Goal: Task Accomplishment & Management: Manage account settings

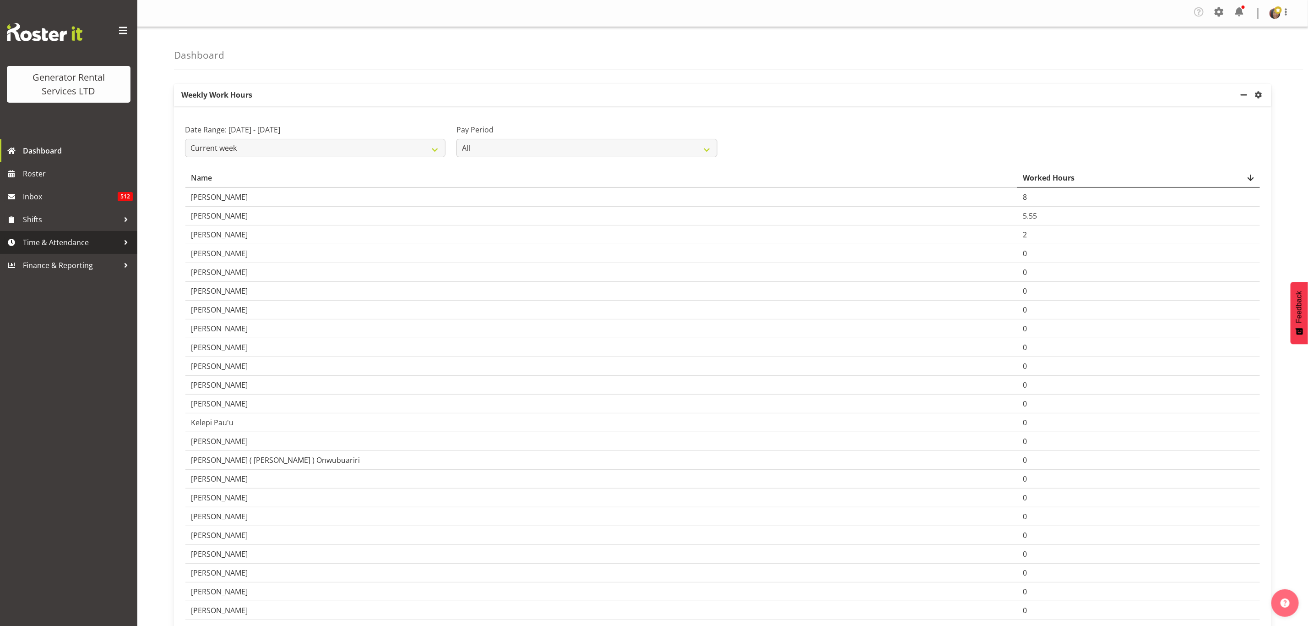
click at [61, 242] on span "Time & Attendance" at bounding box center [71, 242] width 96 height 14
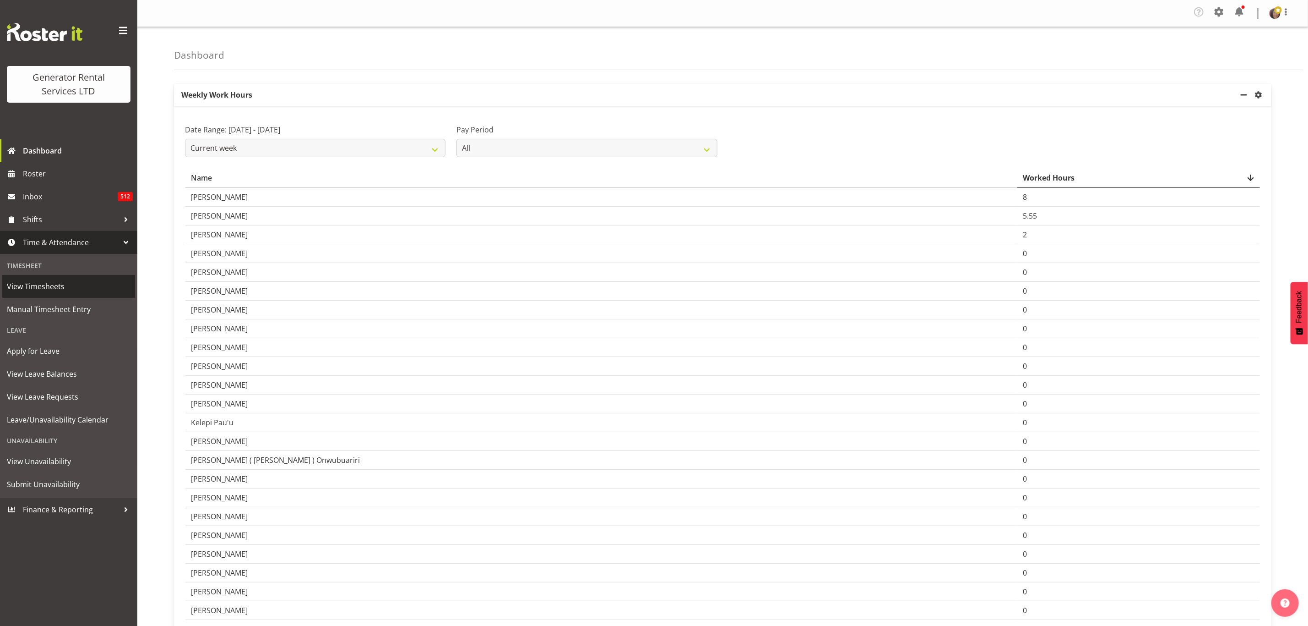
click at [46, 287] on span "View Timesheets" at bounding box center [69, 286] width 124 height 14
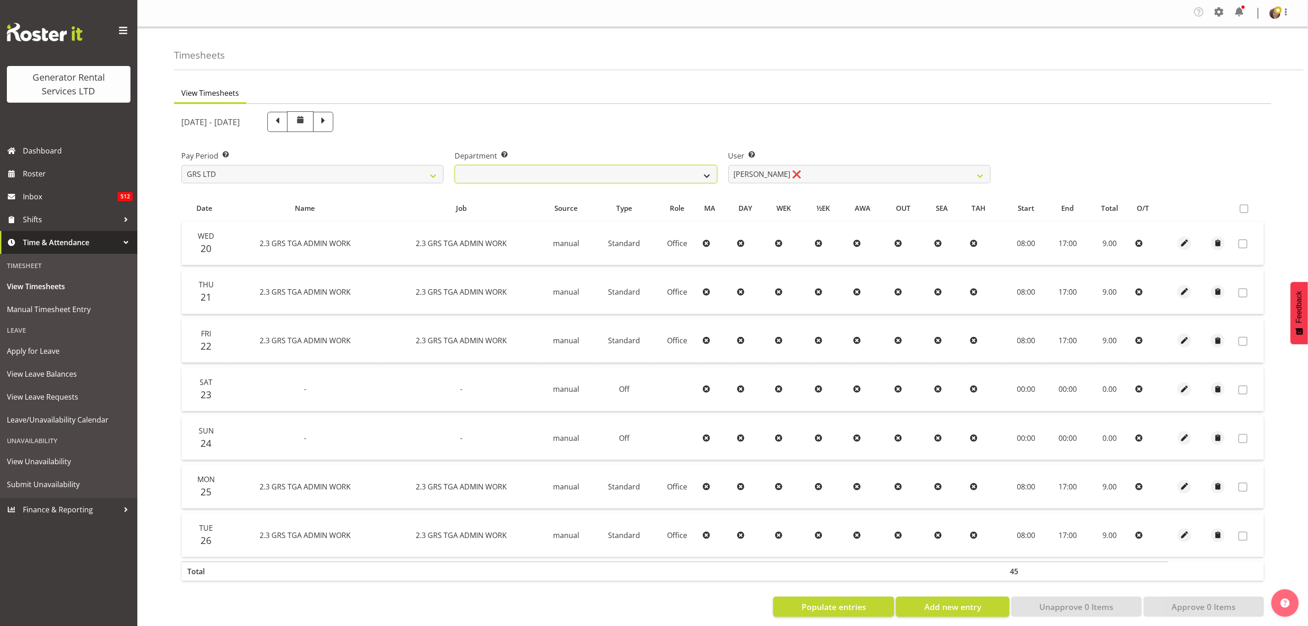
click at [714, 178] on select "GRS ADMIN TGA GRS HIRE TGA GRS SALES TGA" at bounding box center [586, 174] width 262 height 18
select select "21"
click at [455, 165] on select "GRS ADMIN TGA GRS HIRE TGA GRS SALES TGA" at bounding box center [586, 174] width 262 height 18
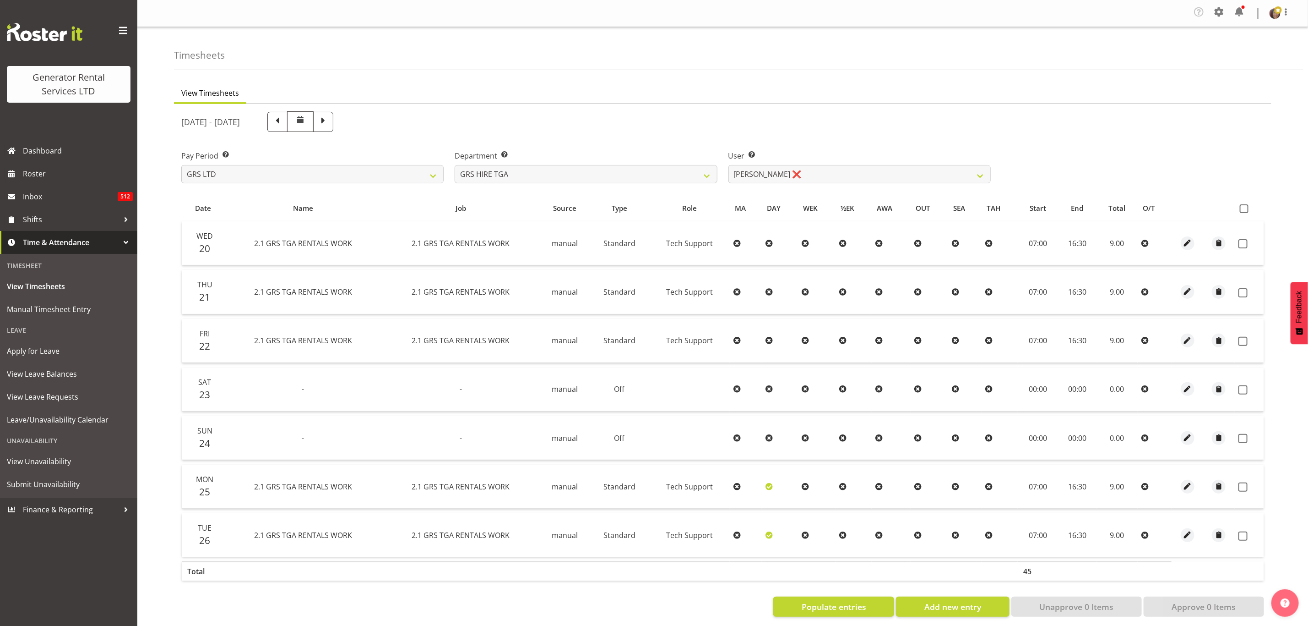
drag, startPoint x: 1243, startPoint y: 206, endPoint x: 1264, endPoint y: 354, distance: 148.9
click at [1243, 208] on span at bounding box center [1244, 208] width 9 height 9
click at [1243, 208] on input "checkbox" at bounding box center [1243, 209] width 6 height 6
checkbox input "true"
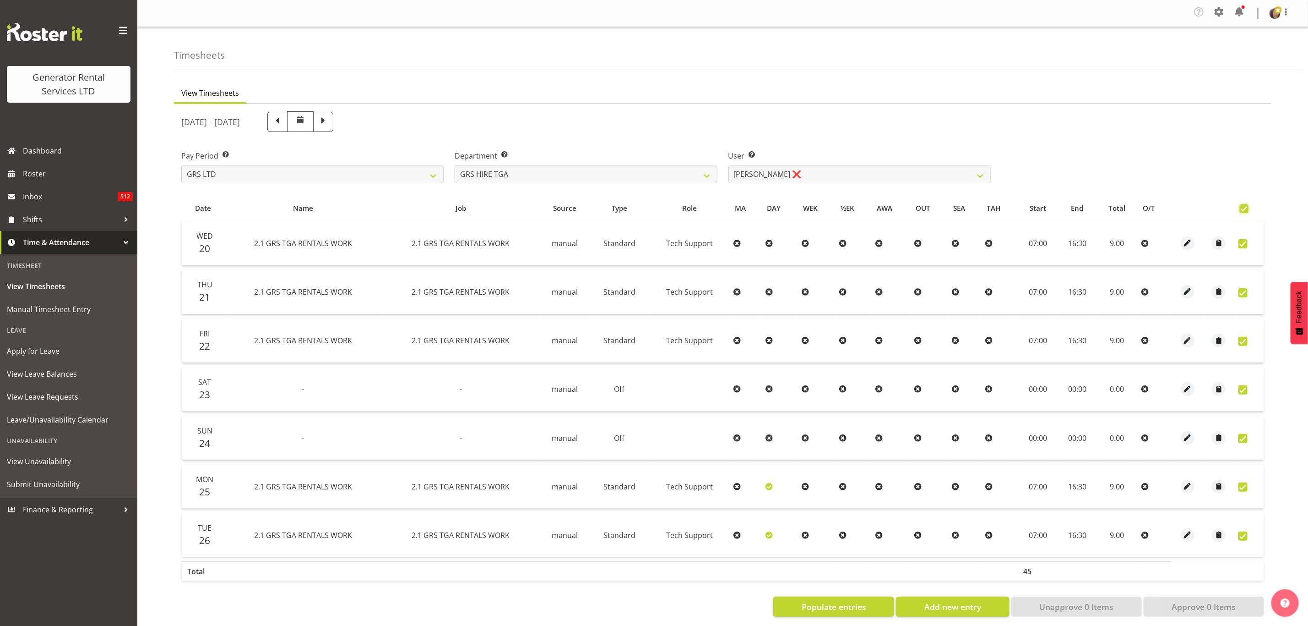
checkbox input "true"
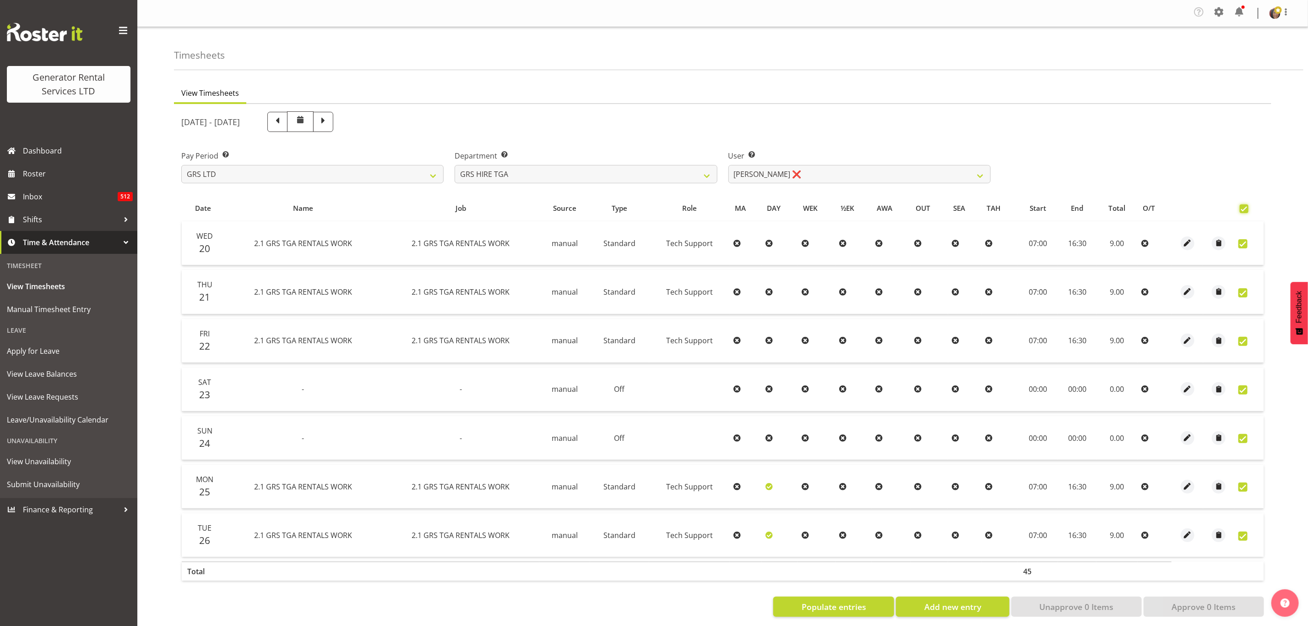
checkbox input "true"
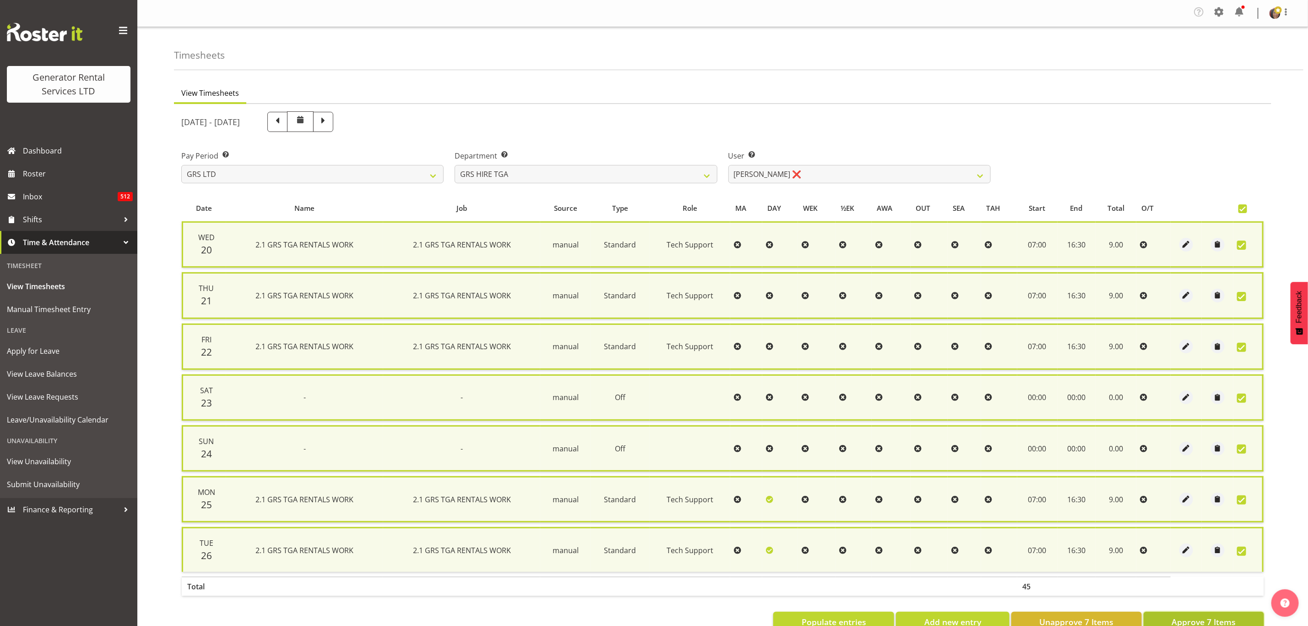
click at [1213, 616] on span "Approve 7 Items" at bounding box center [1204, 622] width 64 height 12
checkbox input "false"
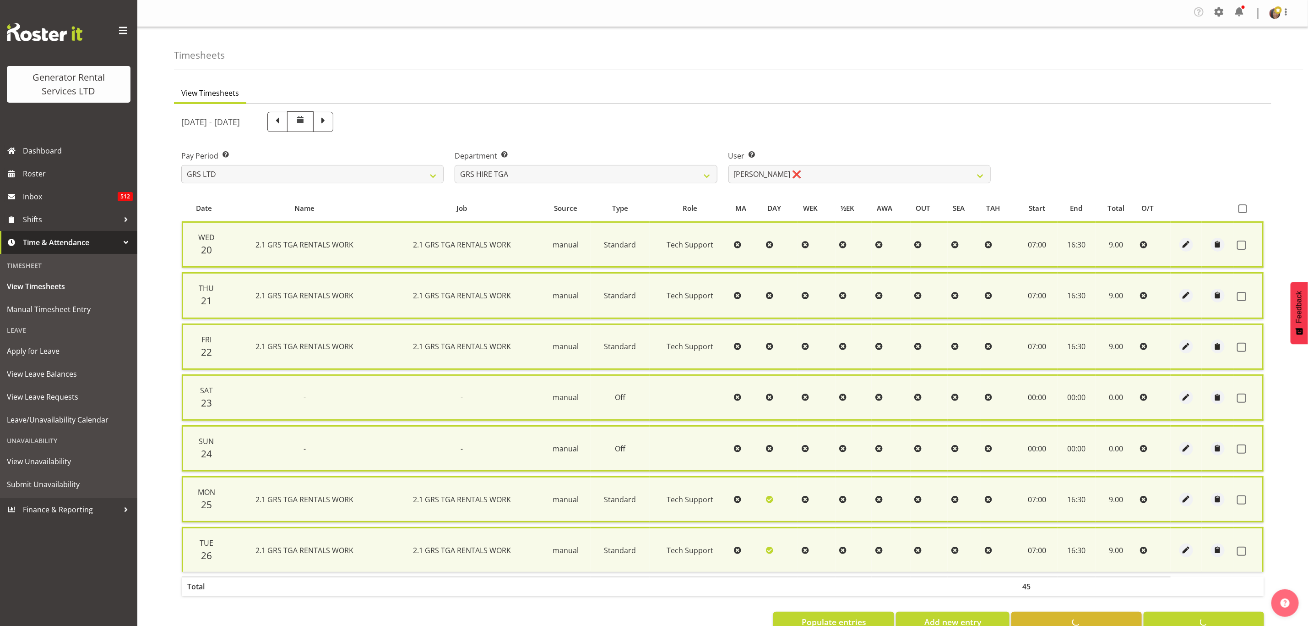
checkbox input "false"
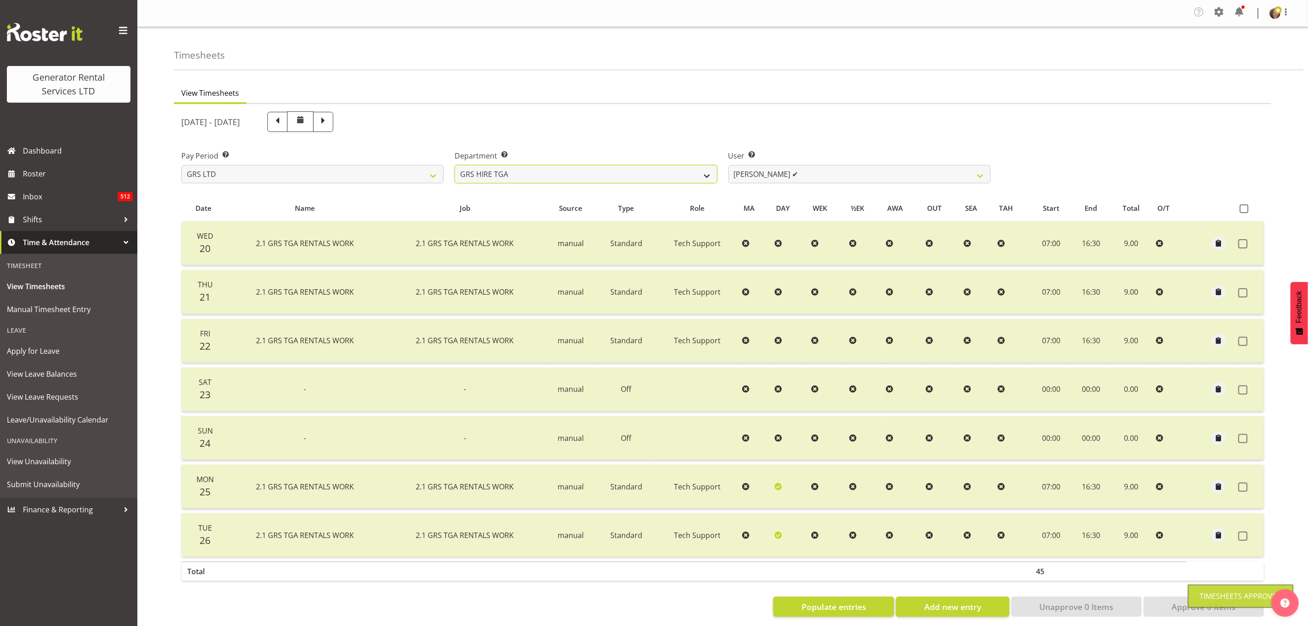
click at [699, 169] on select "GRS ADMIN TGA GRS HIRE TGA GRS SALES TGA" at bounding box center [586, 174] width 262 height 18
click at [771, 166] on select "Brenton Vanzwol ✔ James Hilhorst ❌ Nathan Maxwell ❌ Rob Wallace ❌ Steve Knill ❌" at bounding box center [860, 174] width 262 height 18
select select "5206"
click at [729, 165] on select "Brenton Vanzwol ✔ James Hilhorst ❌ Nathan Maxwell ❌ Rob Wallace ❌ Steve Knill ❌" at bounding box center [860, 174] width 262 height 18
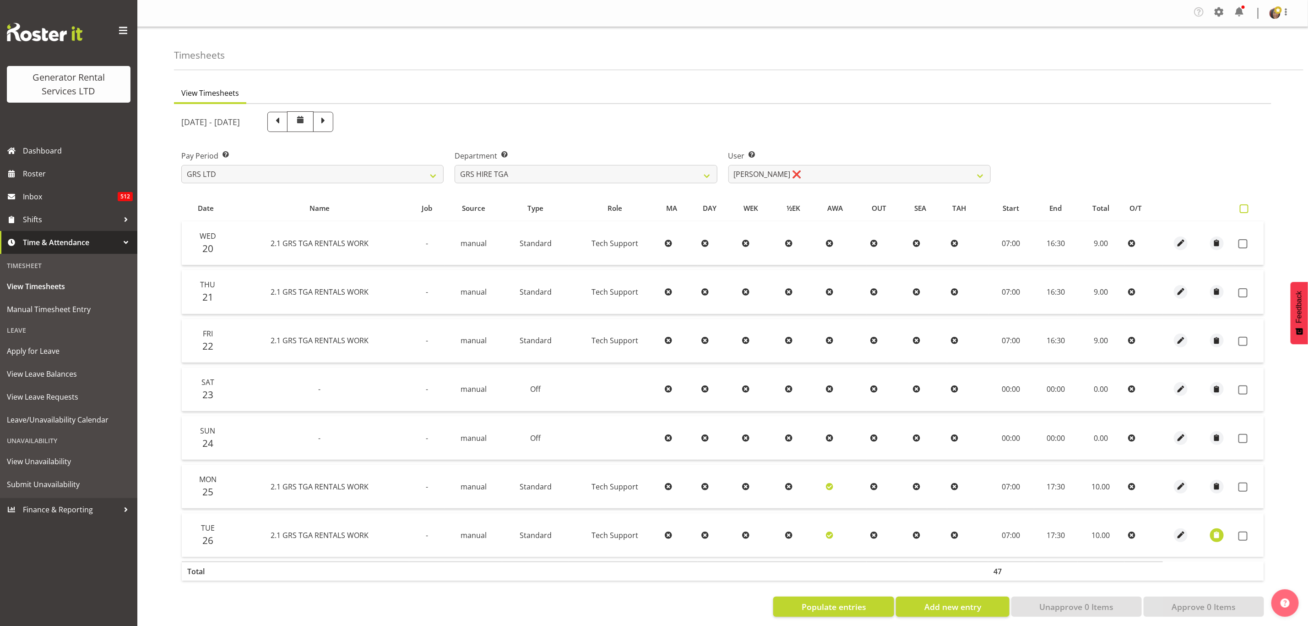
click at [1243, 205] on span at bounding box center [1244, 208] width 9 height 9
click at [1243, 206] on input "checkbox" at bounding box center [1243, 209] width 6 height 6
checkbox input "true"
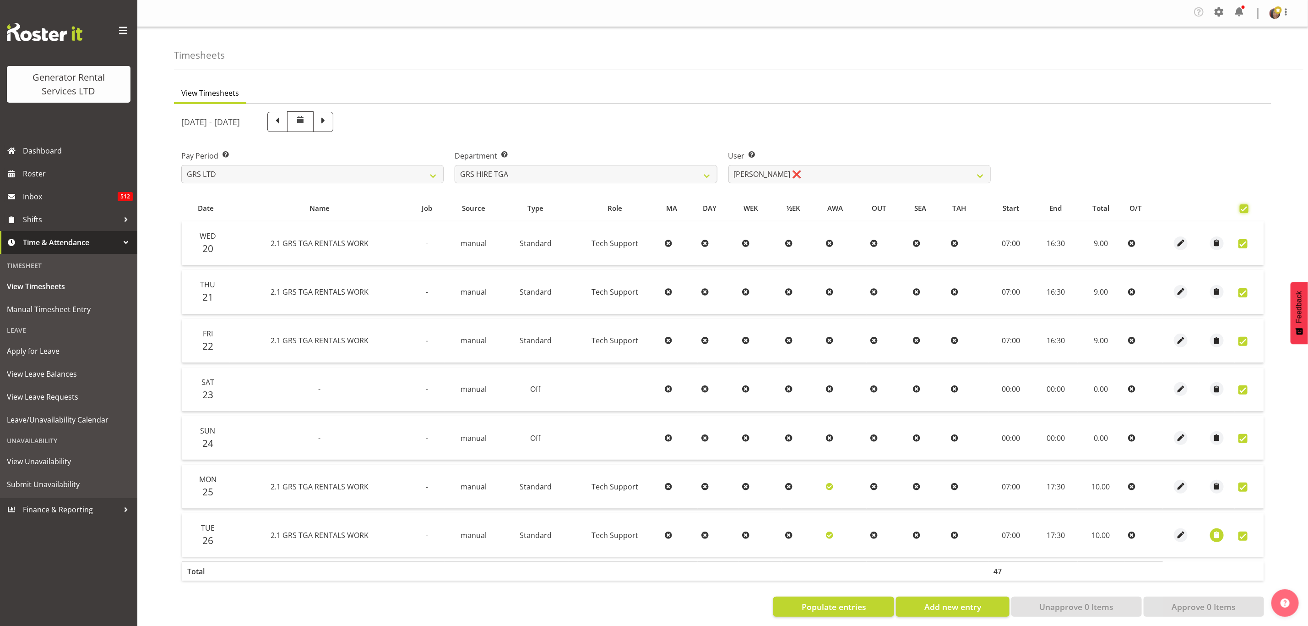
checkbox input "true"
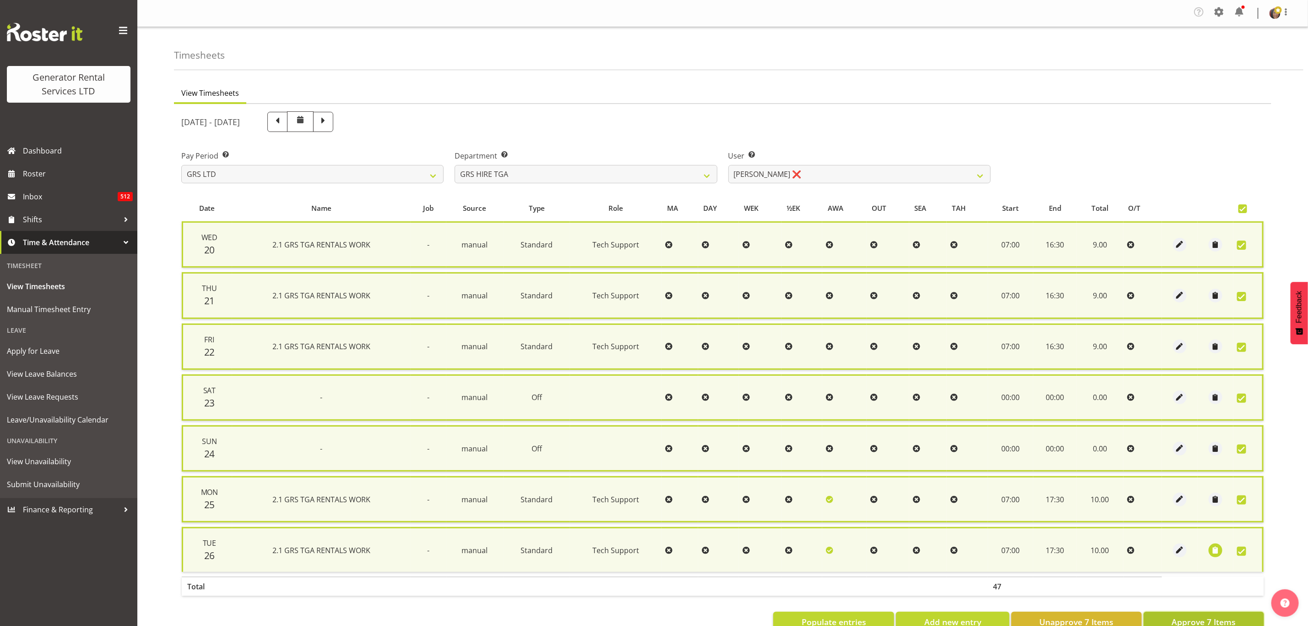
click at [1216, 616] on span "Approve 7 Items" at bounding box center [1204, 622] width 64 height 12
checkbox input "false"
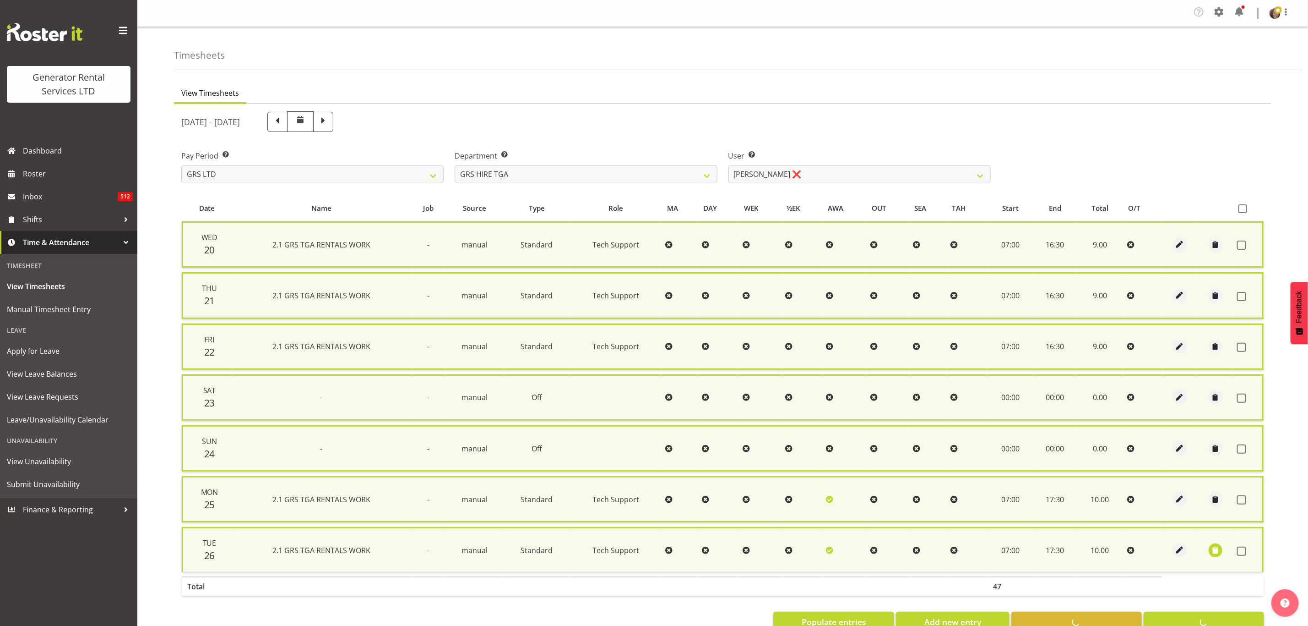
checkbox input "false"
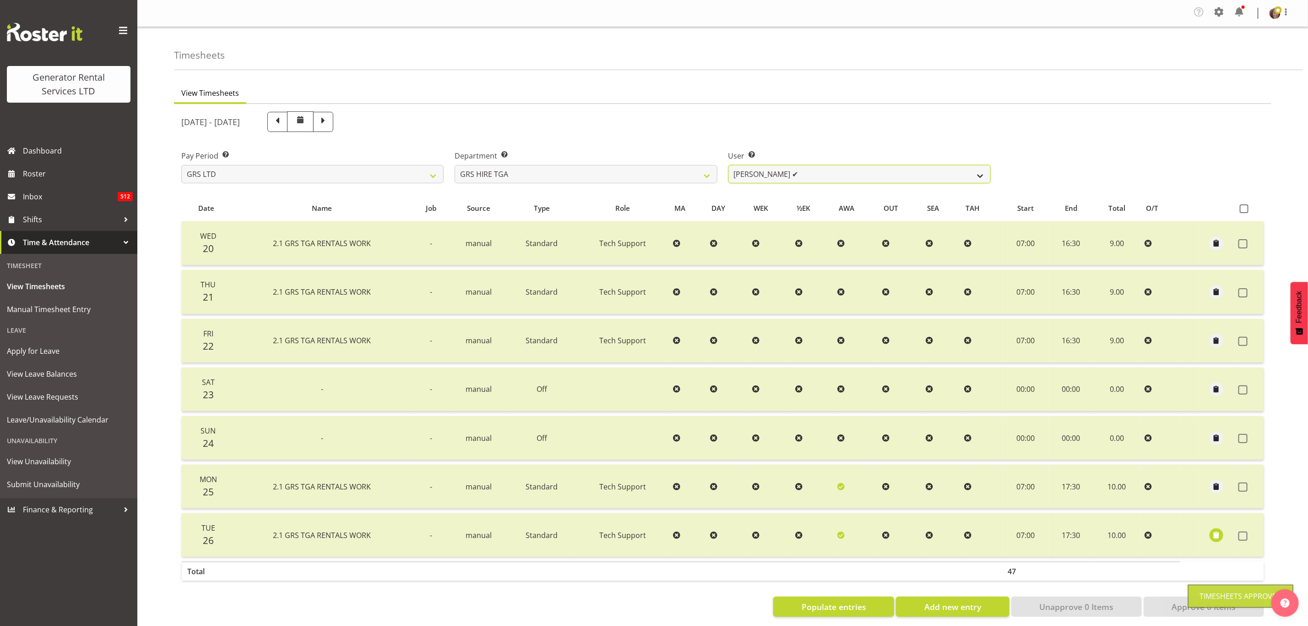
click at [748, 173] on select "Brenton Vanzwol ✔ James Hilhorst ✔ Nathan Maxwell ❌ Rob Wallace ❌ Steve Knill ❌" at bounding box center [860, 174] width 262 height 18
select select "195"
click at [729, 165] on select "Brenton Vanzwol ✔ James Hilhorst ✔ Nathan Maxwell ❌ Rob Wallace ❌ Steve Knill ❌" at bounding box center [860, 174] width 262 height 18
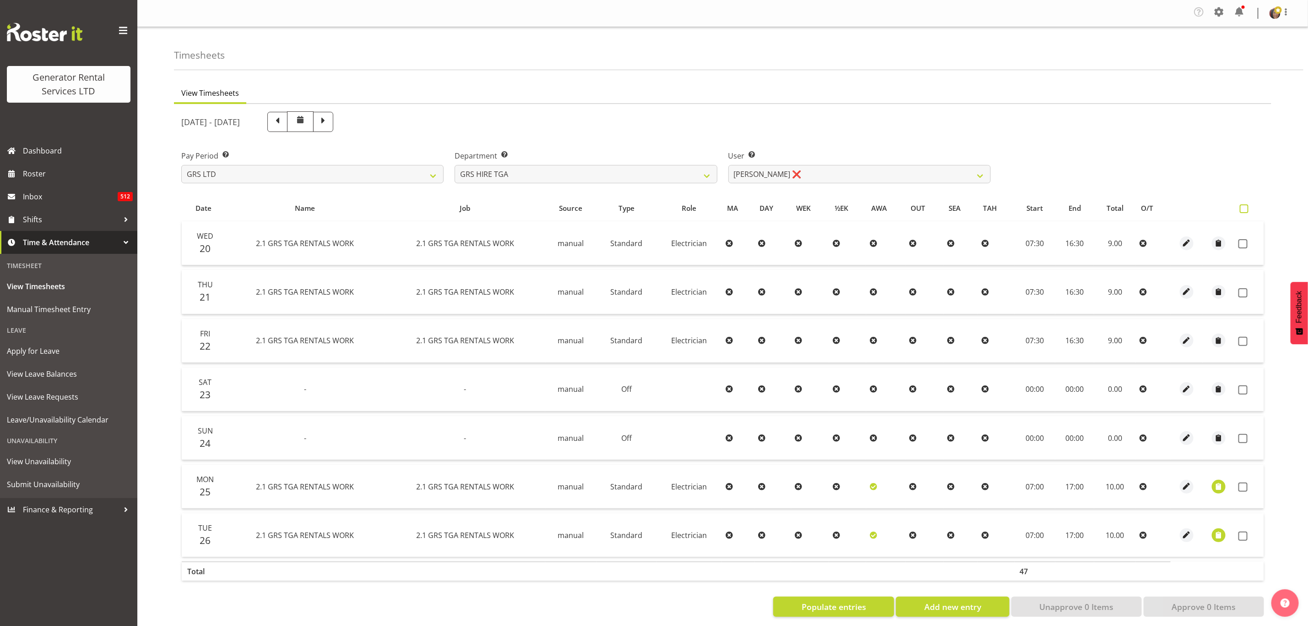
click at [1245, 212] on span at bounding box center [1244, 208] width 9 height 9
click at [1245, 212] on input "checkbox" at bounding box center [1243, 209] width 6 height 6
checkbox input "true"
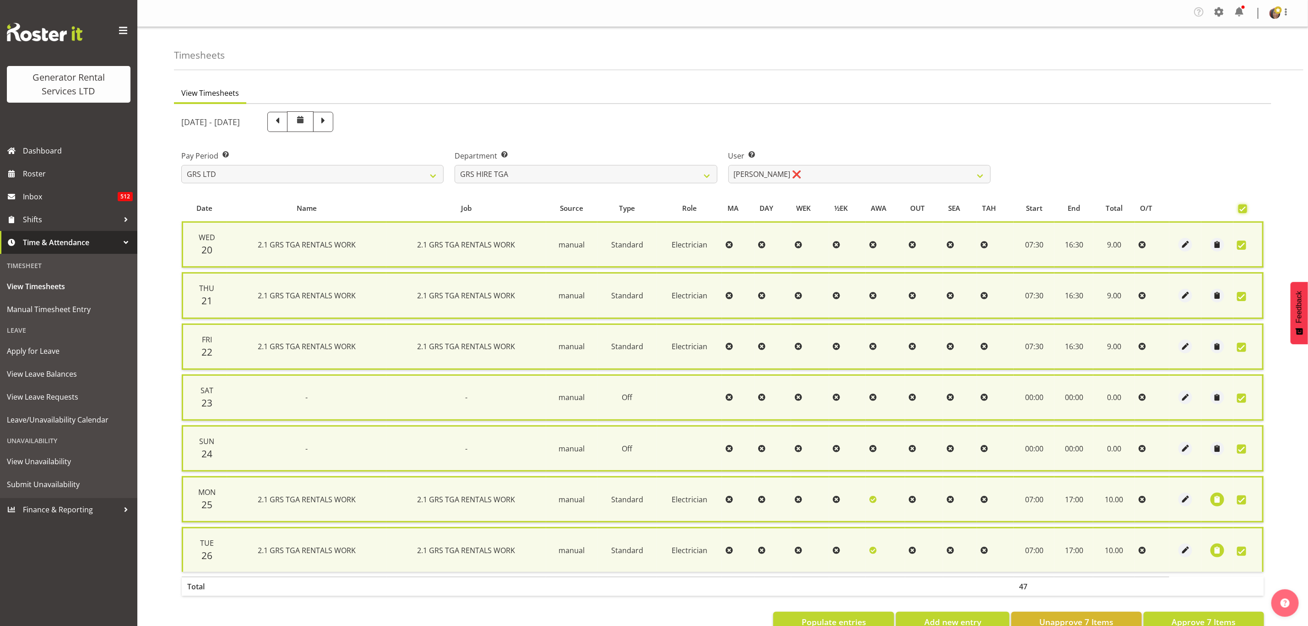
checkbox input "true"
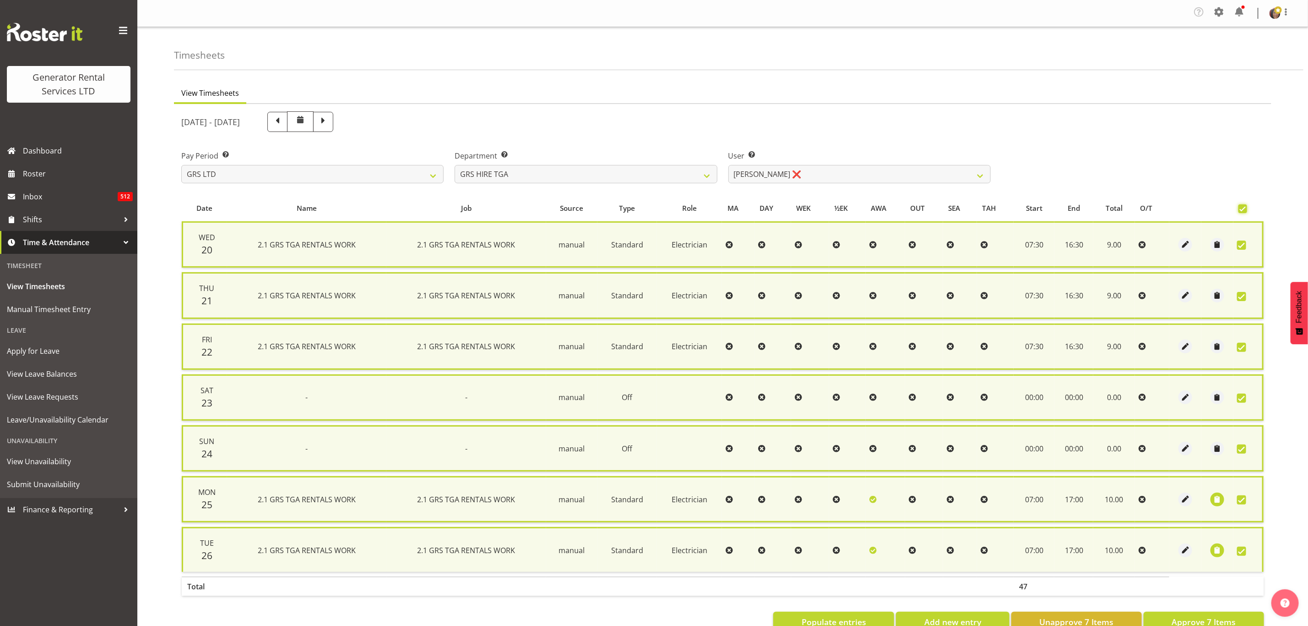
checkbox input "true"
click at [1206, 616] on span "Approve 7 Items" at bounding box center [1204, 622] width 64 height 12
checkbox input "false"
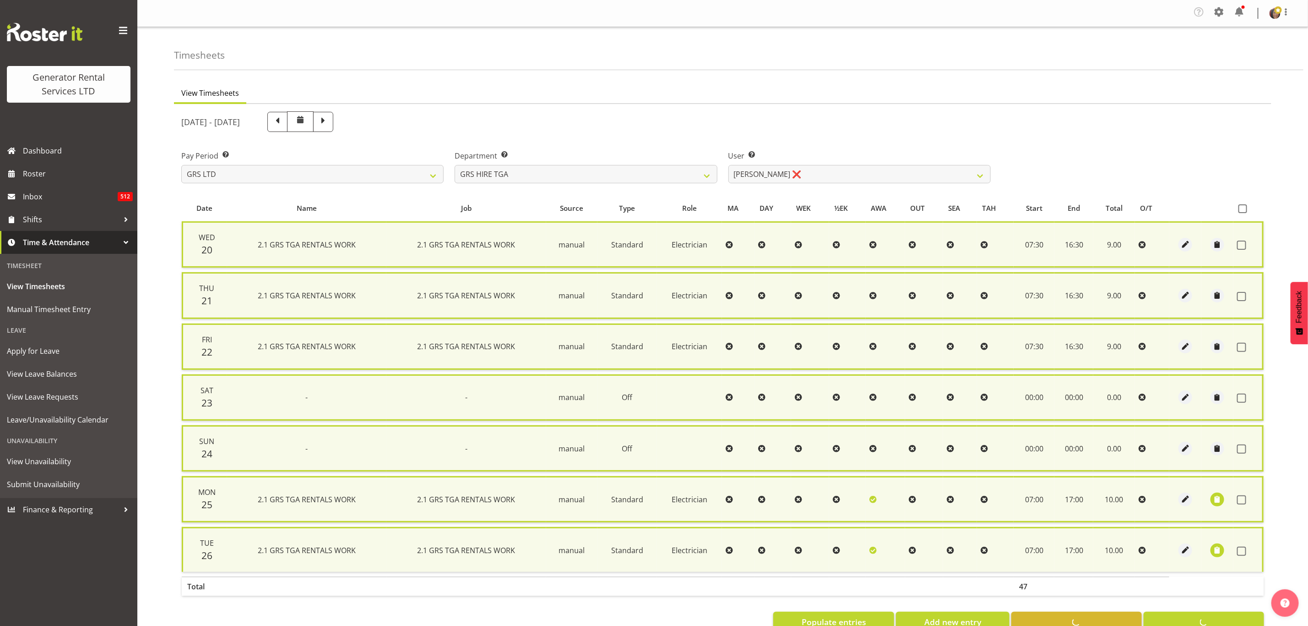
checkbox input "false"
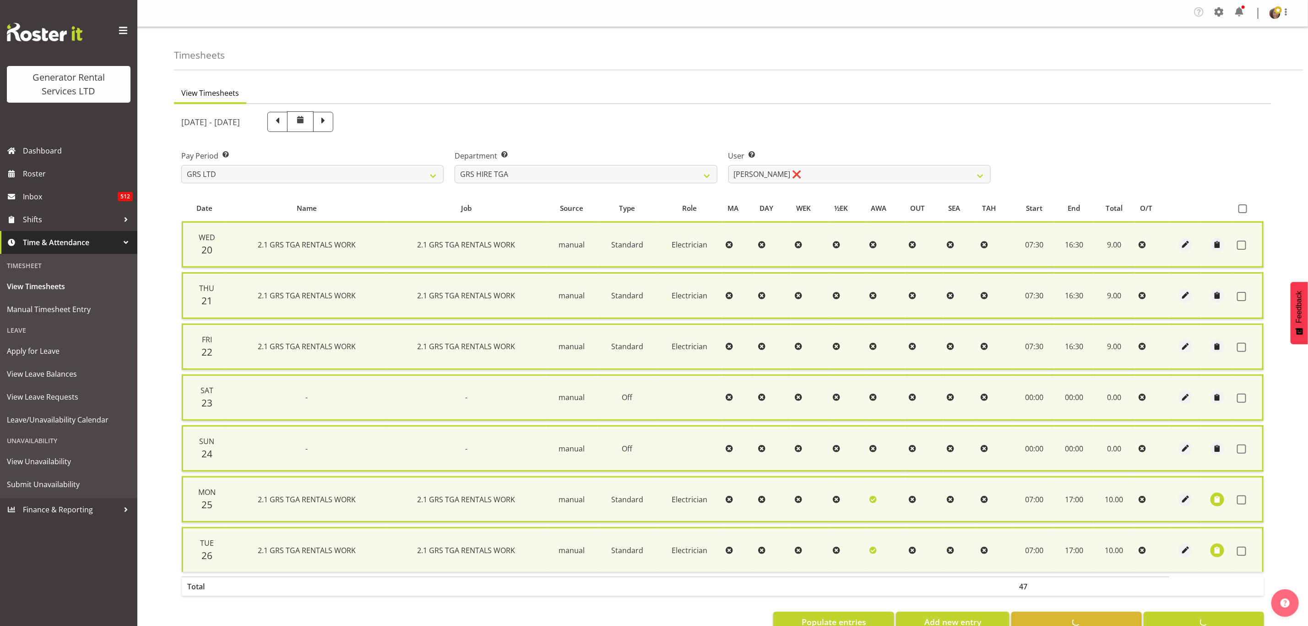
checkbox input "false"
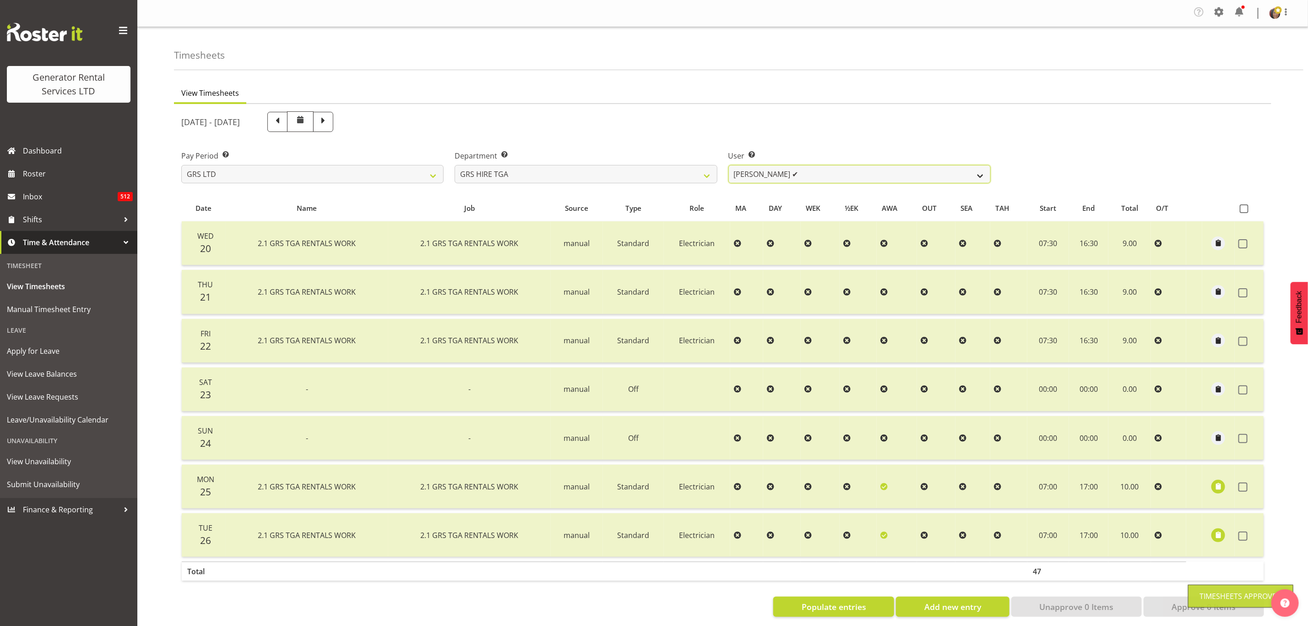
click at [775, 176] on select "Brenton Vanzwol ✔ James Hilhorst ✔ Nathan Maxwell ❌ Rob Wallace ❌ Steve Knill ✔" at bounding box center [860, 174] width 262 height 18
click at [729, 165] on select "Brenton Vanzwol ✔ James Hilhorst ✔ Nathan Maxwell ❌ Rob Wallace ❌ Steve Knill ✔" at bounding box center [860, 174] width 262 height 18
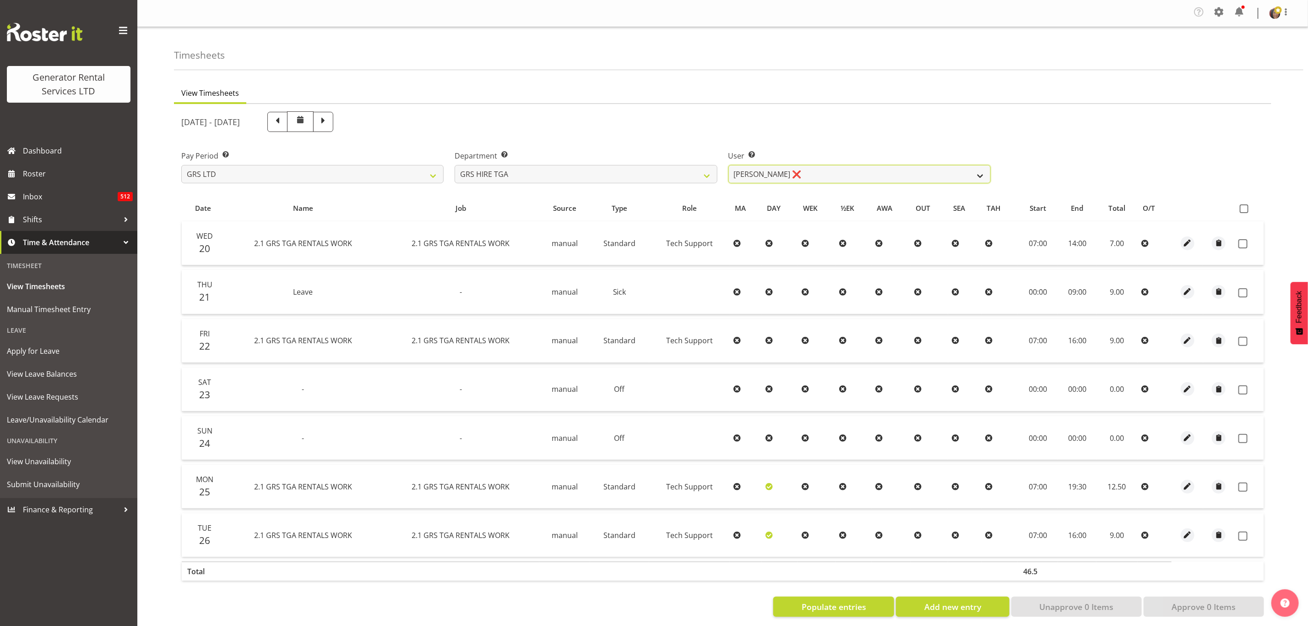
click at [853, 169] on select "Brenton Vanzwol ✔ James Hilhorst ✔ Nathan Maxwell ❌ Rob Wallace ❌ Steve Knill ✔" at bounding box center [860, 174] width 262 height 18
select select "184"
click at [729, 165] on select "Brenton Vanzwol ✔ James Hilhorst ✔ Nathan Maxwell ❌ Rob Wallace ❌ Steve Knill ✔" at bounding box center [860, 174] width 262 height 18
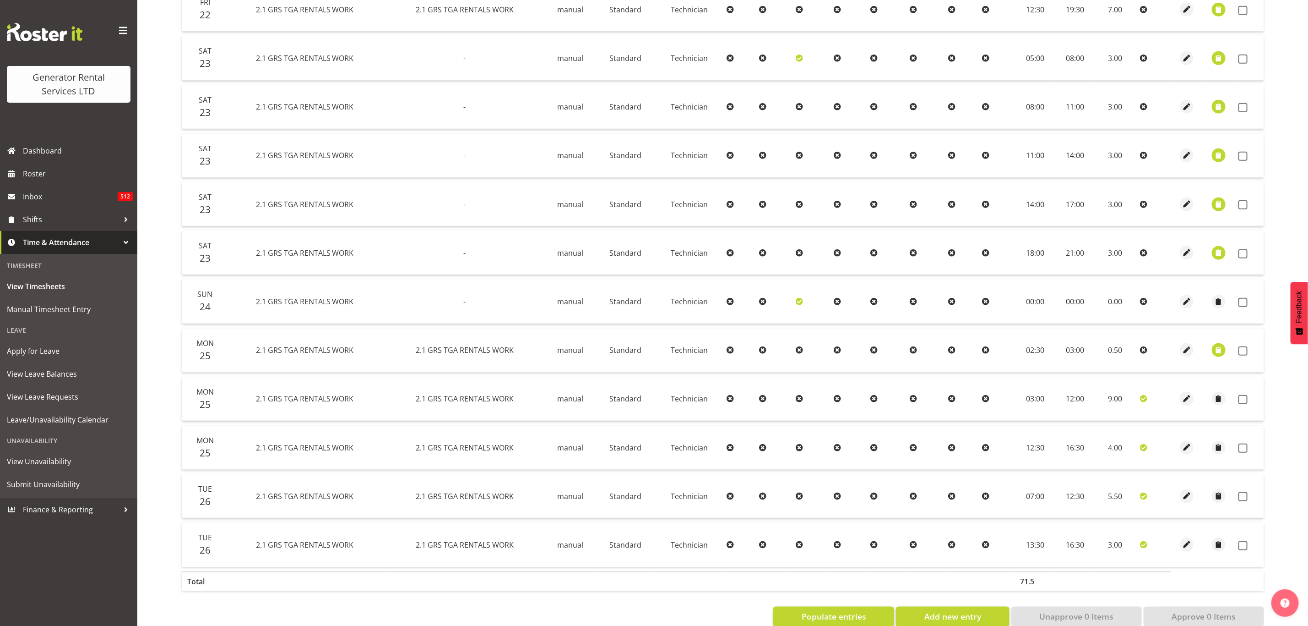
scroll to position [545, 0]
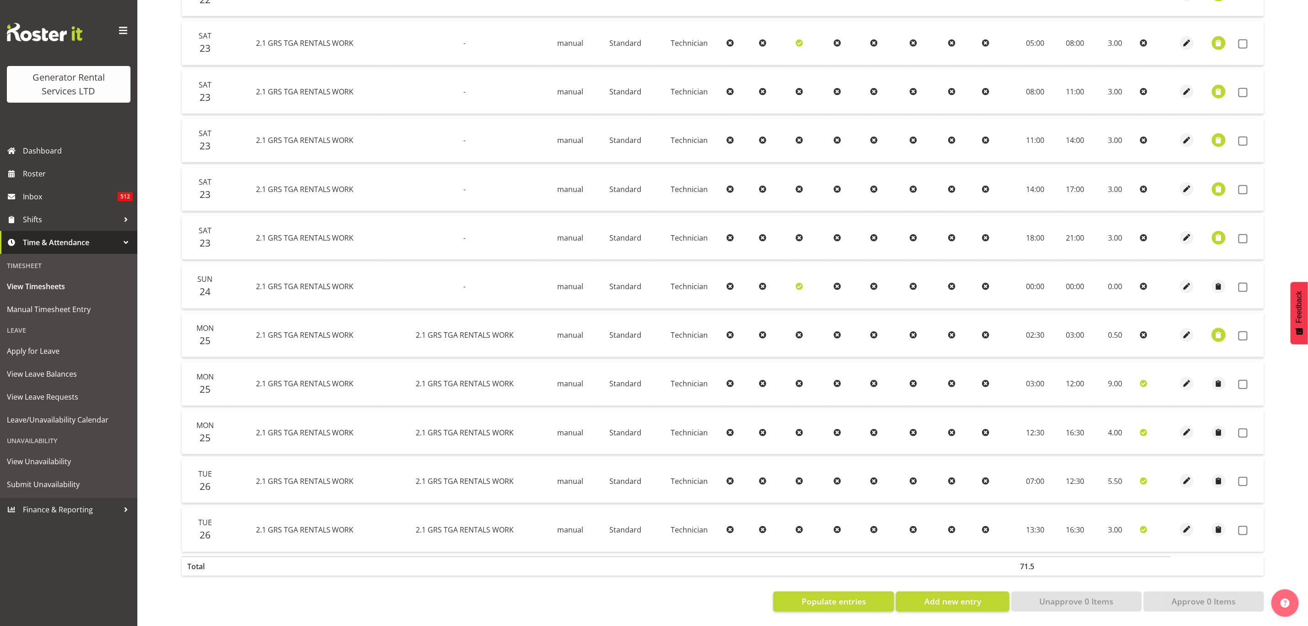
click at [1223, 330] on span "button" at bounding box center [1219, 335] width 11 height 11
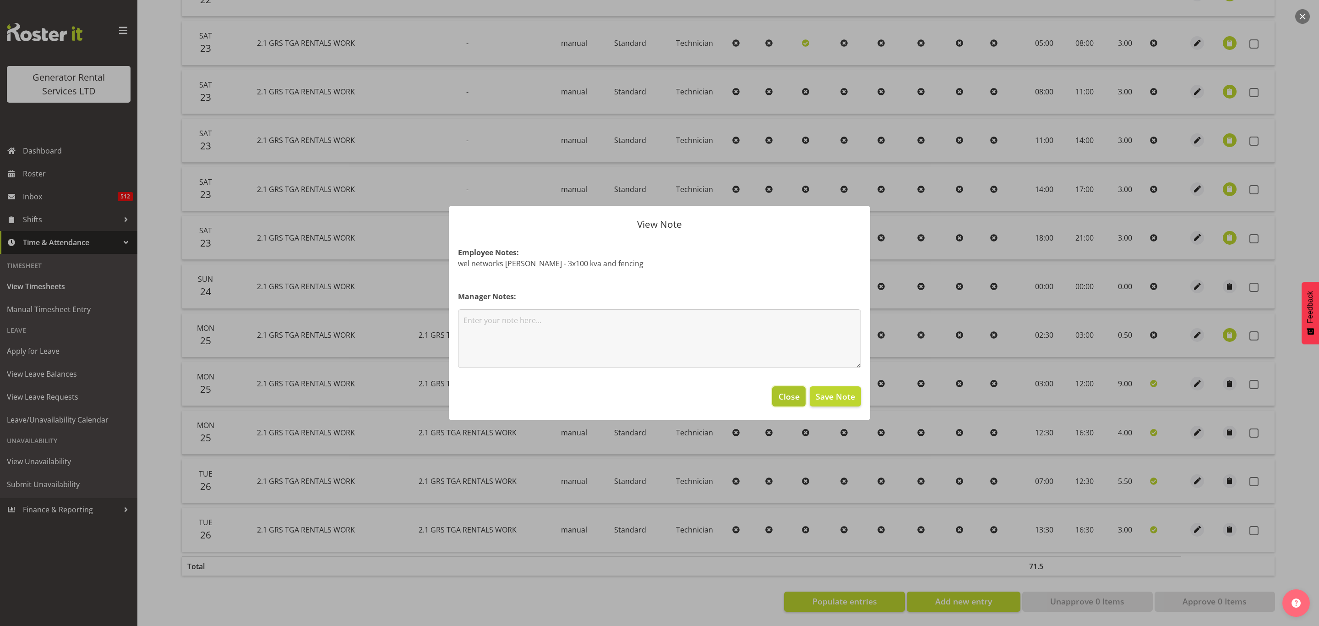
click at [789, 399] on span "Close" at bounding box center [789, 396] width 21 height 12
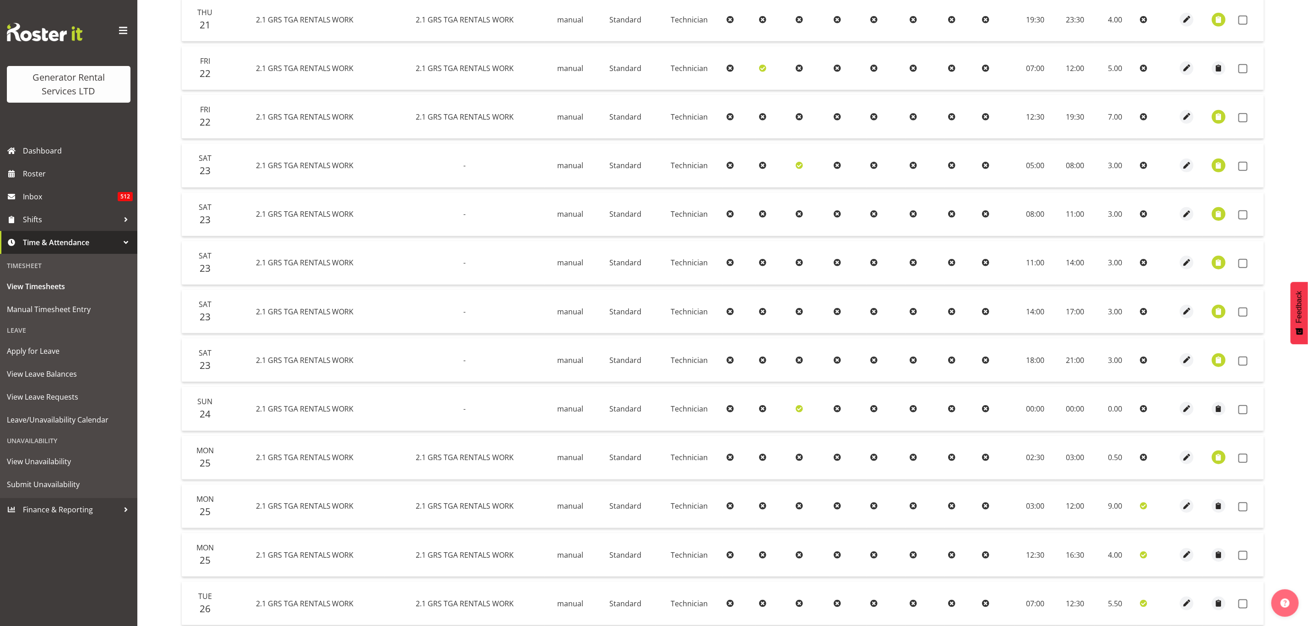
scroll to position [270, 0]
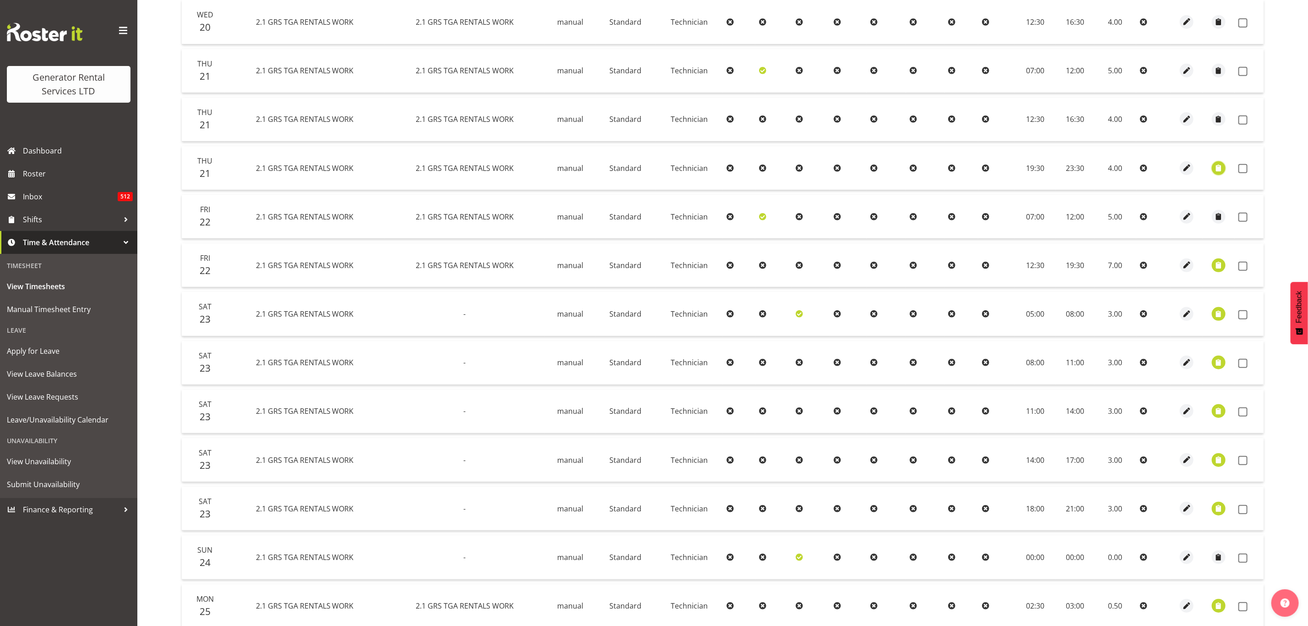
click at [1219, 163] on span "button" at bounding box center [1219, 168] width 11 height 11
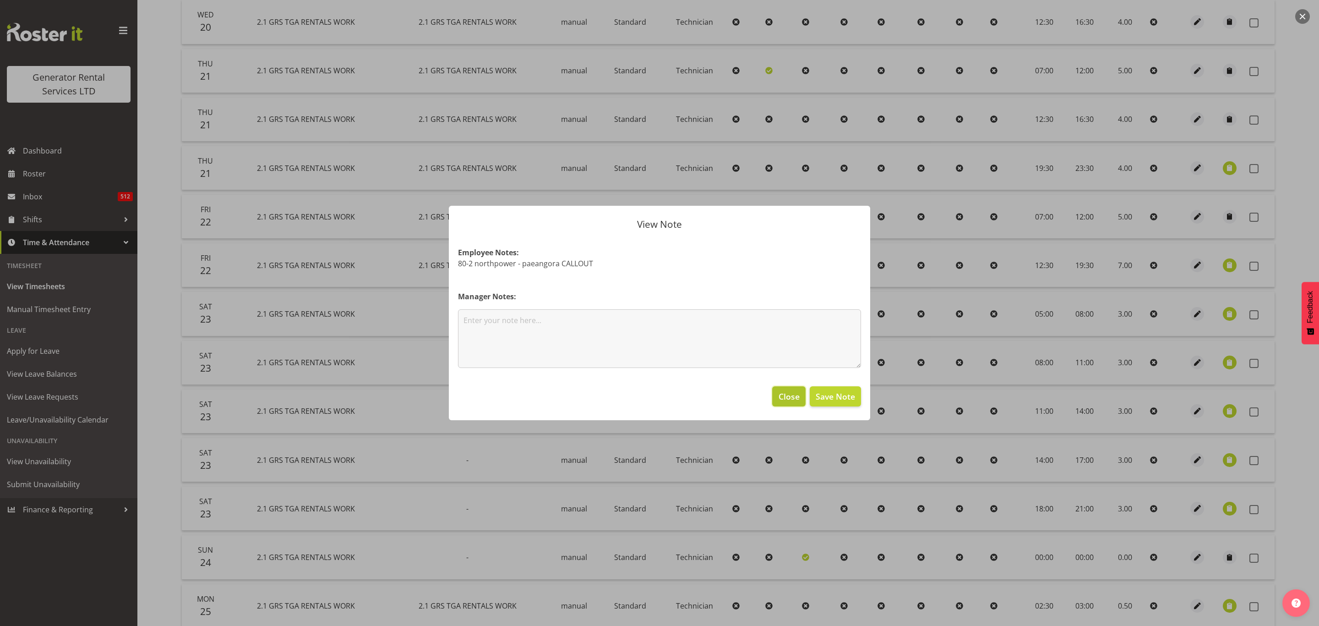
click at [793, 400] on span "Close" at bounding box center [789, 396] width 21 height 12
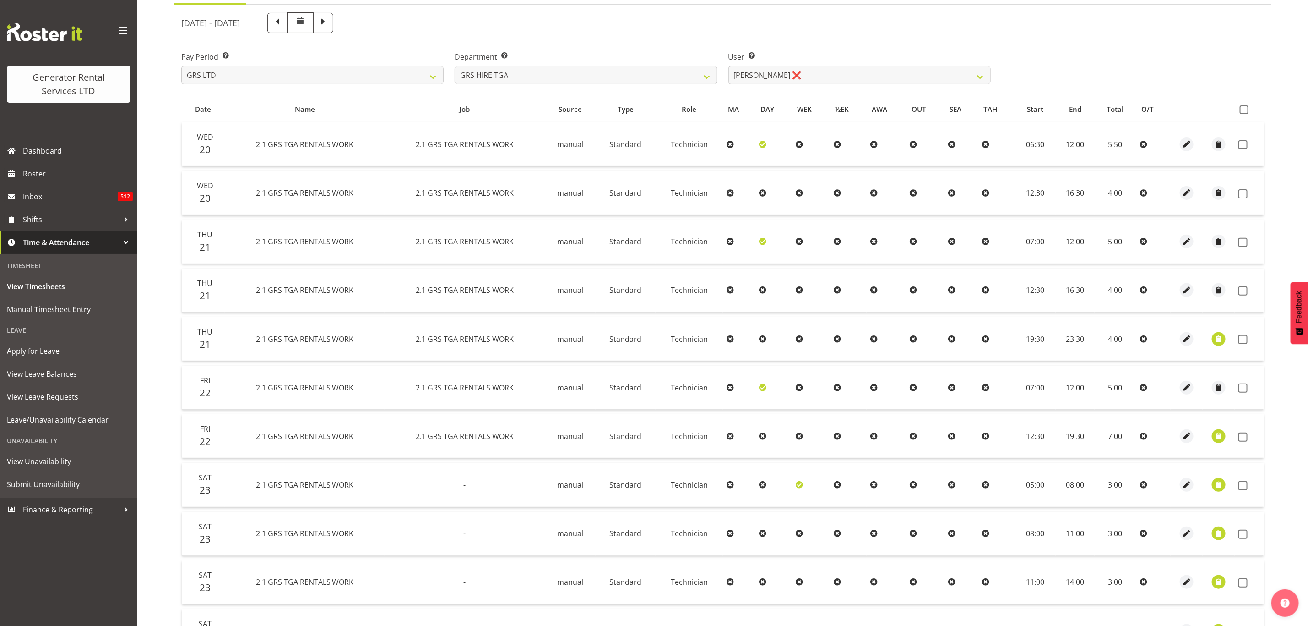
scroll to position [64, 0]
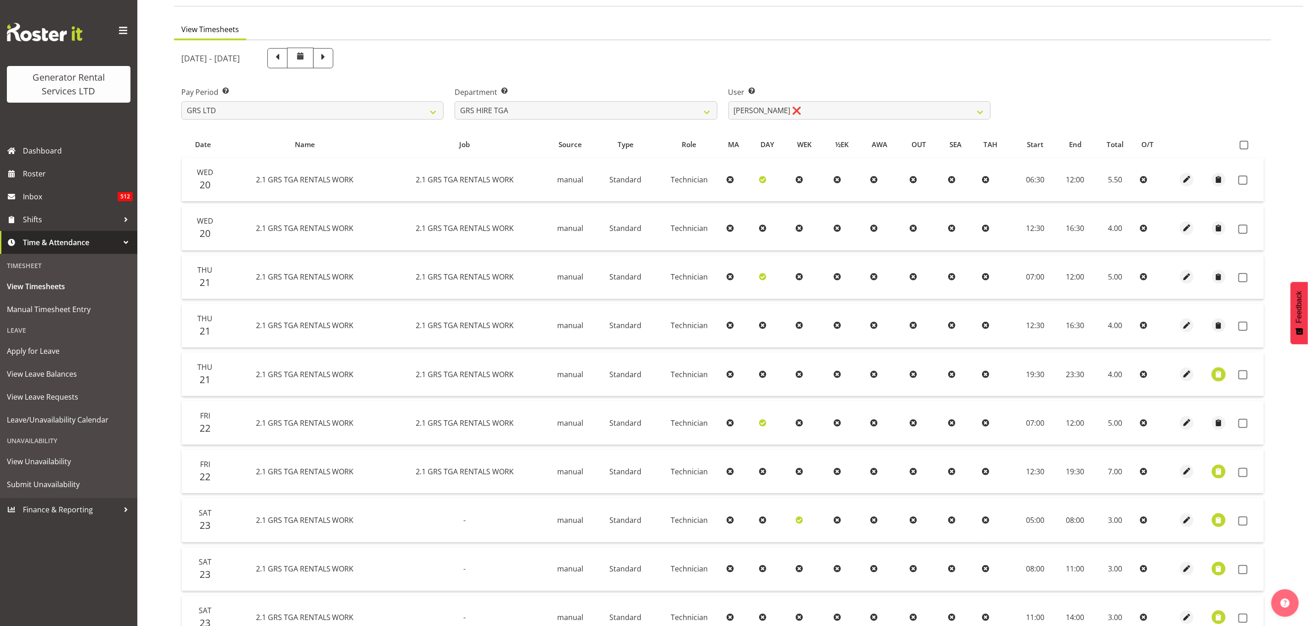
click at [1221, 373] on span "button" at bounding box center [1219, 374] width 11 height 11
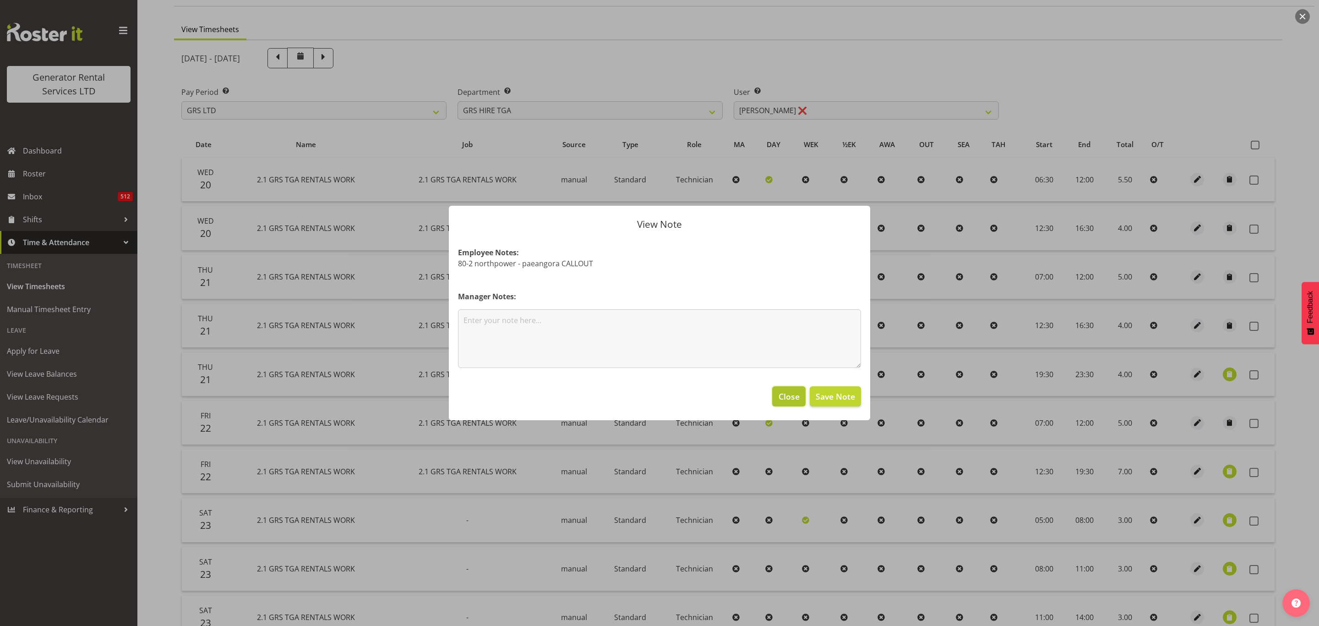
click at [791, 391] on span "Close" at bounding box center [789, 396] width 21 height 12
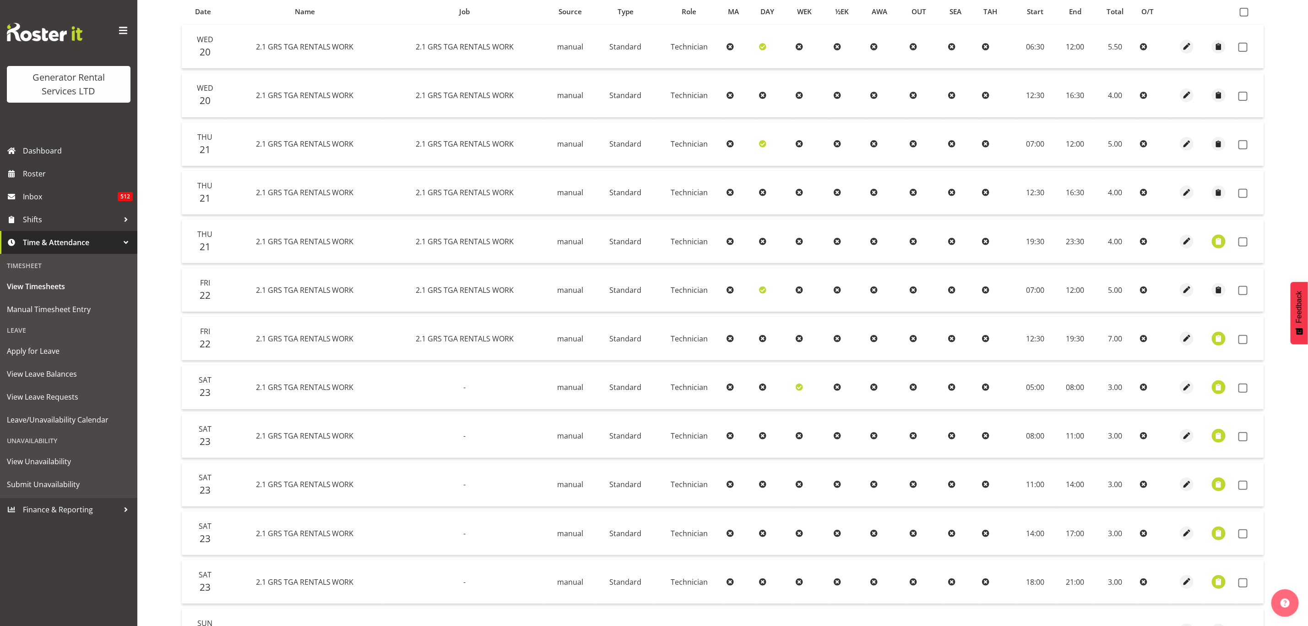
scroll to position [201, 0]
click at [1217, 330] on span "button" at bounding box center [1219, 333] width 11 height 11
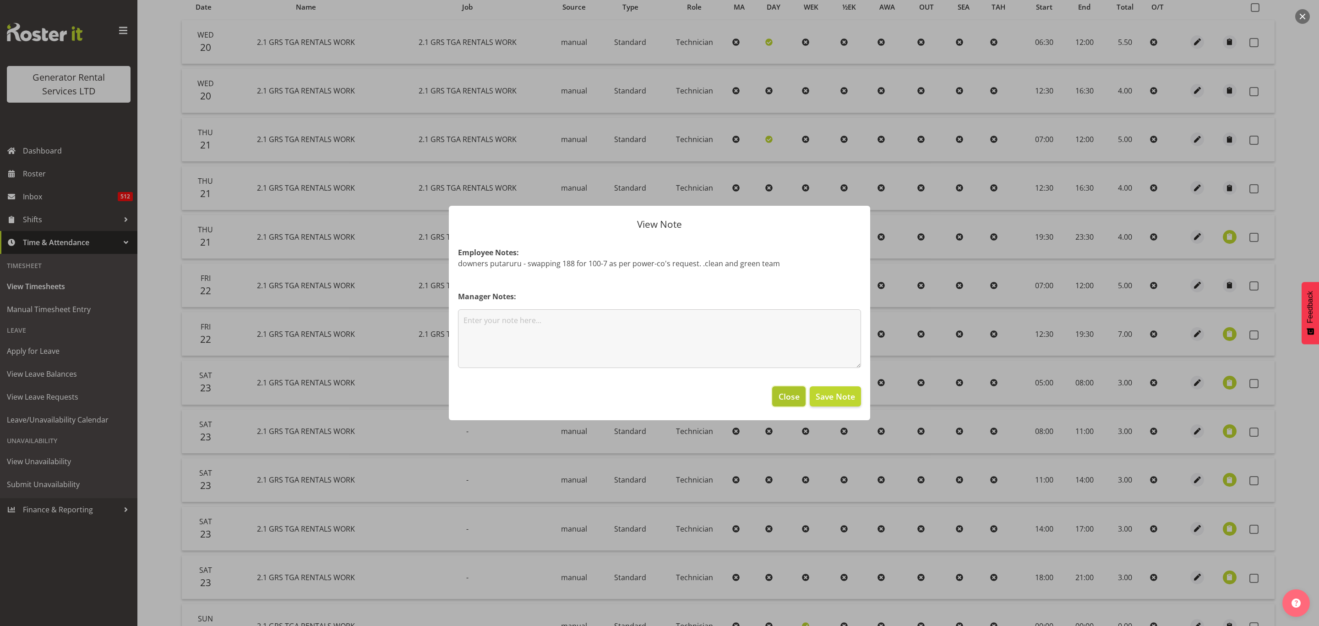
click at [782, 393] on span "Close" at bounding box center [789, 396] width 21 height 12
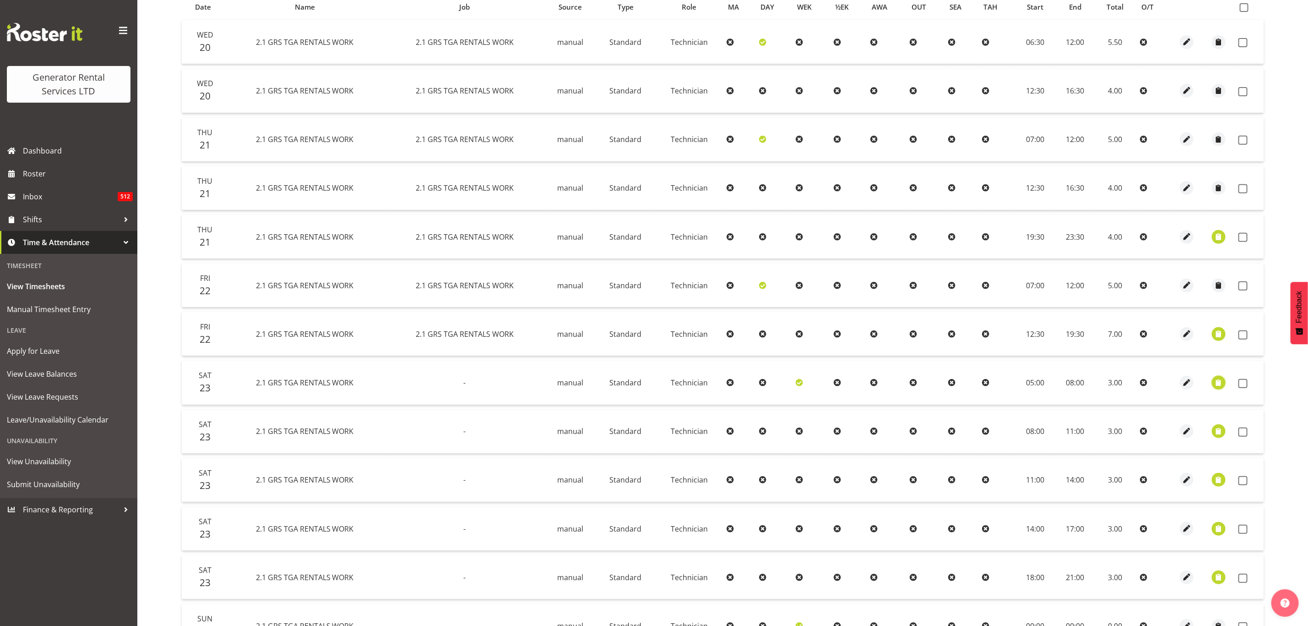
click at [1222, 382] on span "button" at bounding box center [1219, 382] width 11 height 11
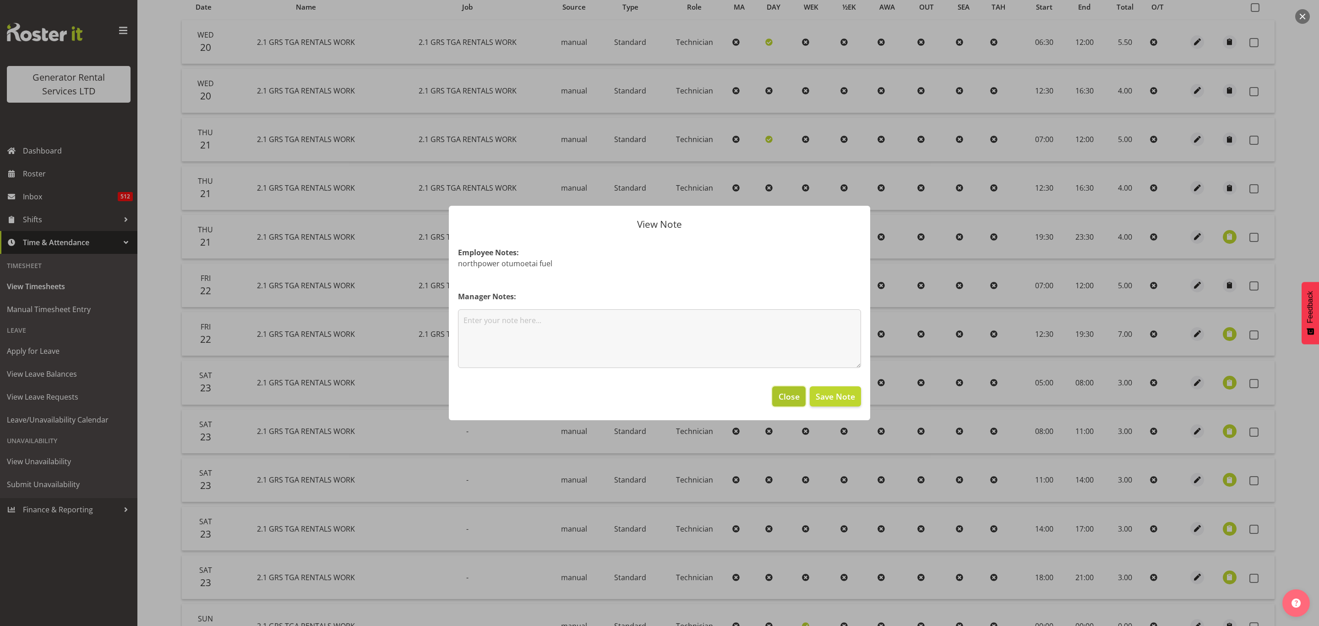
click at [789, 393] on span "Close" at bounding box center [789, 396] width 21 height 12
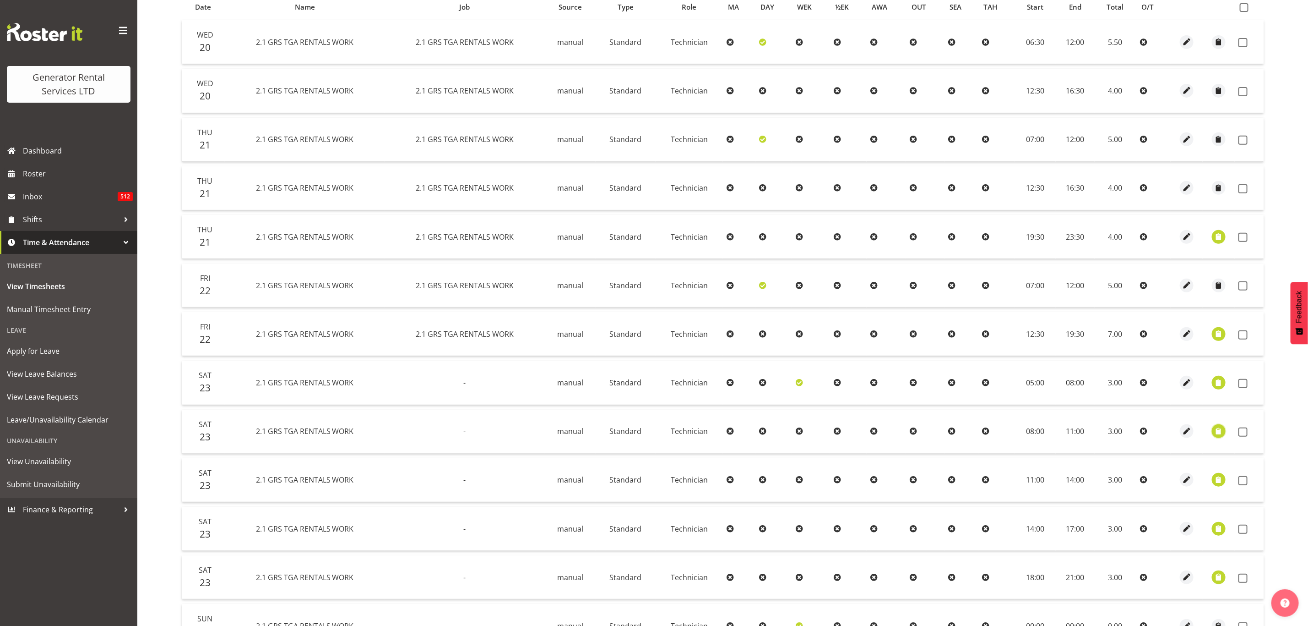
click at [1216, 427] on span "button" at bounding box center [1219, 431] width 11 height 11
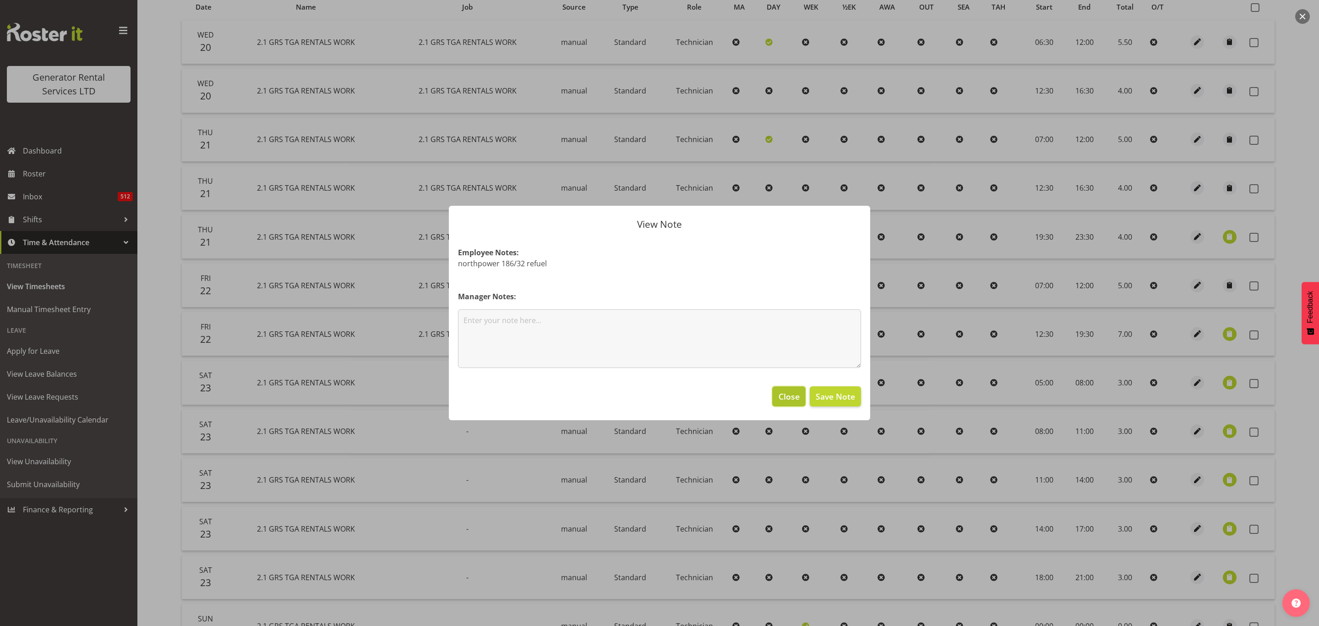
click at [778, 400] on button "Close" at bounding box center [788, 396] width 33 height 20
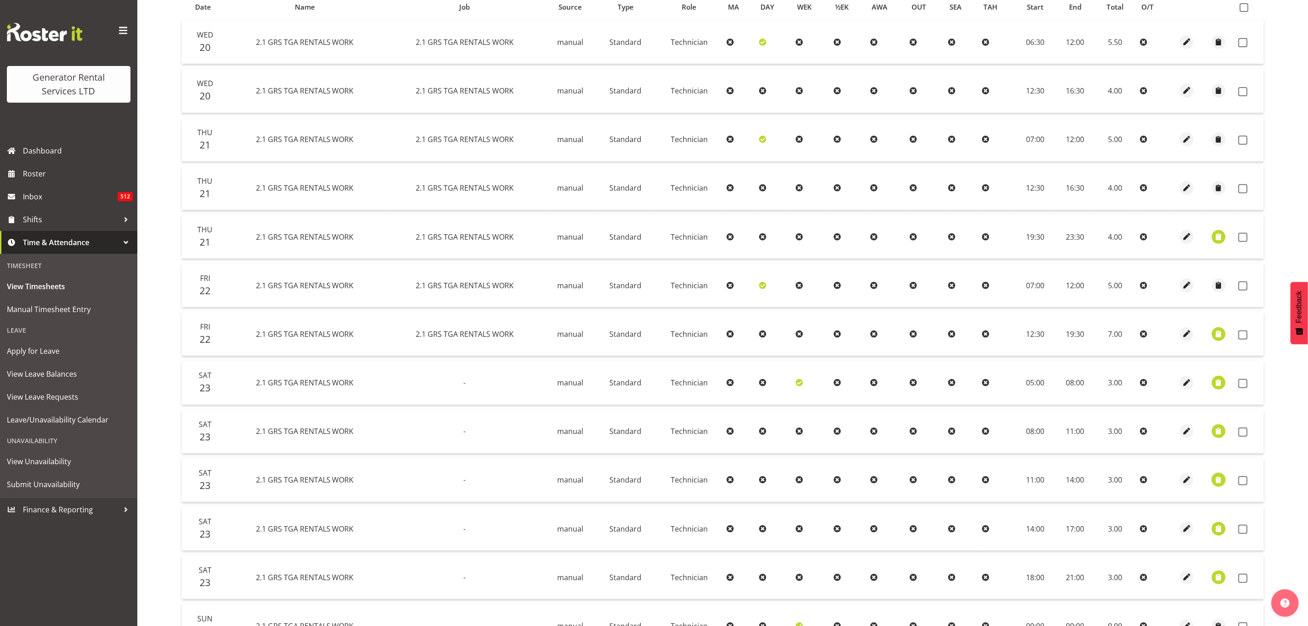
click at [1223, 474] on span "button" at bounding box center [1219, 479] width 11 height 11
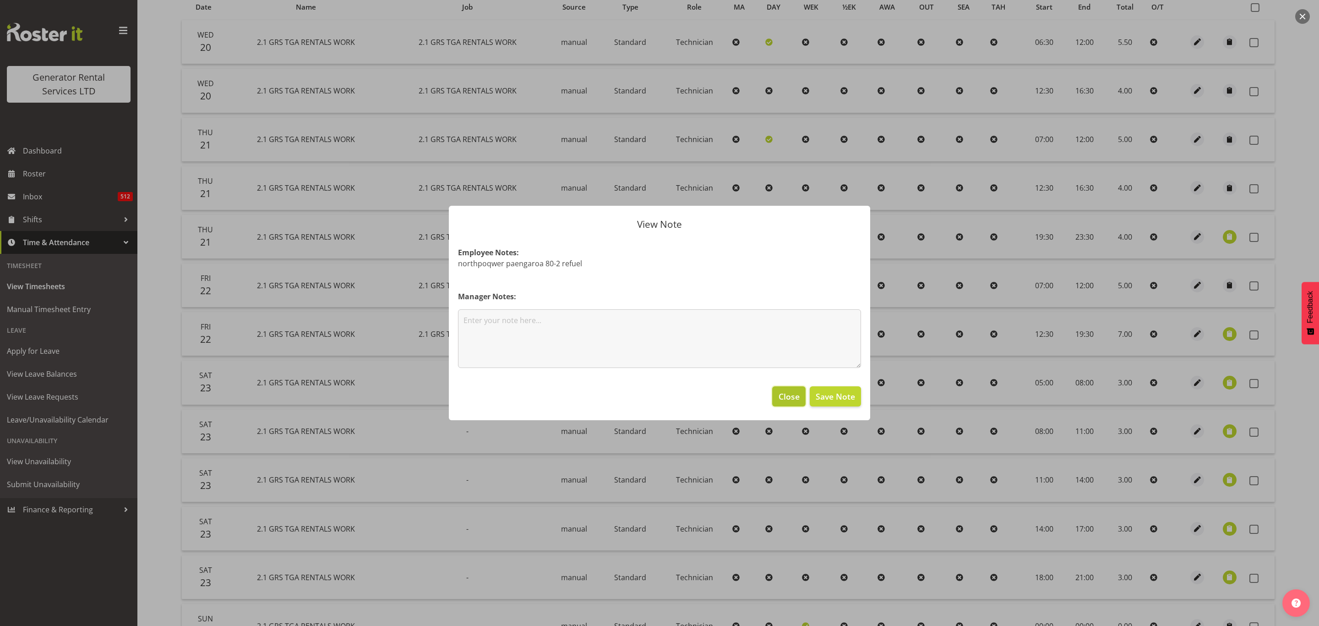
click at [794, 400] on span "Close" at bounding box center [789, 396] width 21 height 12
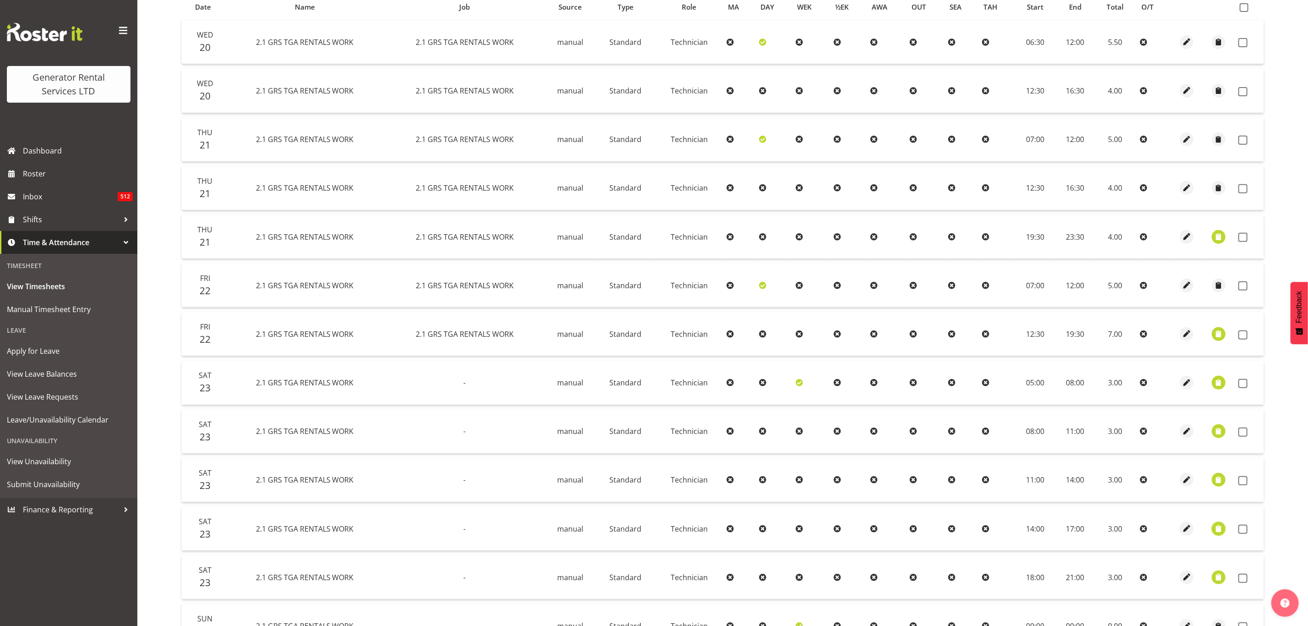
click at [1220, 523] on span "button" at bounding box center [1219, 528] width 11 height 11
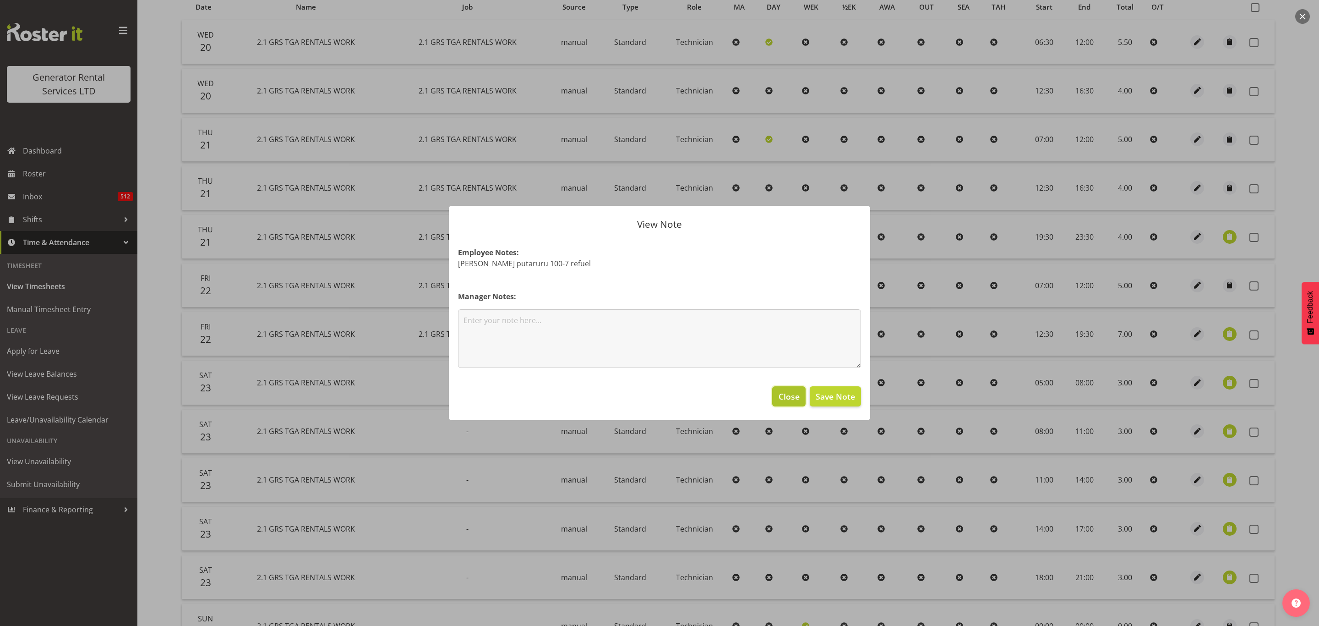
click at [786, 401] on span "Close" at bounding box center [789, 396] width 21 height 12
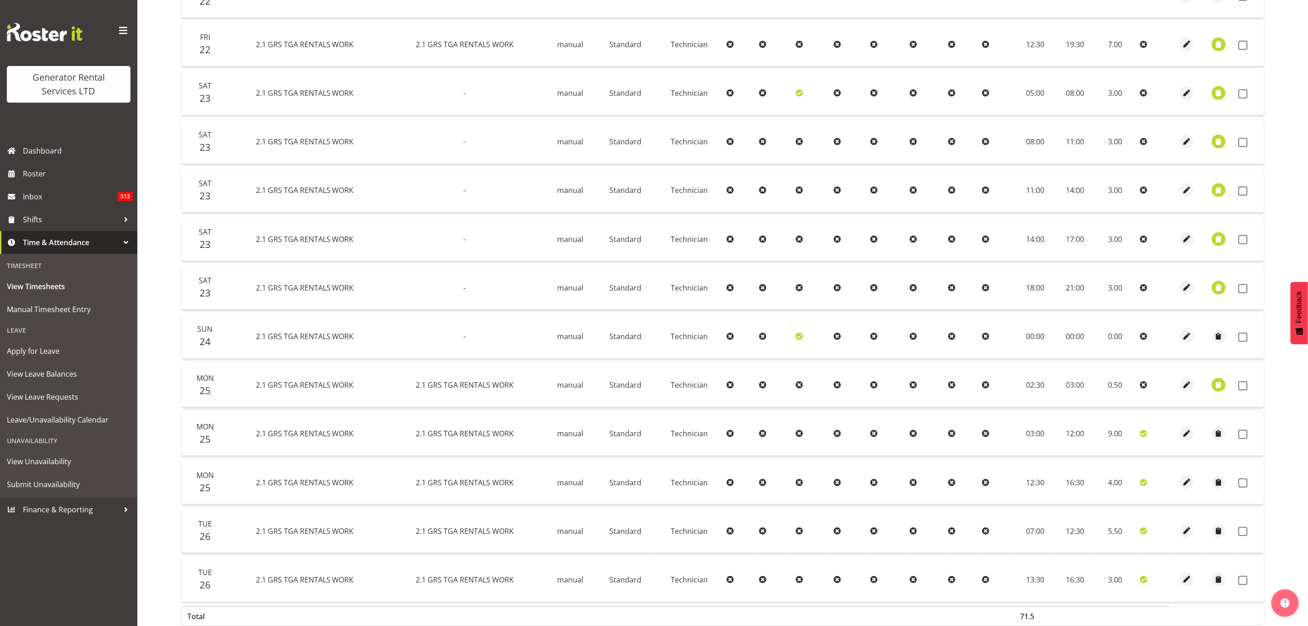
scroll to position [545, 0]
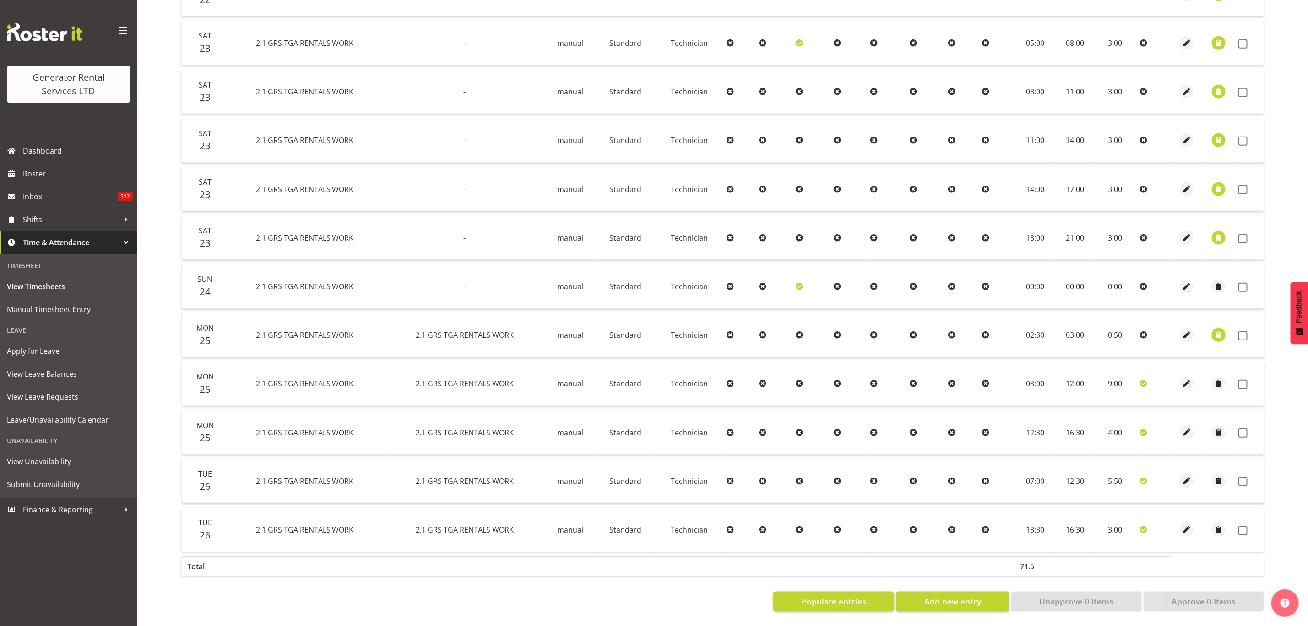
click at [1219, 330] on span "button" at bounding box center [1219, 335] width 11 height 11
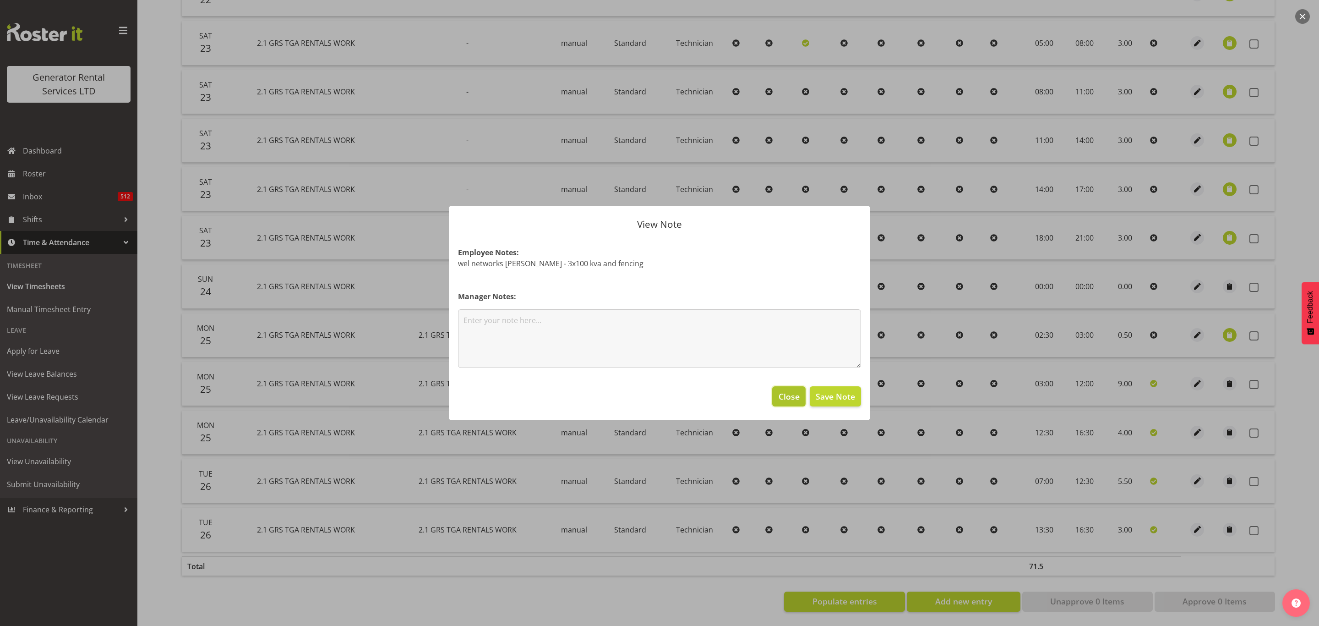
click at [793, 400] on span "Close" at bounding box center [789, 396] width 21 height 12
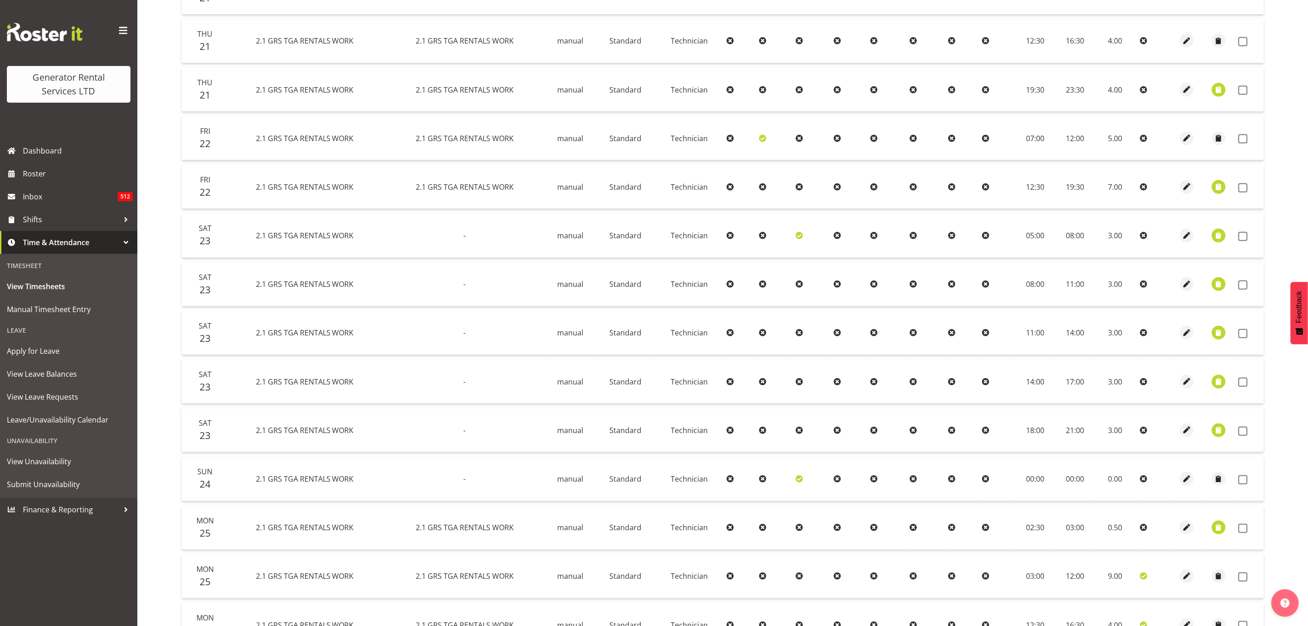
scroll to position [201, 0]
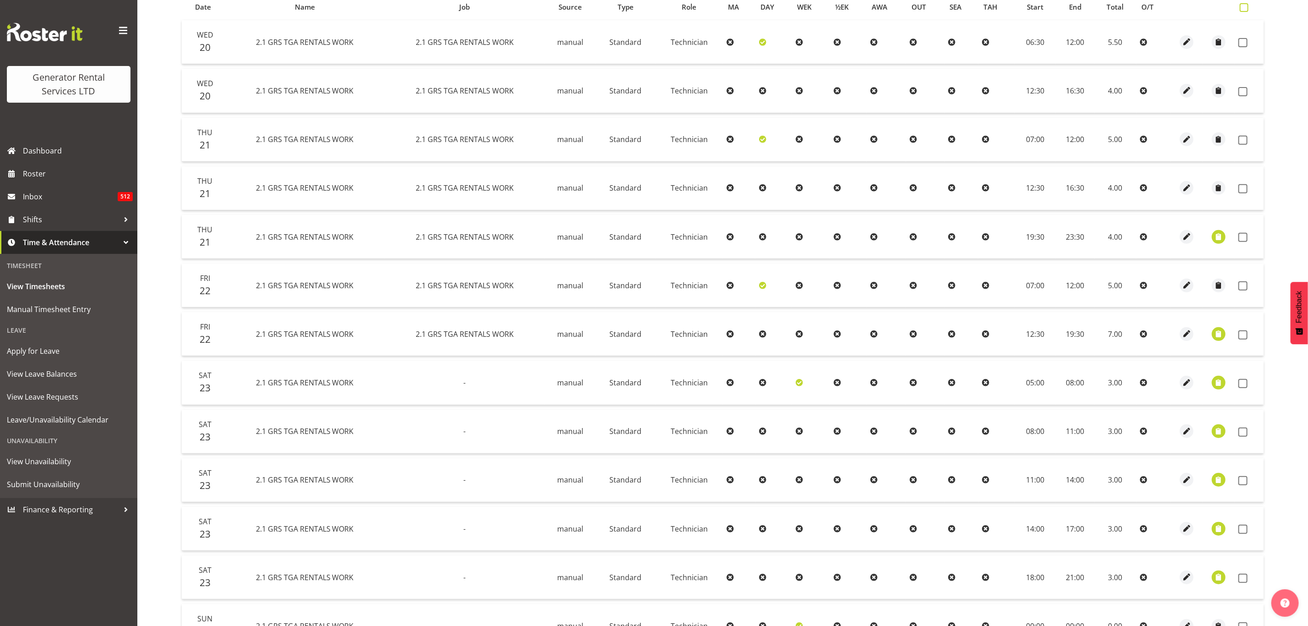
click at [1249, 10] on label at bounding box center [1246, 7] width 13 height 9
click at [1246, 10] on input "checkbox" at bounding box center [1243, 8] width 6 height 6
checkbox input "true"
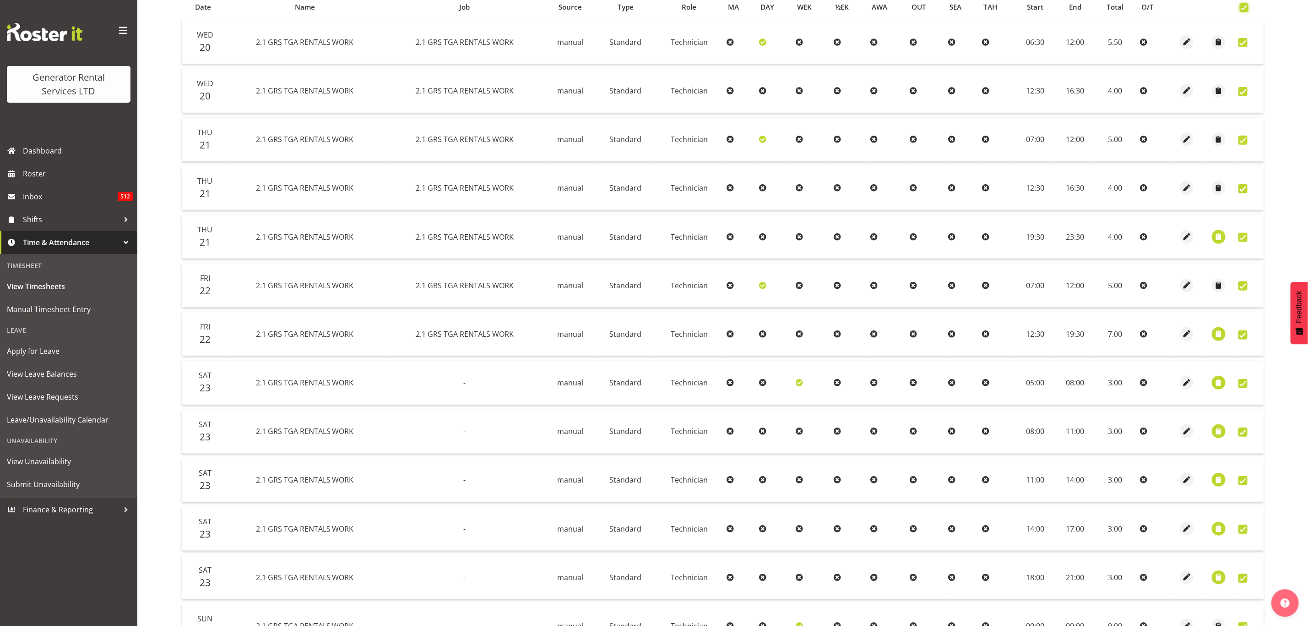
checkbox input "true"
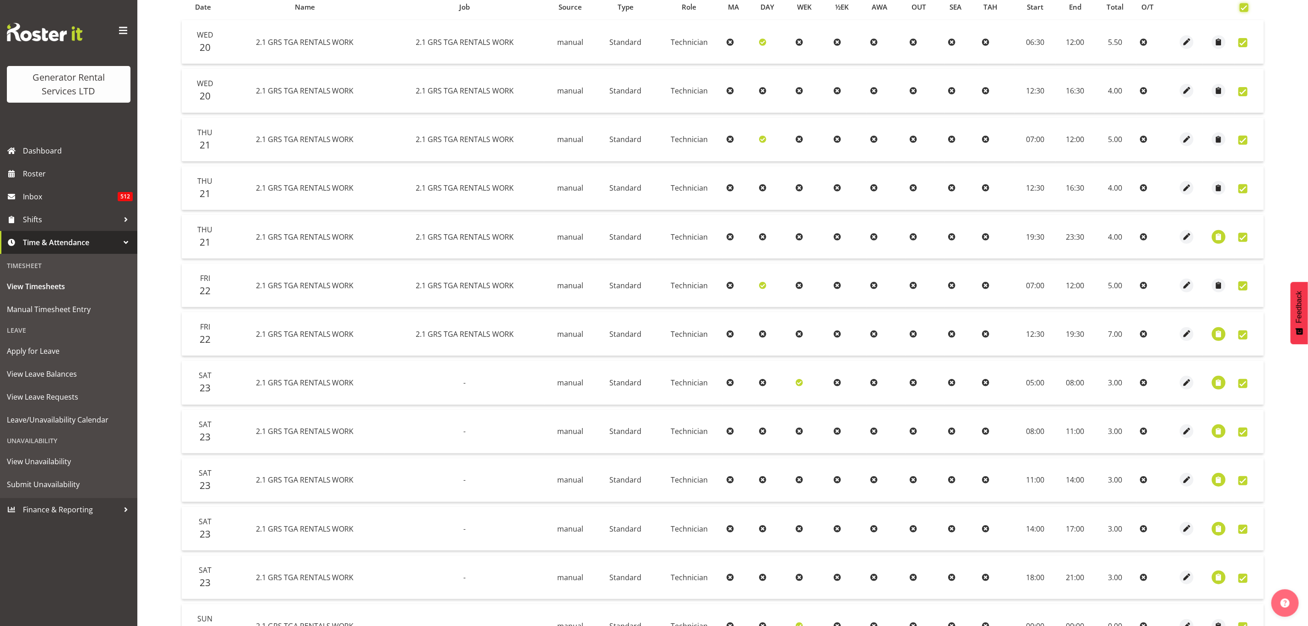
checkbox input "true"
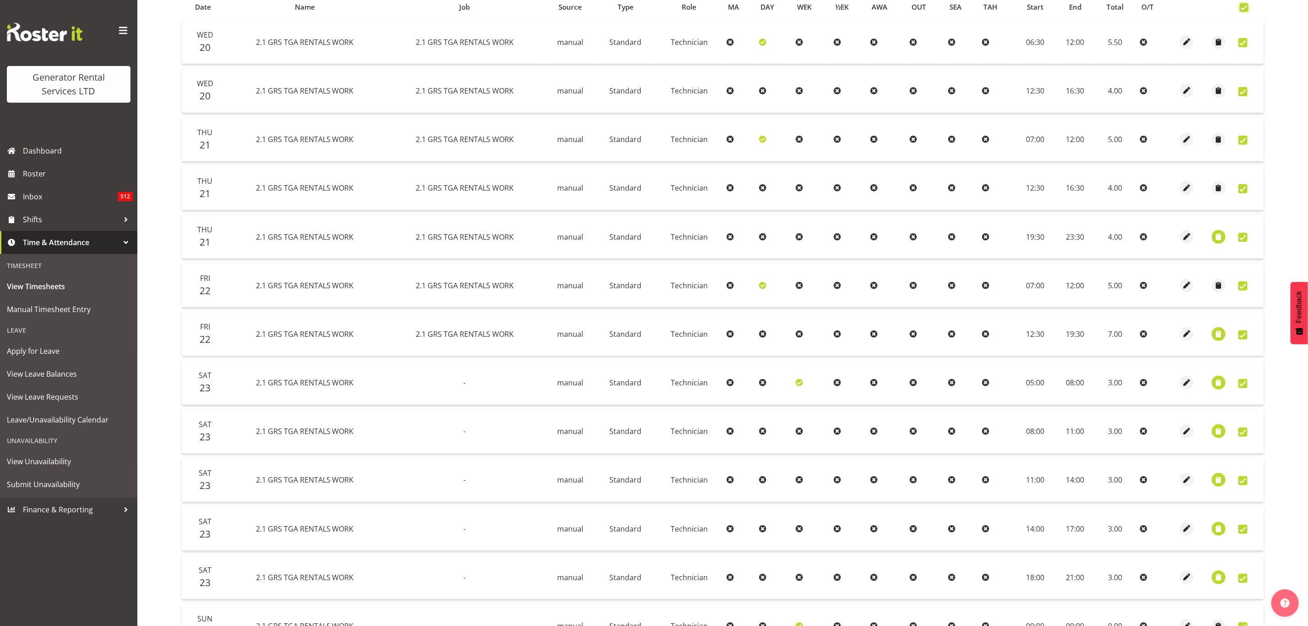
checkbox input "true"
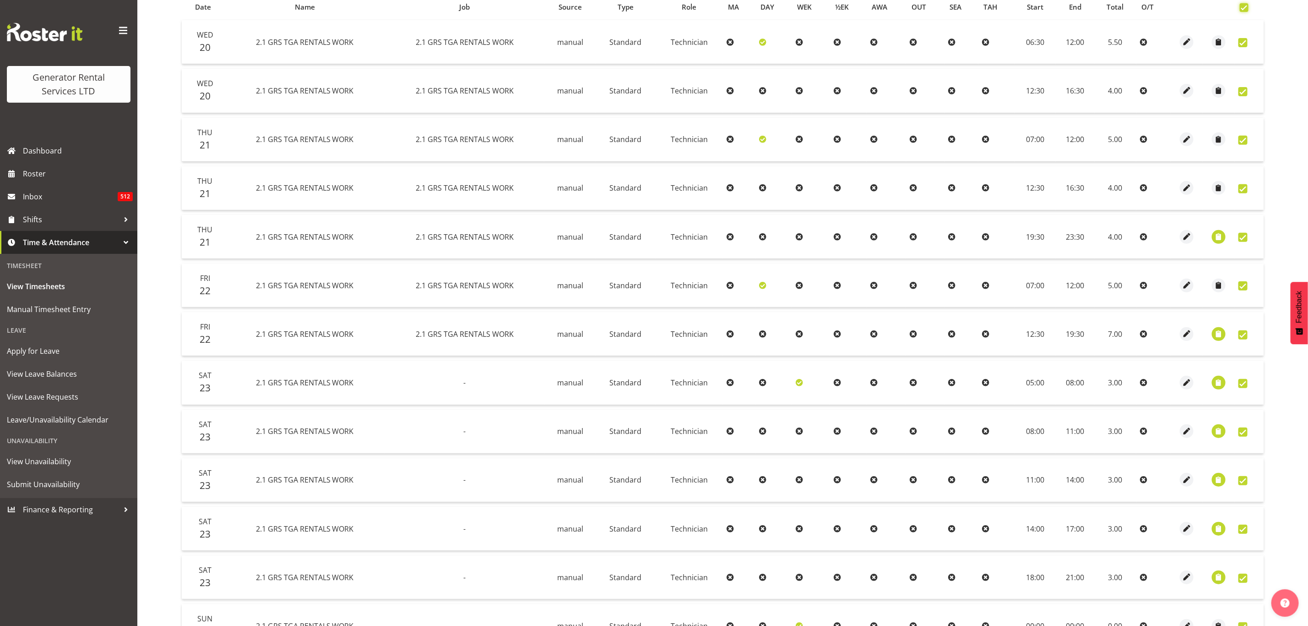
checkbox input "true"
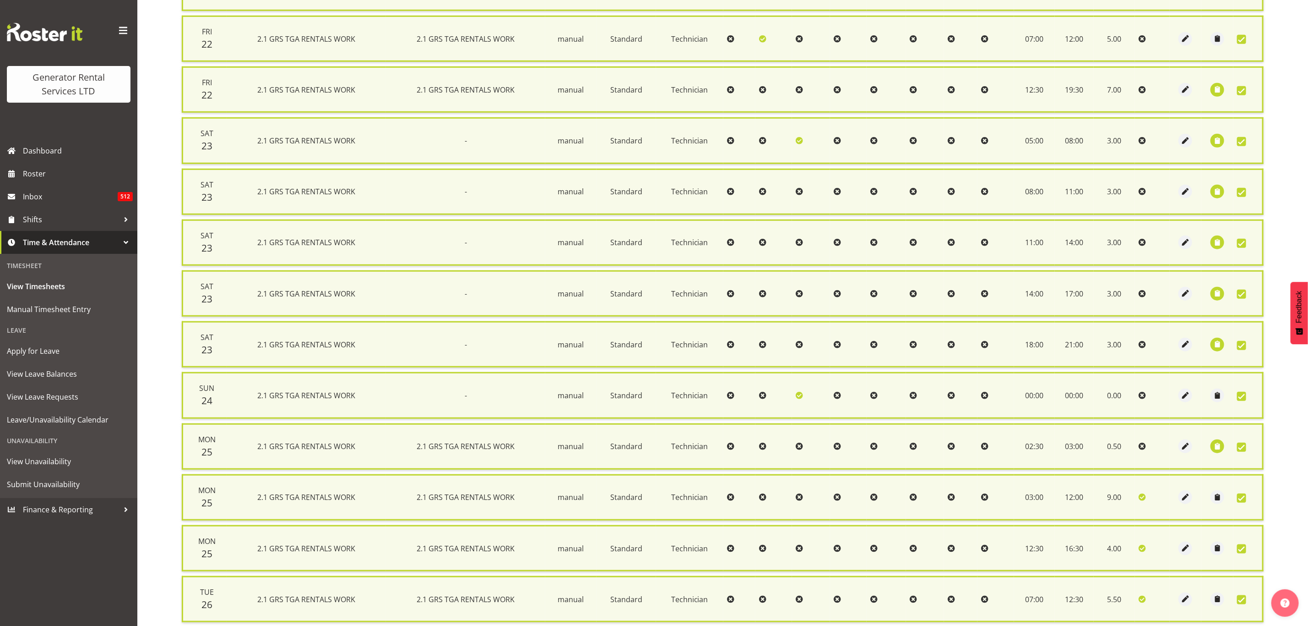
scroll to position [581, 0]
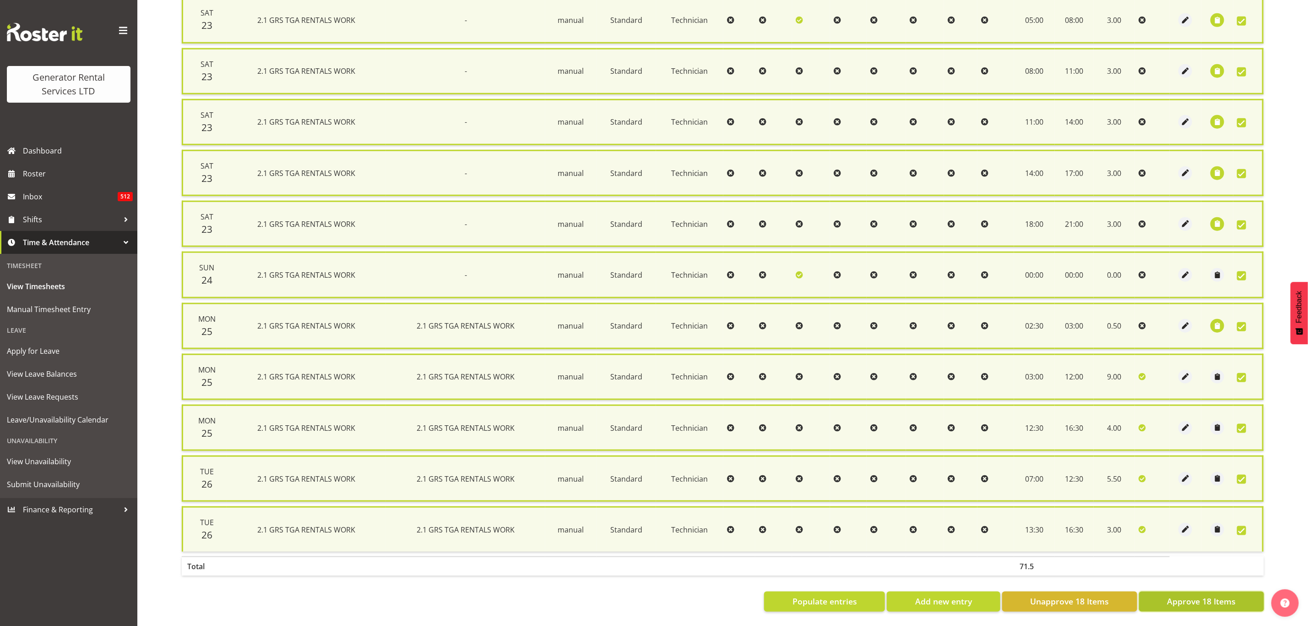
click at [1216, 595] on span "Approve 18 Items" at bounding box center [1201, 601] width 69 height 12
checkbox input "false"
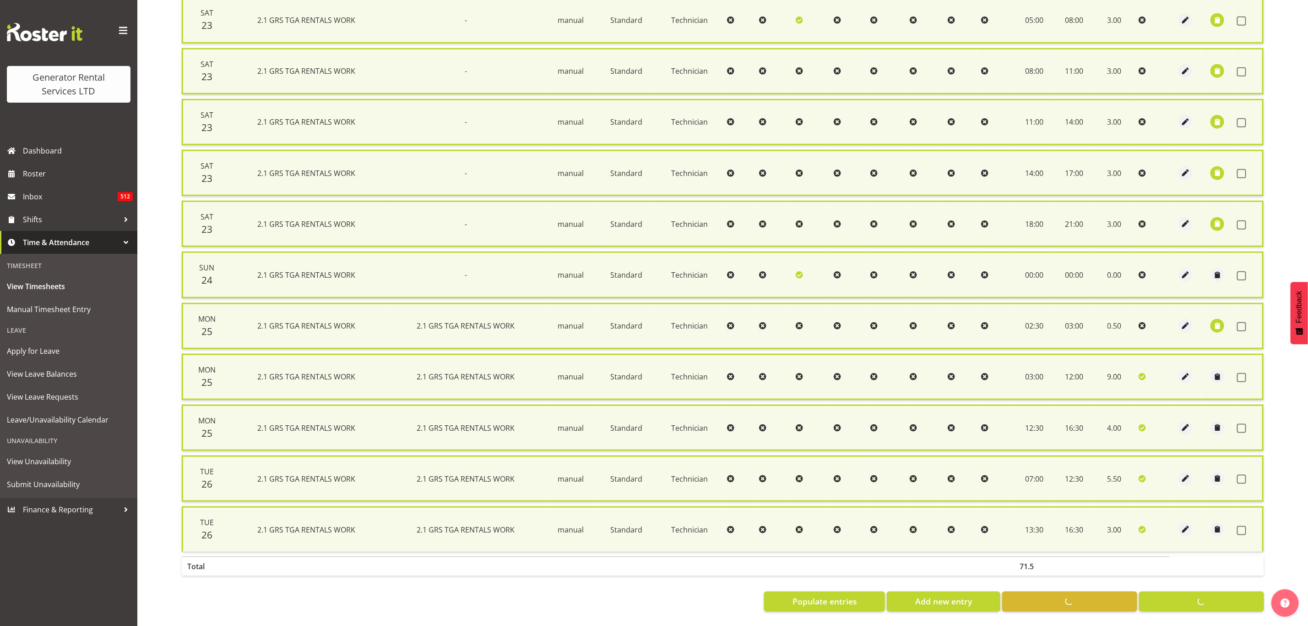
checkbox input "false"
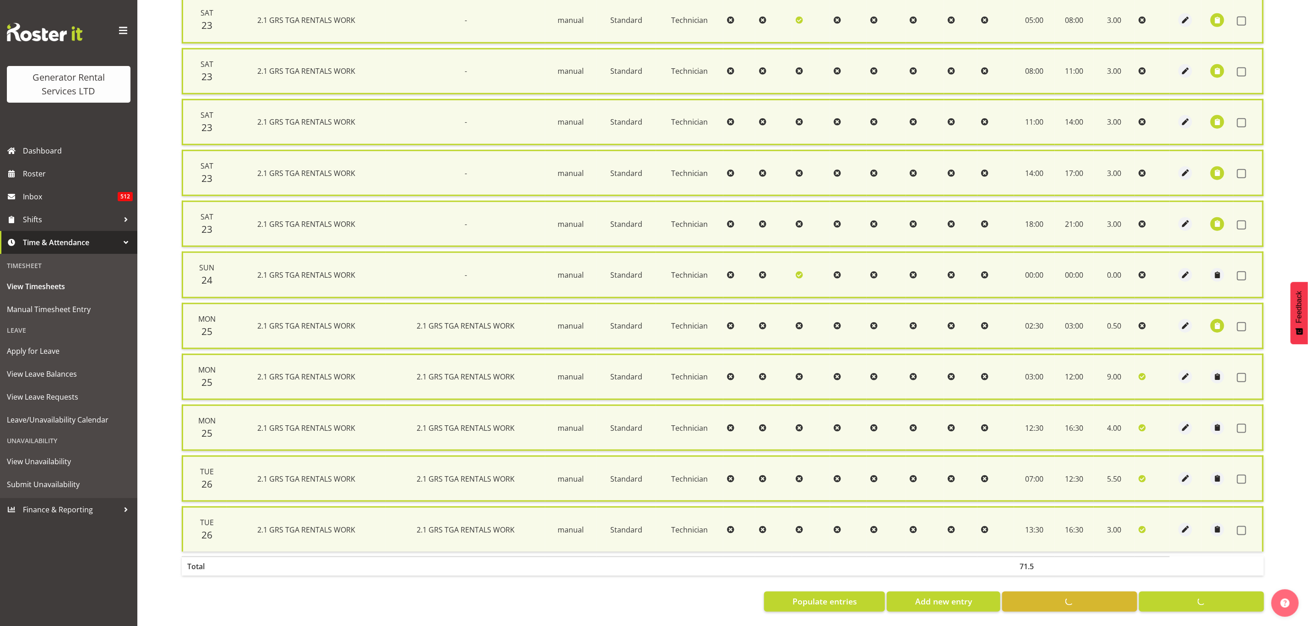
checkbox input "false"
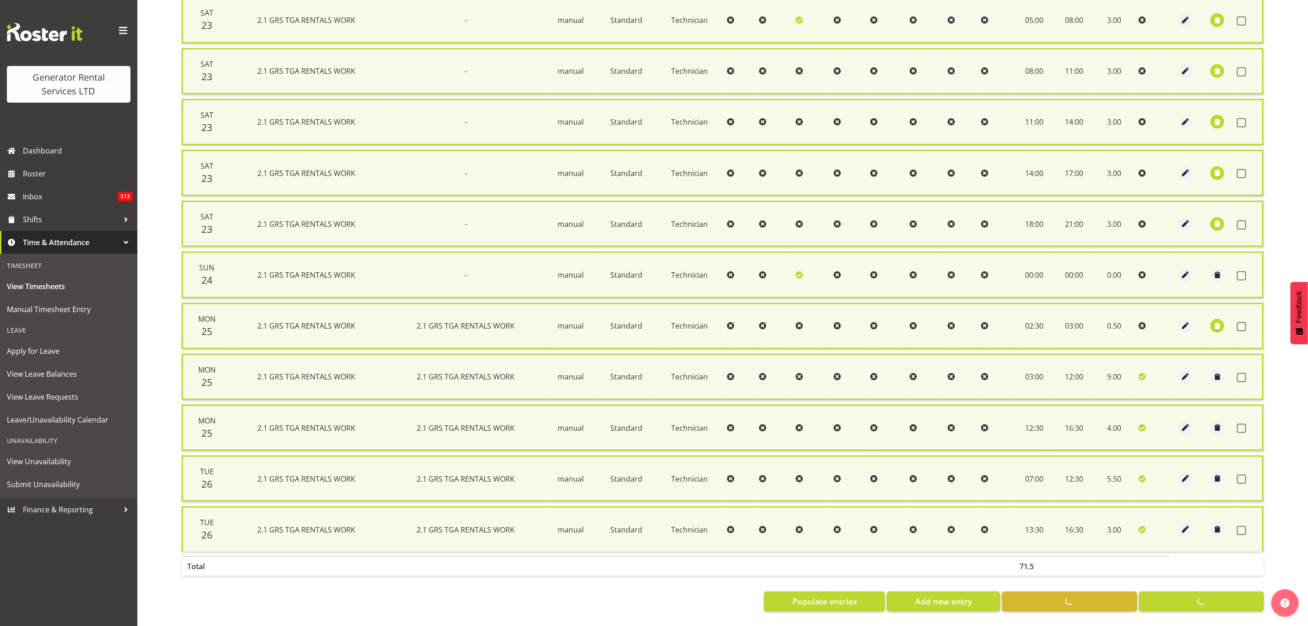
checkbox input "false"
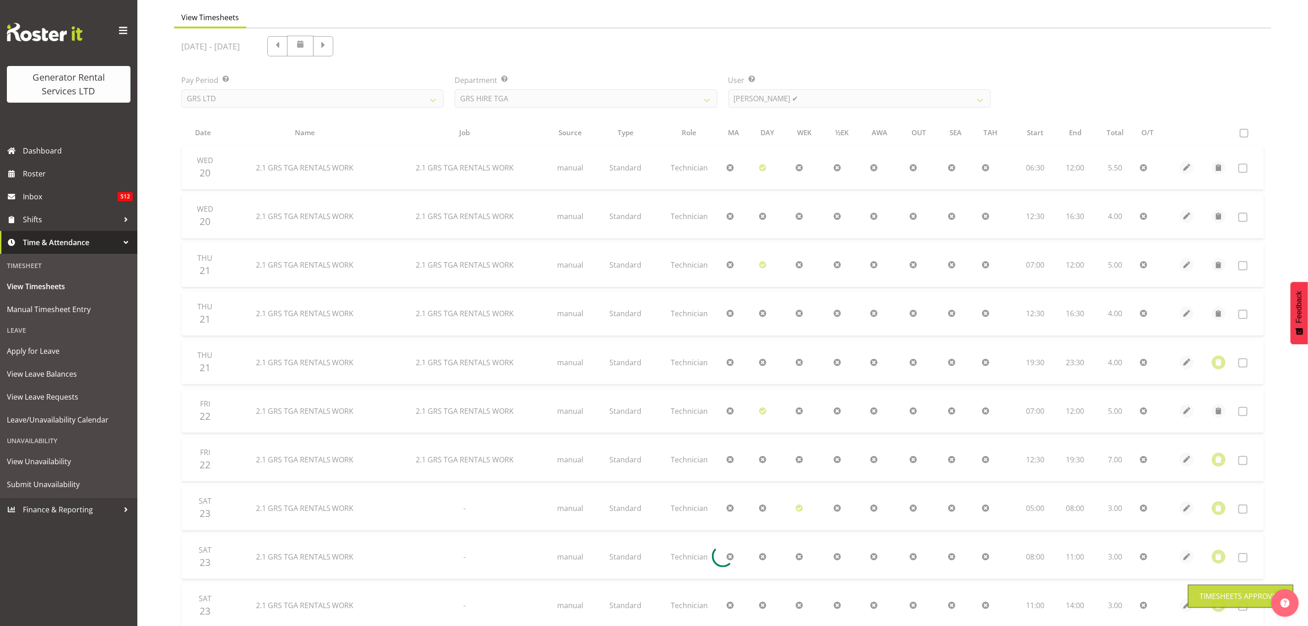
scroll to position [0, 0]
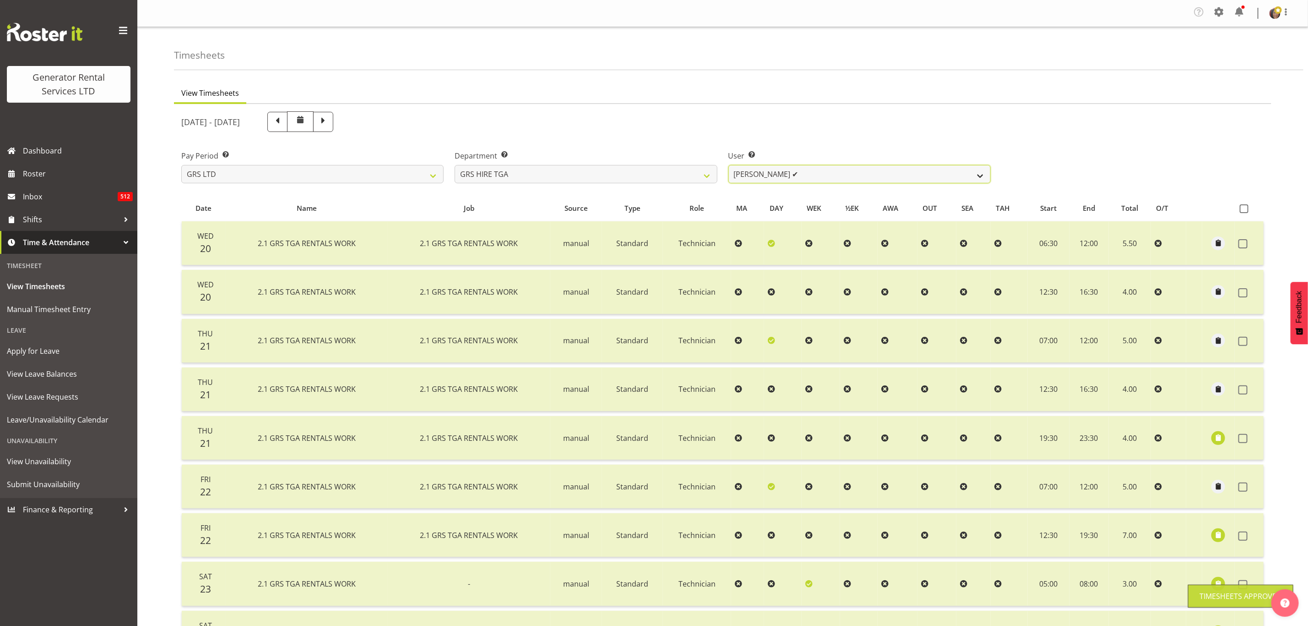
click at [780, 176] on select "Brenton Vanzwol ✔ James Hilhorst ✔ Nathan Maxwell ❌ Rob Wallace ✔ Steve Knill ✔" at bounding box center [860, 174] width 262 height 18
select select "11248"
click at [729, 165] on select "Brenton Vanzwol ✔ James Hilhorst ✔ Nathan Maxwell ❌ Rob Wallace ✔ Steve Knill ✔" at bounding box center [860, 174] width 262 height 18
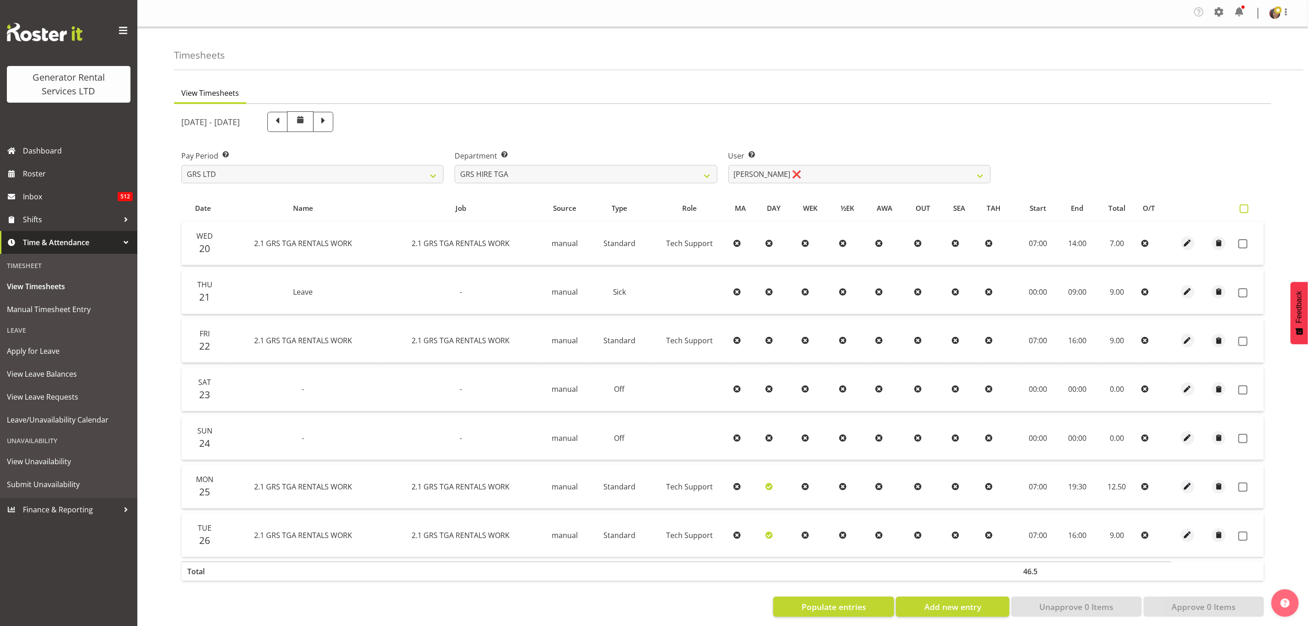
click at [1243, 209] on span at bounding box center [1244, 208] width 9 height 9
click at [1243, 209] on input "checkbox" at bounding box center [1243, 209] width 6 height 6
checkbox input "true"
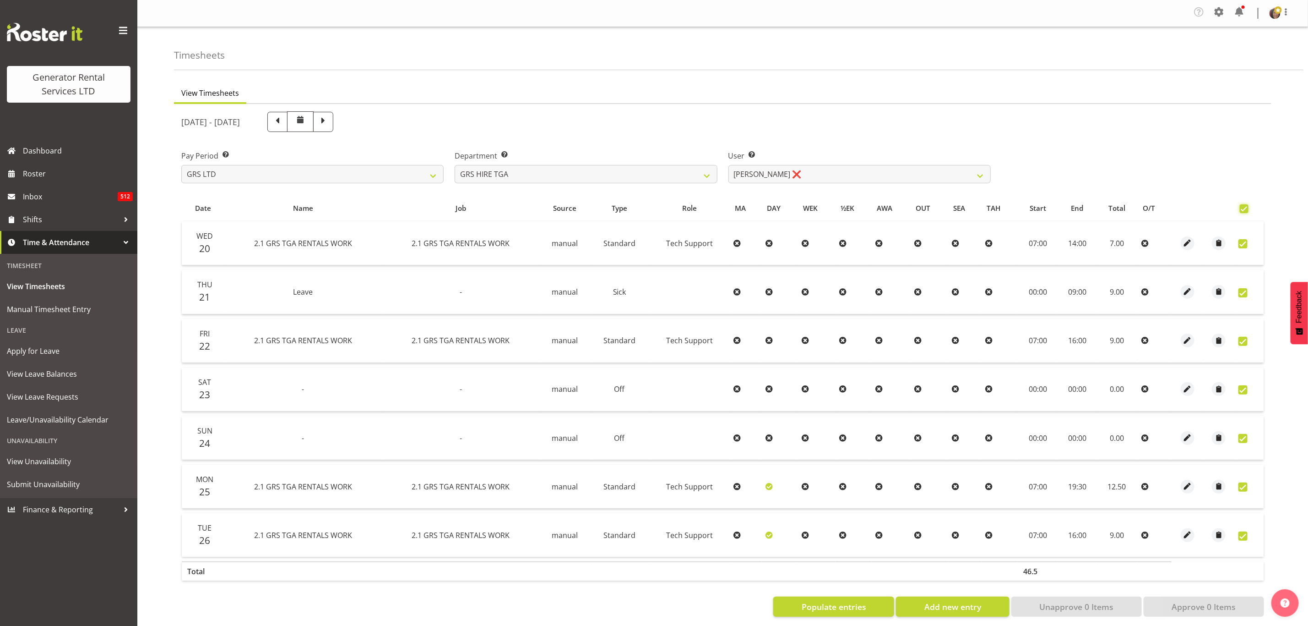
checkbox input "true"
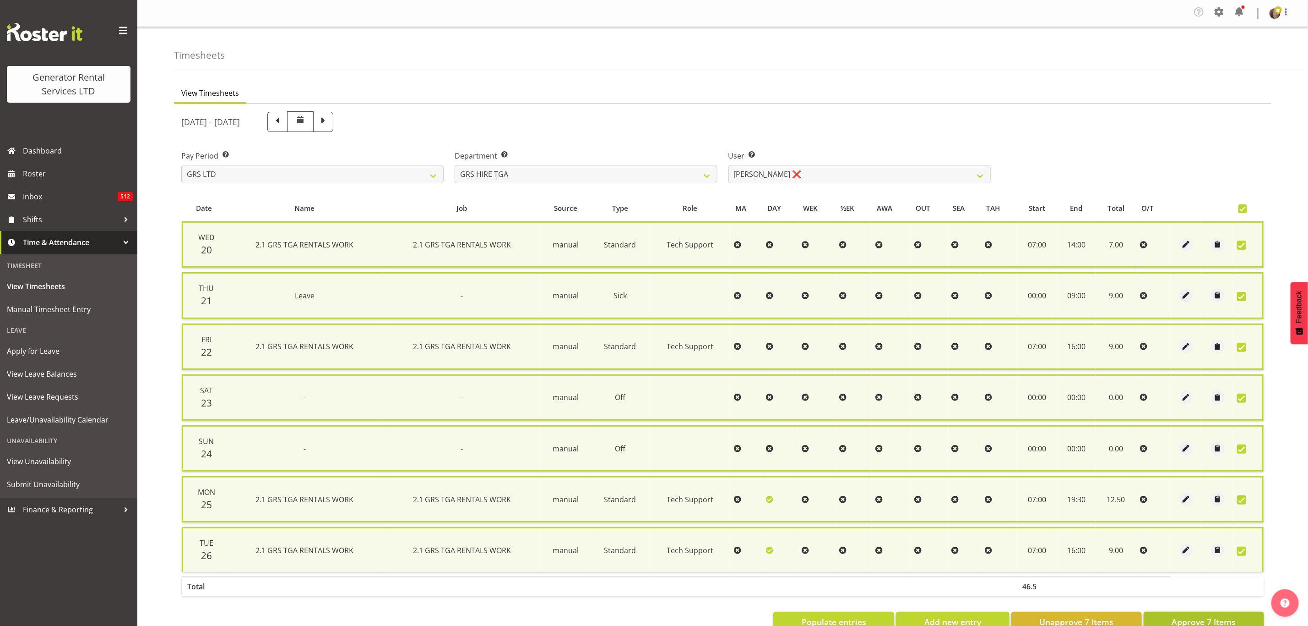
click at [1202, 616] on span "Approve 7 Items" at bounding box center [1204, 622] width 64 height 12
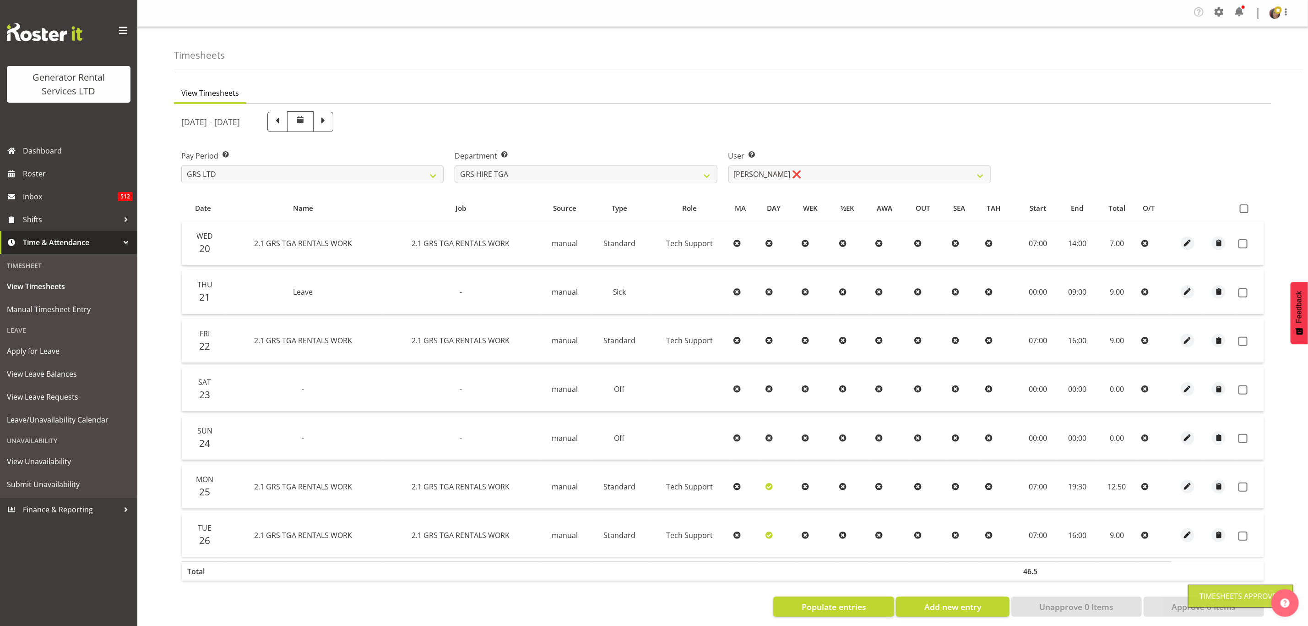
checkbox input "false"
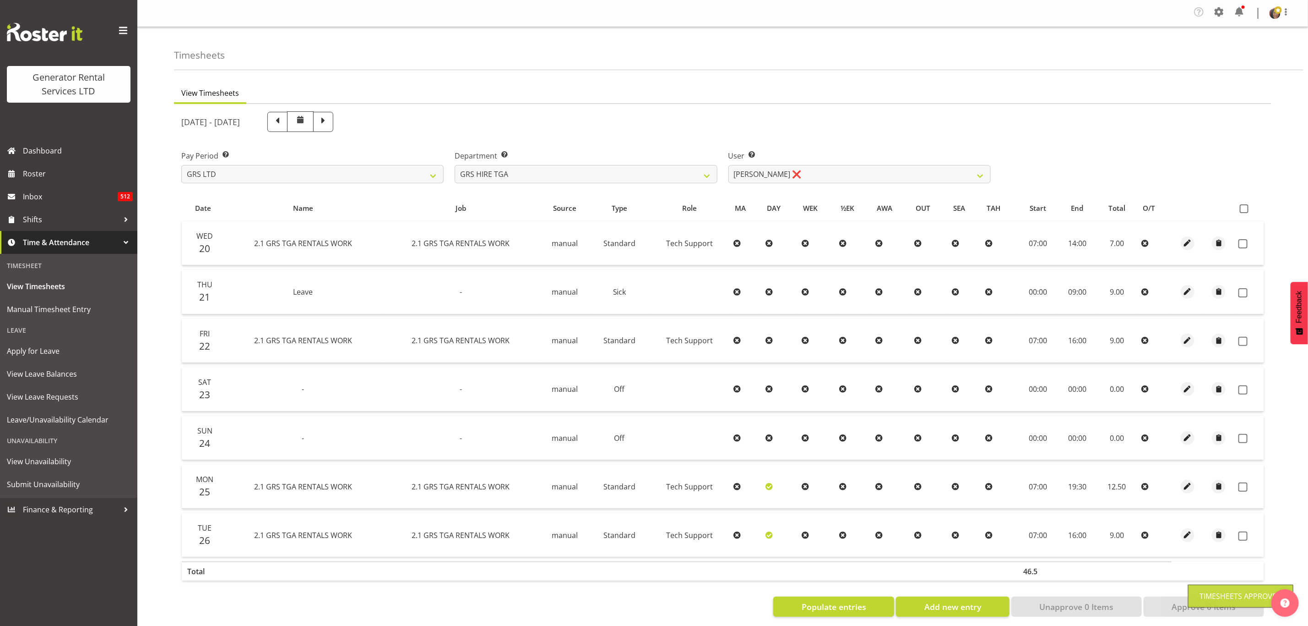
checkbox input "false"
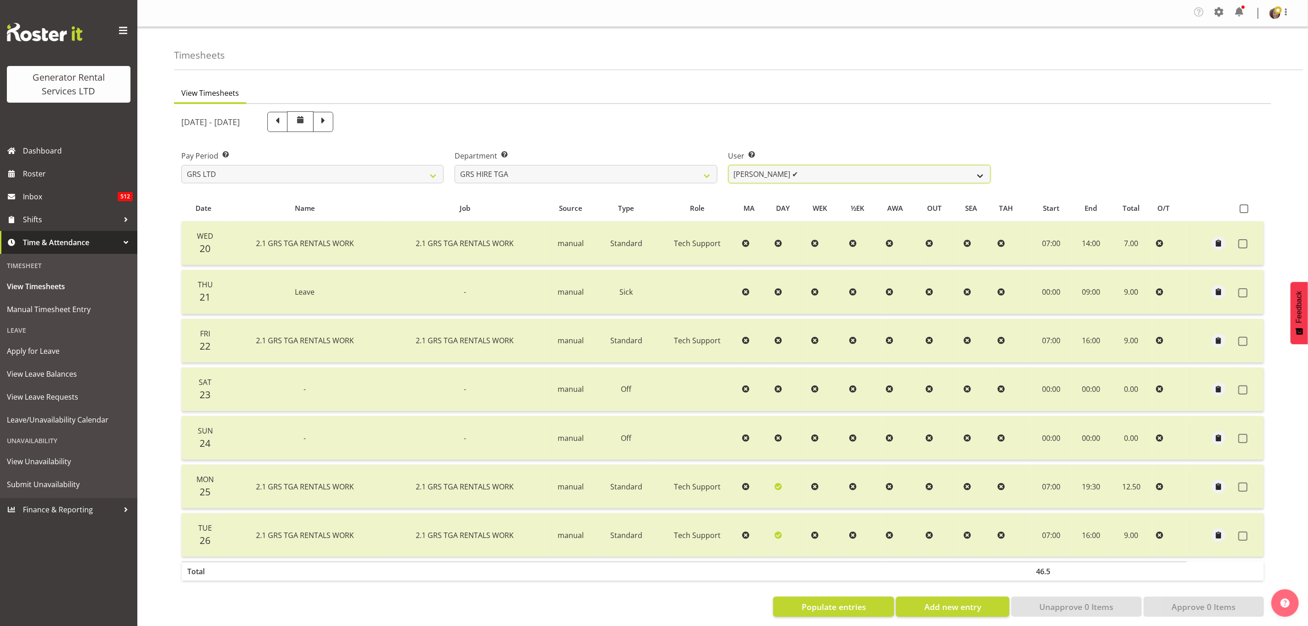
click at [774, 179] on select "Brenton Vanzwol ✔ James Hilhorst ✔ Nathan Maxwell ✔ Rob Wallace ✔ Steve Knill ✔" at bounding box center [860, 174] width 262 height 18
click at [667, 169] on select "GRS ADMIN TGA GRS HIRE TGA GRS SALES TGA" at bounding box center [586, 174] width 262 height 18
select select "164"
click at [455, 165] on select "GRS ADMIN TGA GRS HIRE TGA GRS SALES TGA" at bounding box center [586, 174] width 262 height 18
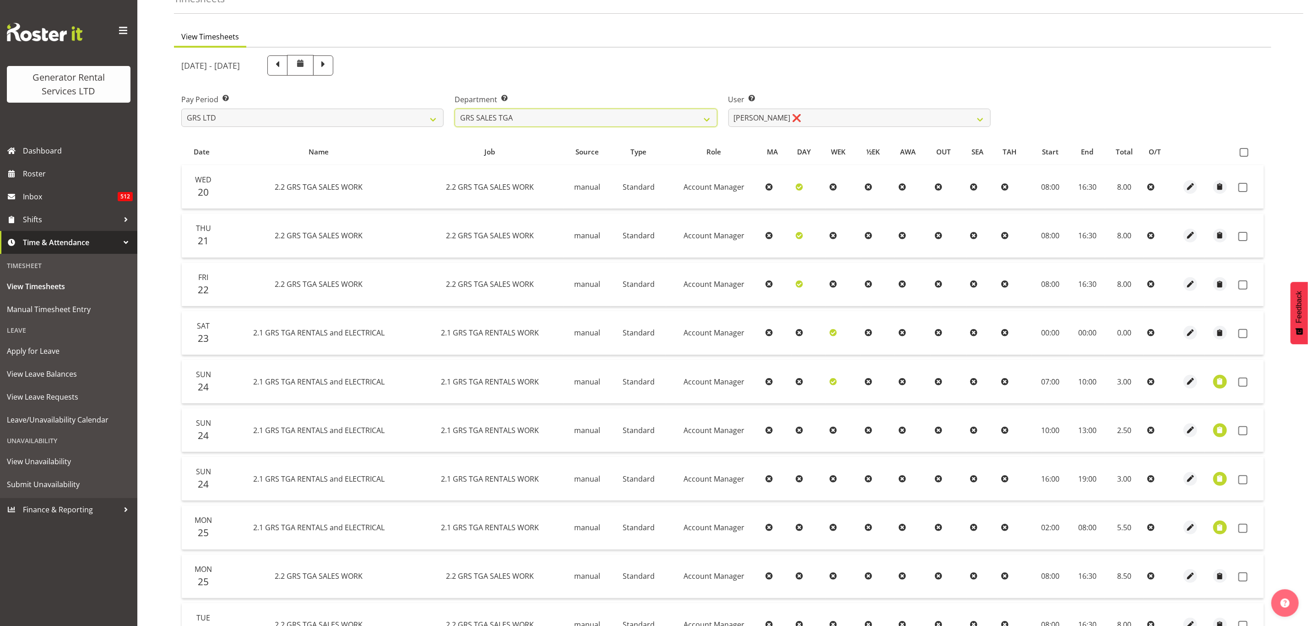
scroll to position [157, 0]
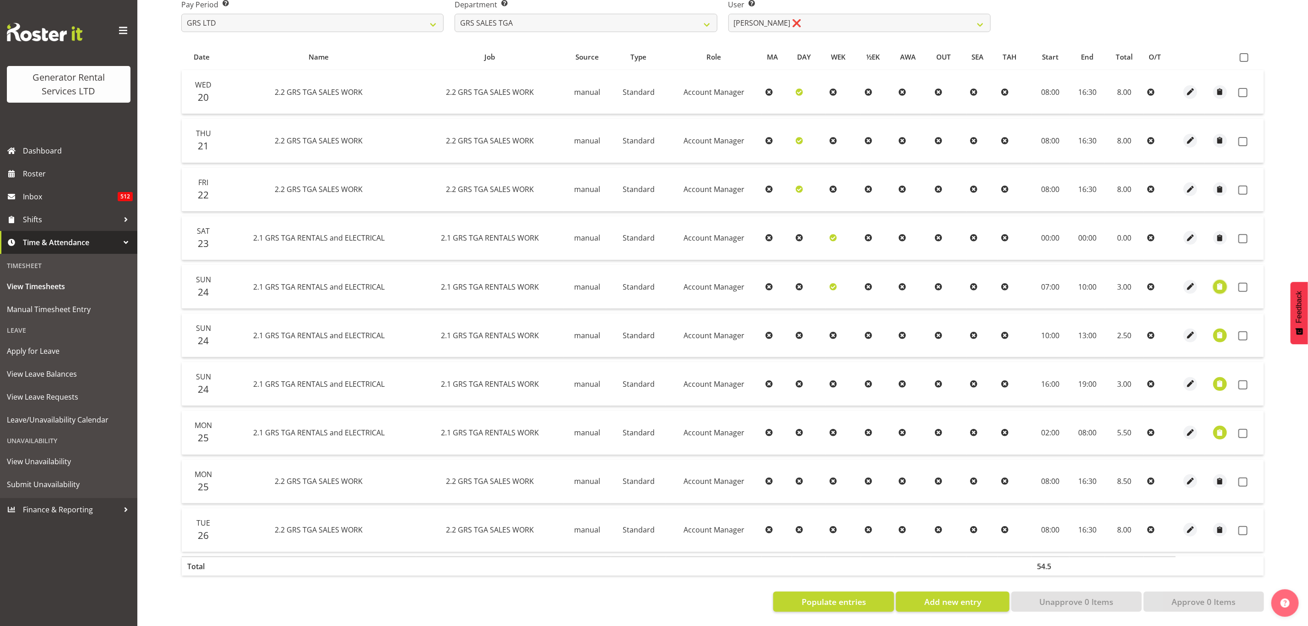
click at [1219, 282] on span "button" at bounding box center [1220, 286] width 11 height 11
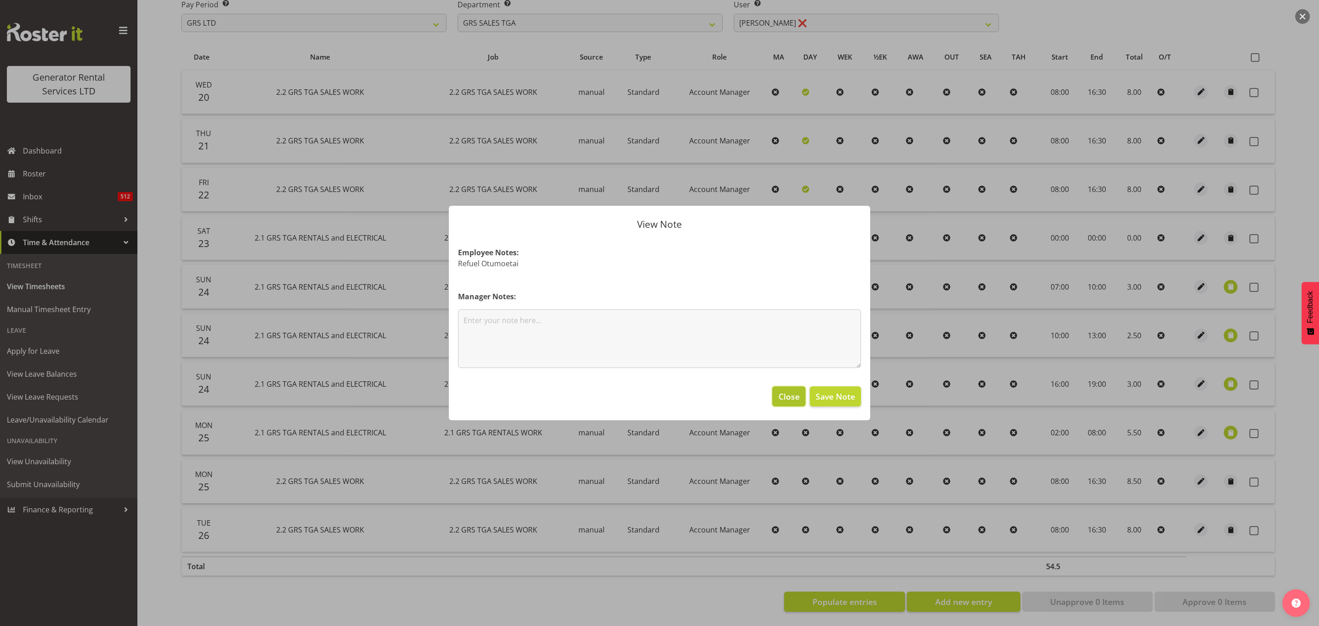
click at [793, 397] on span "Close" at bounding box center [789, 396] width 21 height 12
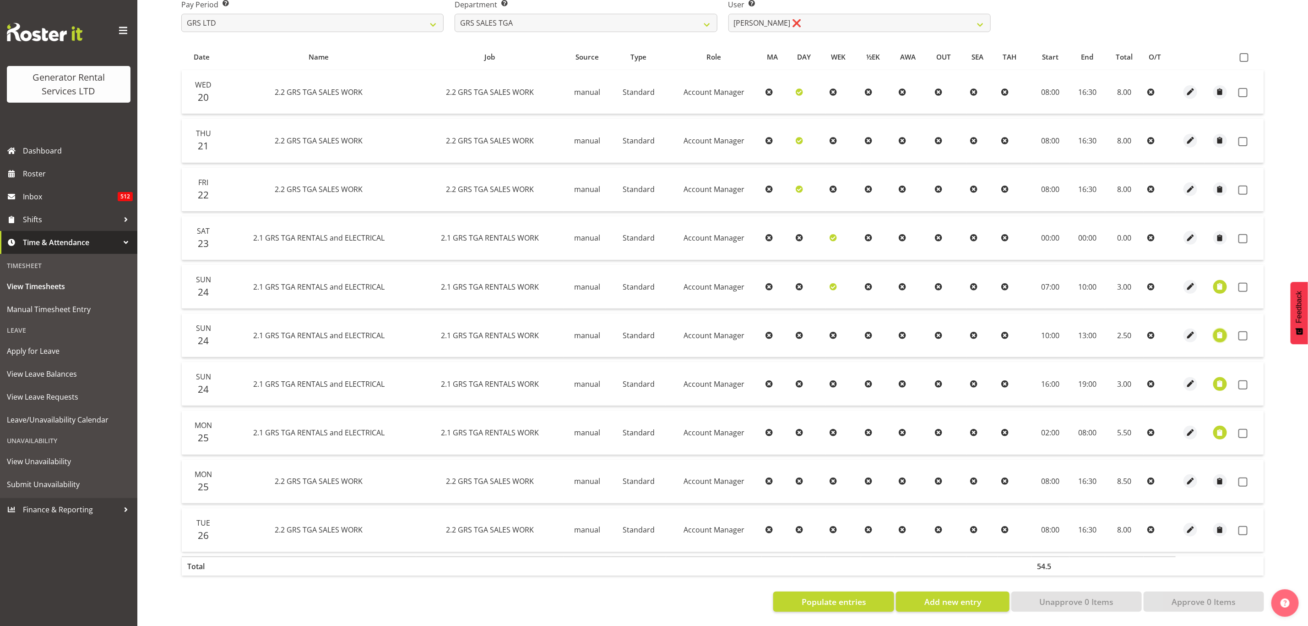
click at [1222, 330] on span "button" at bounding box center [1220, 335] width 11 height 11
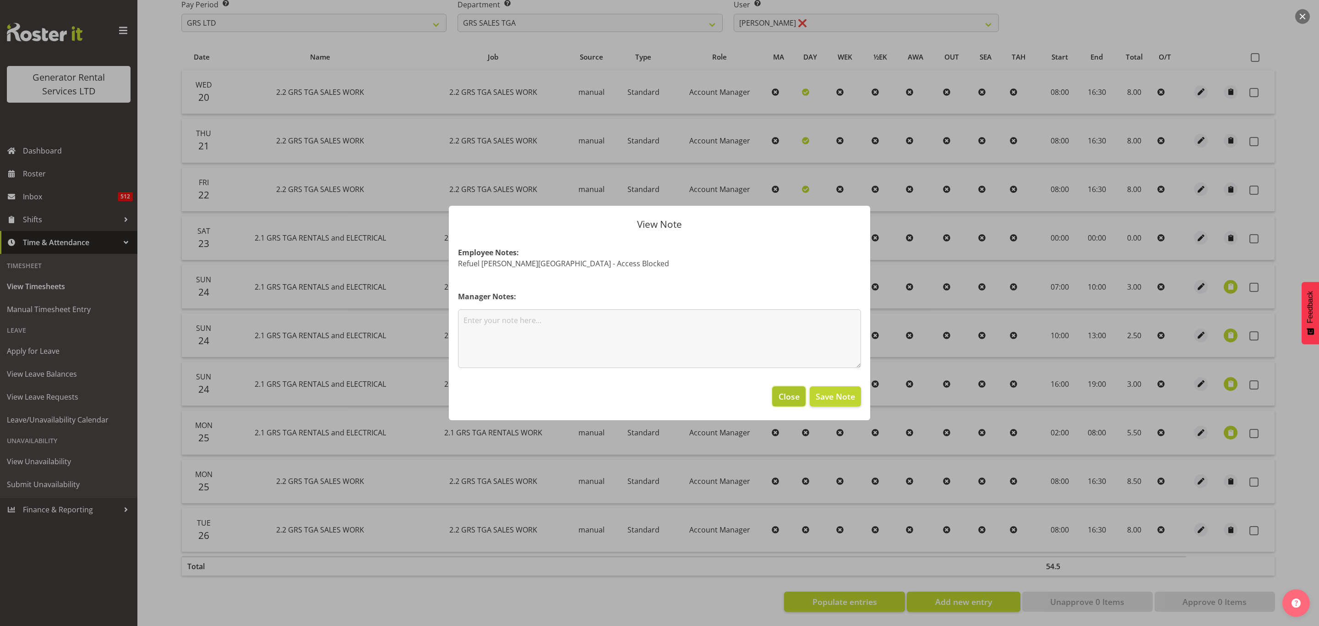
click at [787, 400] on span "Close" at bounding box center [789, 396] width 21 height 12
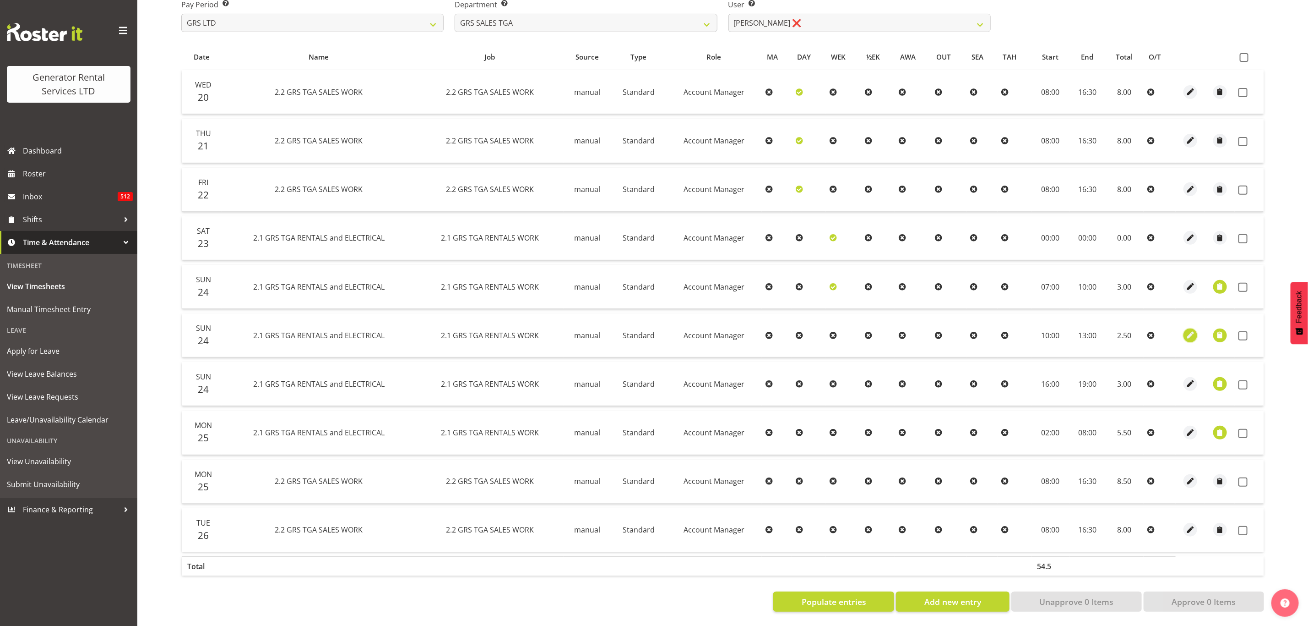
click at [1188, 330] on span "button" at bounding box center [1191, 335] width 11 height 11
select select "Standard"
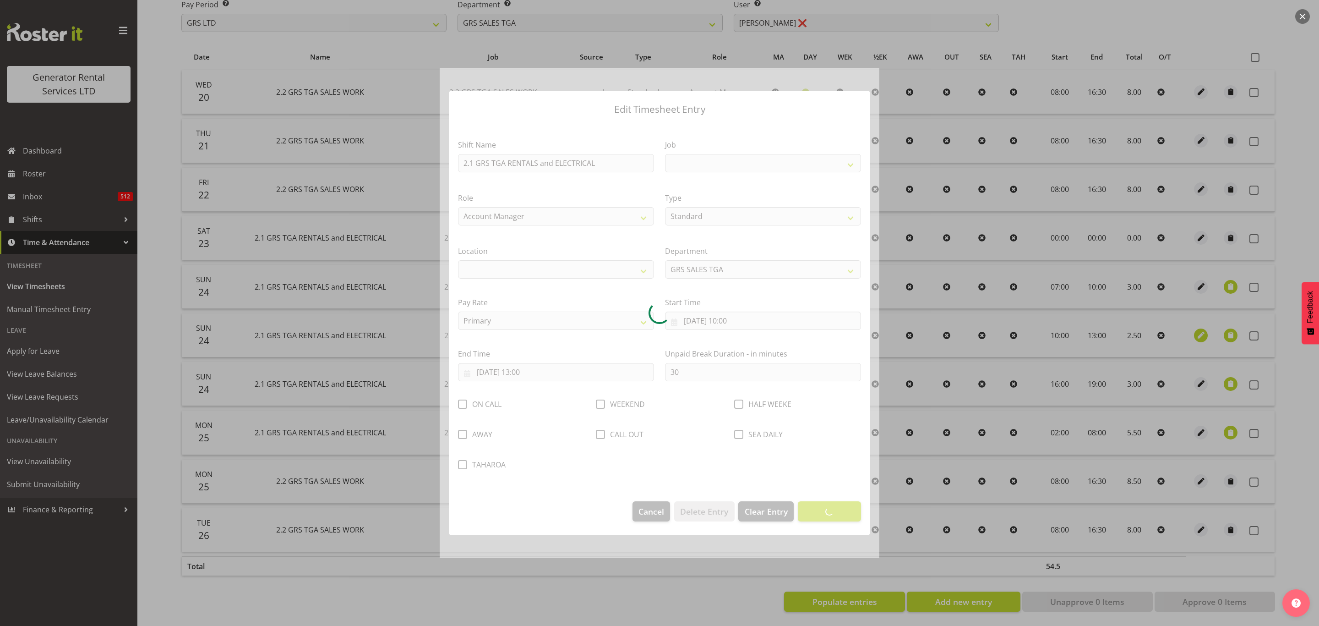
select select
select select "877"
select select "29"
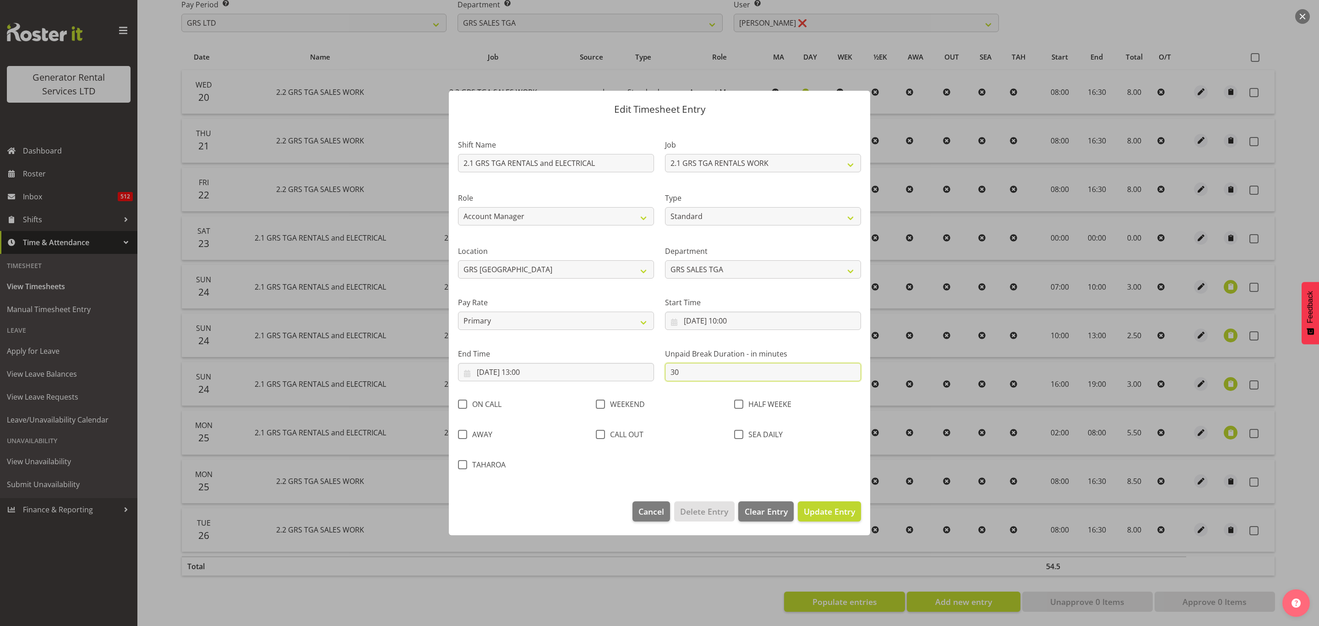
click at [679, 368] on input "30" at bounding box center [763, 372] width 196 height 18
type input "3"
type input "0"
click at [831, 510] on span "Update Entry" at bounding box center [829, 511] width 51 height 11
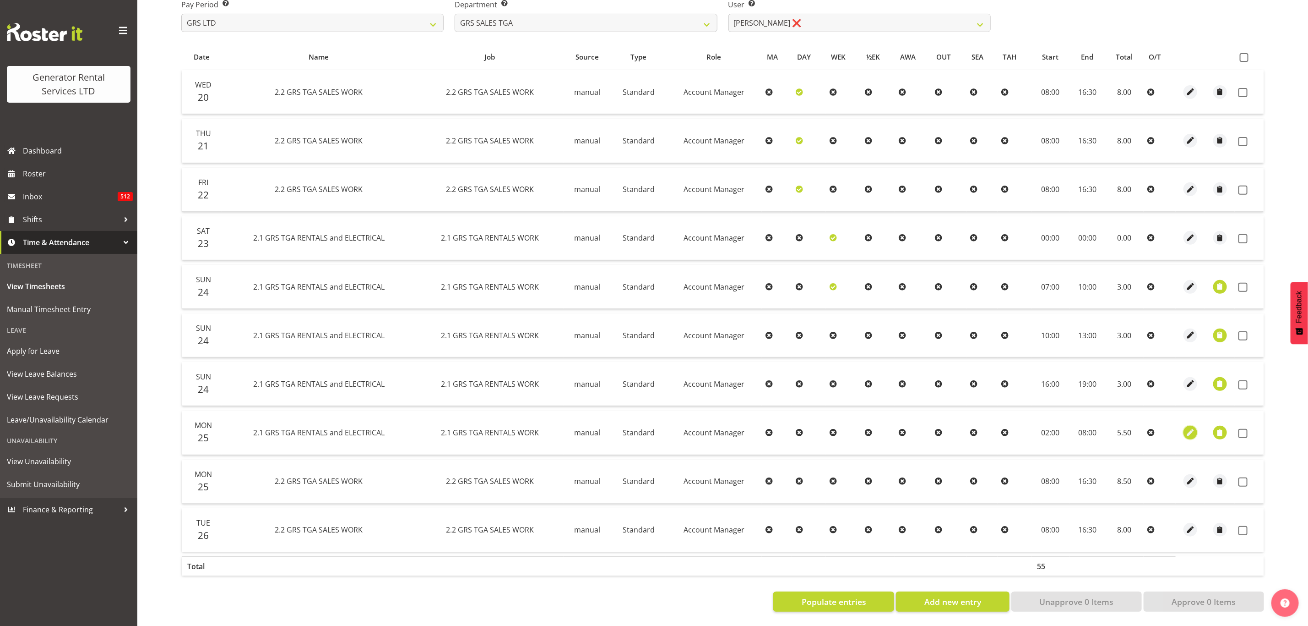
click at [1188, 427] on span "button" at bounding box center [1191, 432] width 11 height 11
select select "Standard"
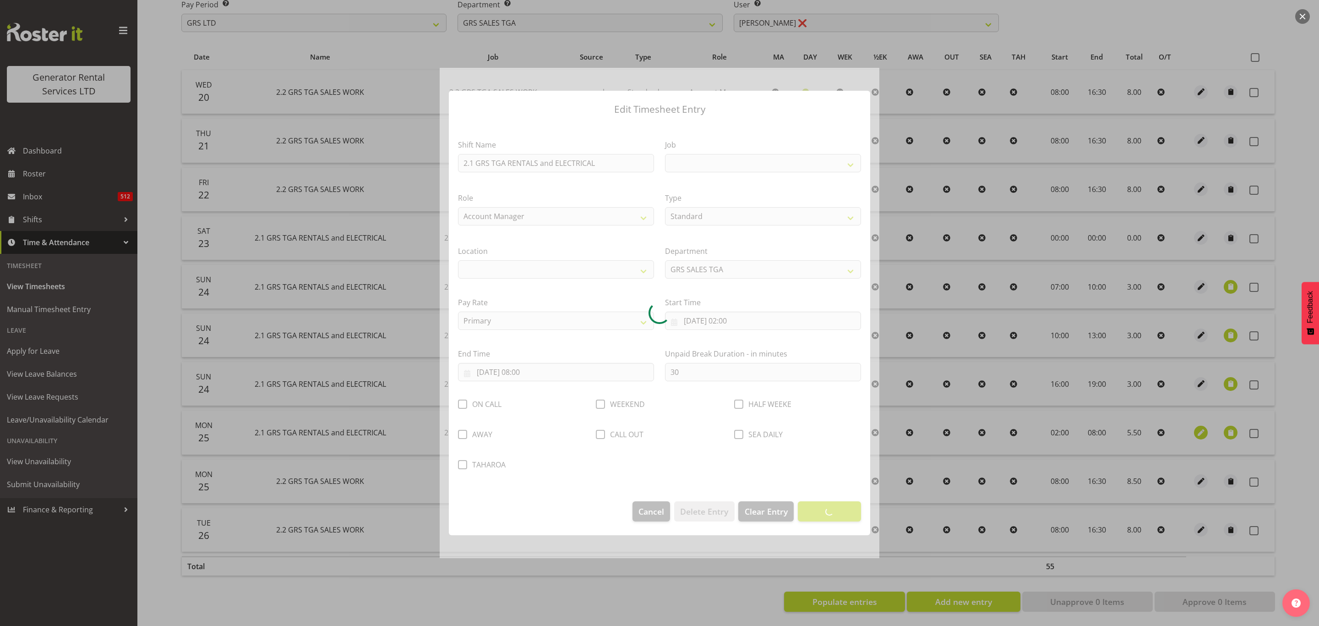
select select
select select "877"
select select "29"
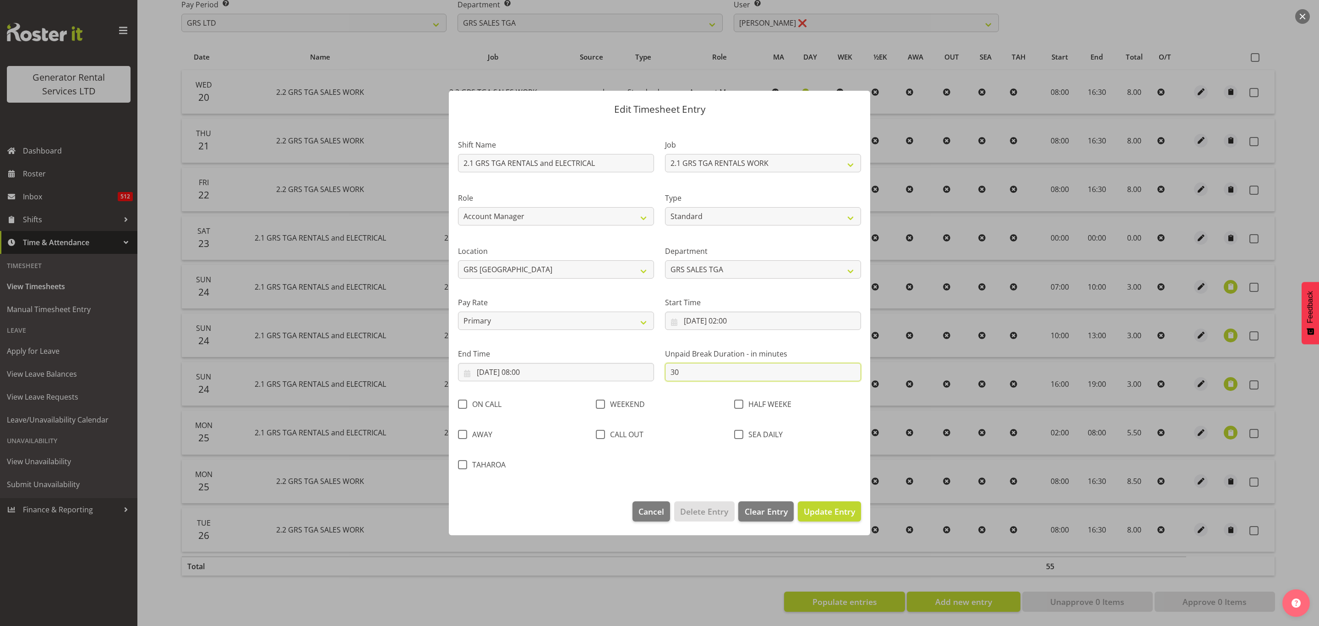
drag, startPoint x: 698, startPoint y: 374, endPoint x: 601, endPoint y: 360, distance: 98.4
click at [601, 360] on div "Shift Name 2.1 GRS TGA RENTALS and ELECTRICAL Job 1.1 GRS AKL RENTALS 1.1 GRS A…" at bounding box center [659, 301] width 414 height 351
type input "0"
click at [828, 511] on span "Update Entry" at bounding box center [829, 511] width 51 height 11
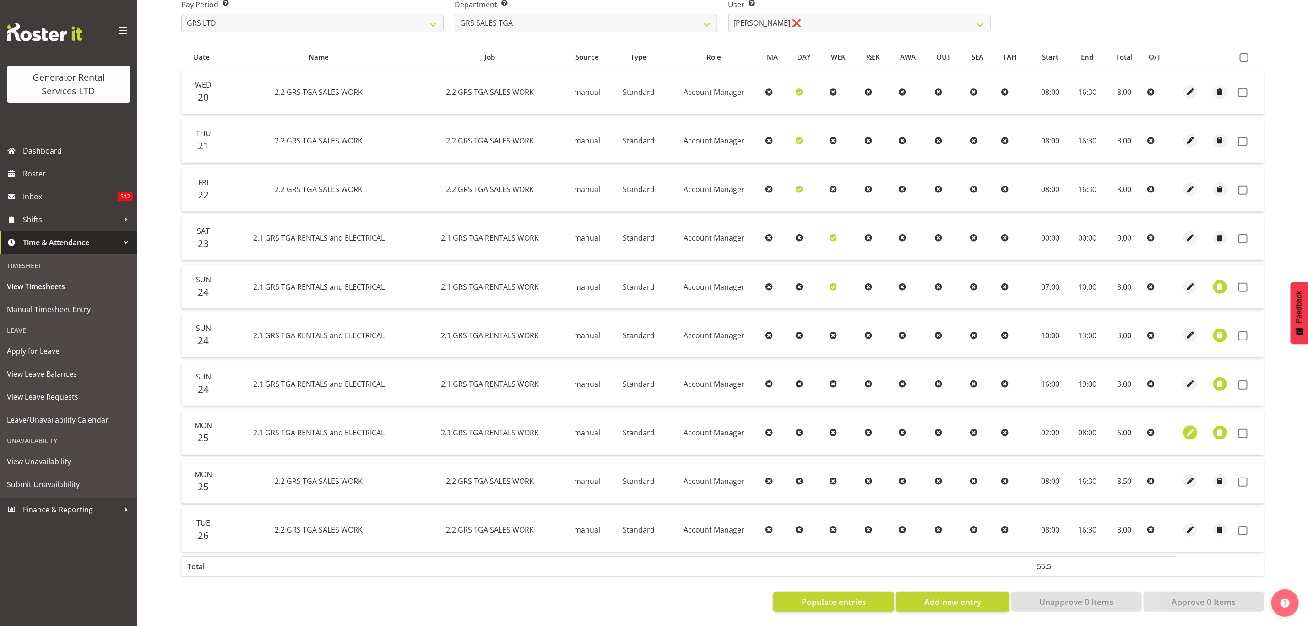
click at [1193, 427] on span "button" at bounding box center [1191, 432] width 11 height 11
select select "Standard"
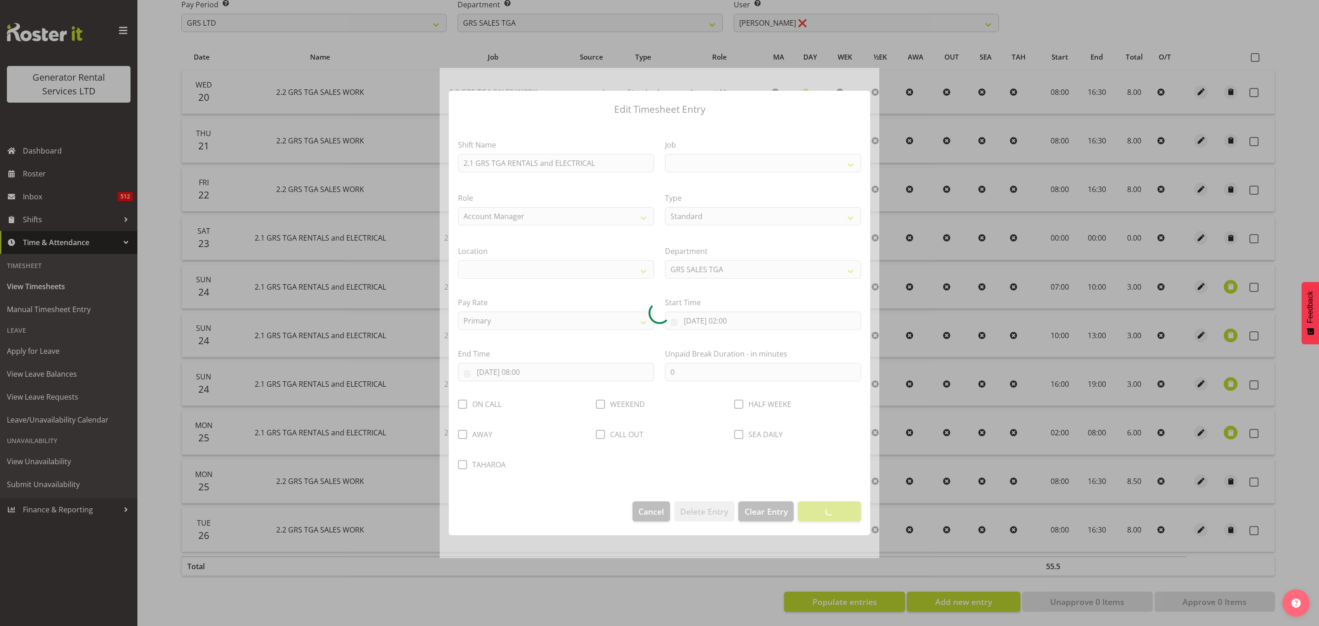
select select
select select "877"
select select "29"
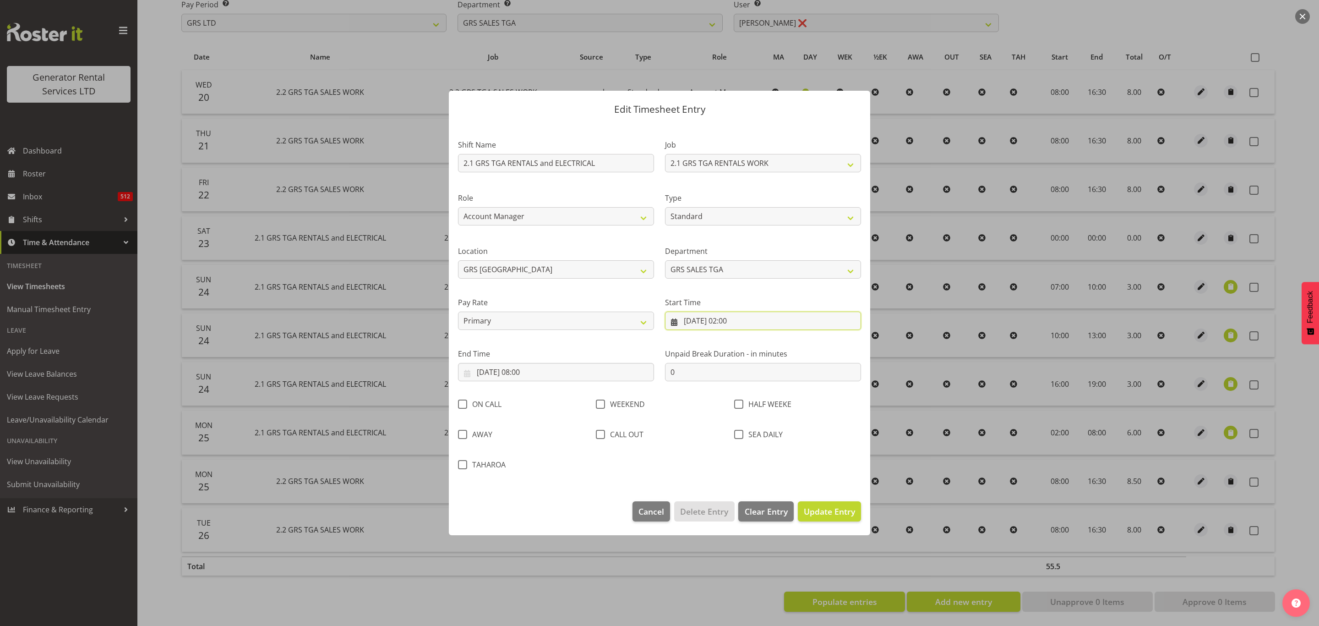
click at [722, 318] on input "25/08/2025, 02:00" at bounding box center [763, 320] width 196 height 18
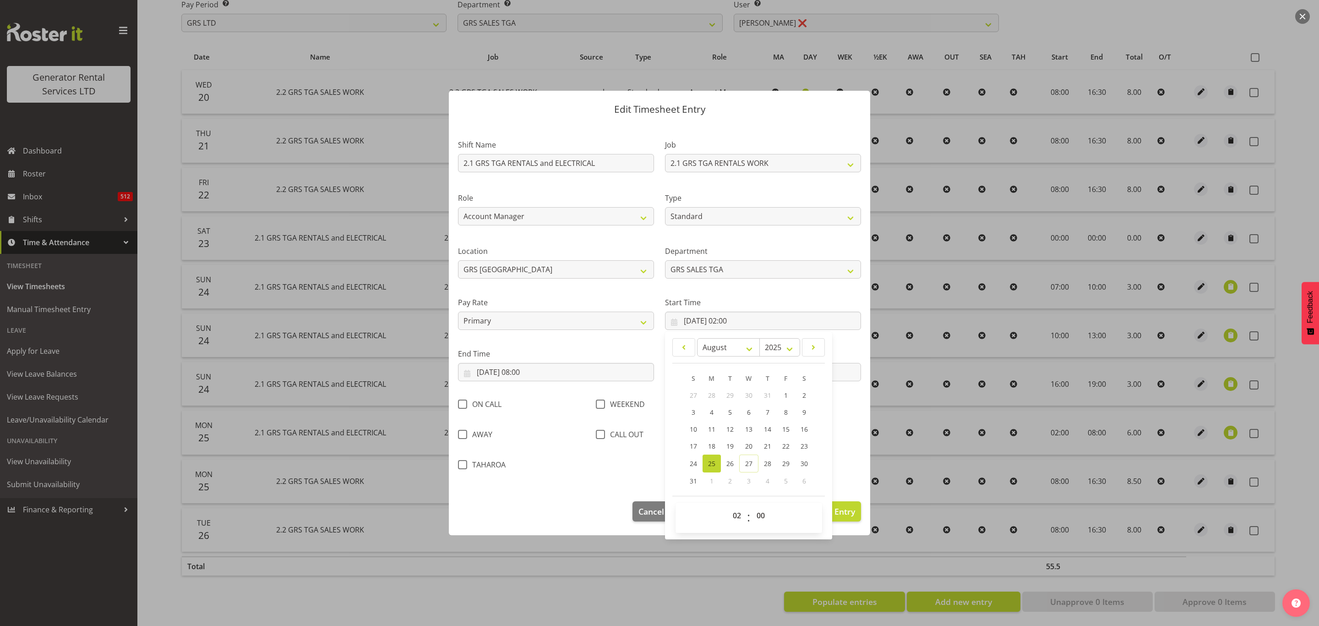
click at [614, 344] on div "End Time 25/08/2025, 08:00 January February March April May June July August Se…" at bounding box center [555, 360] width 207 height 51
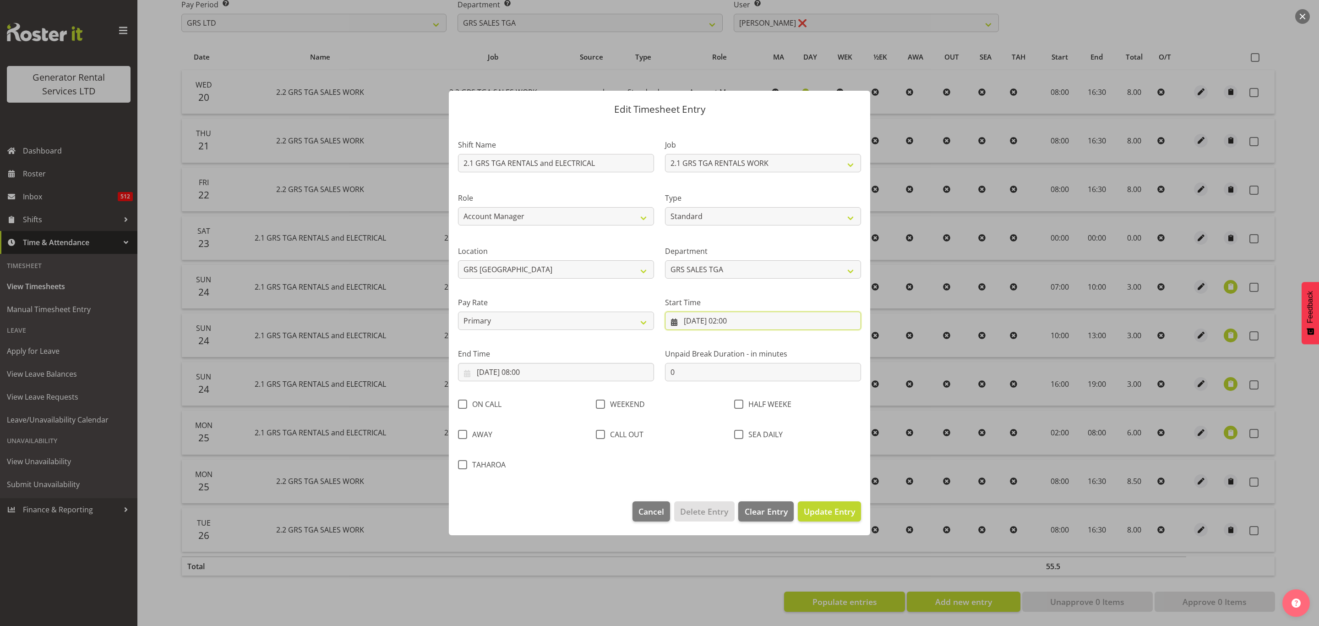
click at [698, 321] on input "25/08/2025, 02:00" at bounding box center [763, 320] width 196 height 18
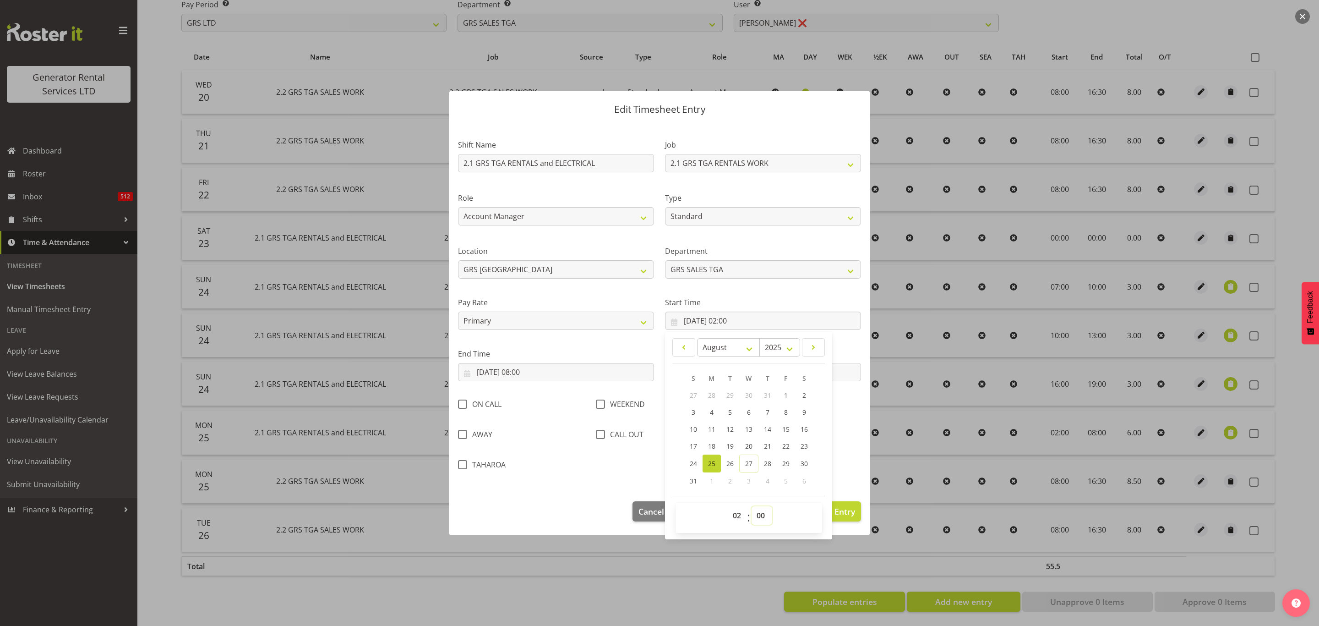
click at [763, 516] on select "00 01 02 03 04 05 06 07 08 09 10 11 12 13 14 15 16 17 18 19 20 21 22 23 24 25 2…" at bounding box center [762, 515] width 21 height 18
select select "30"
click at [752, 507] on select "00 01 02 03 04 05 06 07 08 09 10 11 12 13 14 15 16 17 18 19 20 21 22 23 24 25 2…" at bounding box center [762, 515] width 21 height 18
type input "25/08/2025, 02:30"
click at [848, 448] on div "Shift Name 2.1 GRS TGA RENTALS and ELECTRICAL Job 1.1 GRS AKL RENTALS 1.1 GRS A…" at bounding box center [659, 301] width 414 height 351
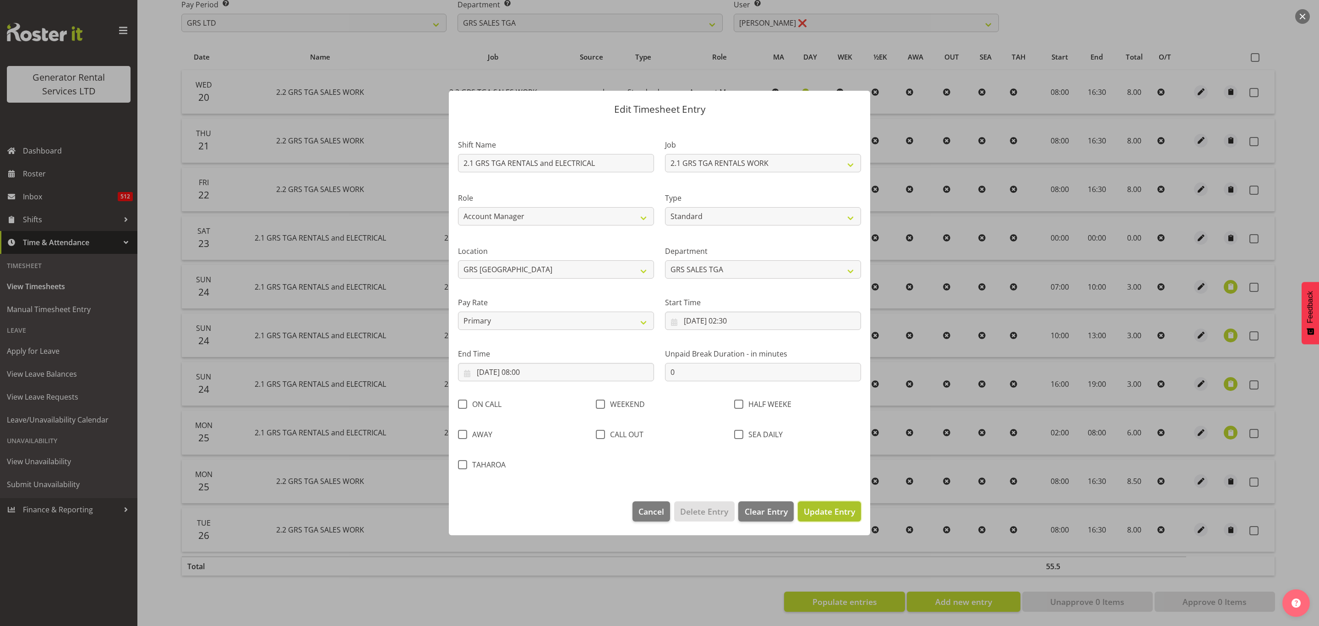
click at [836, 513] on span "Update Entry" at bounding box center [829, 511] width 51 height 11
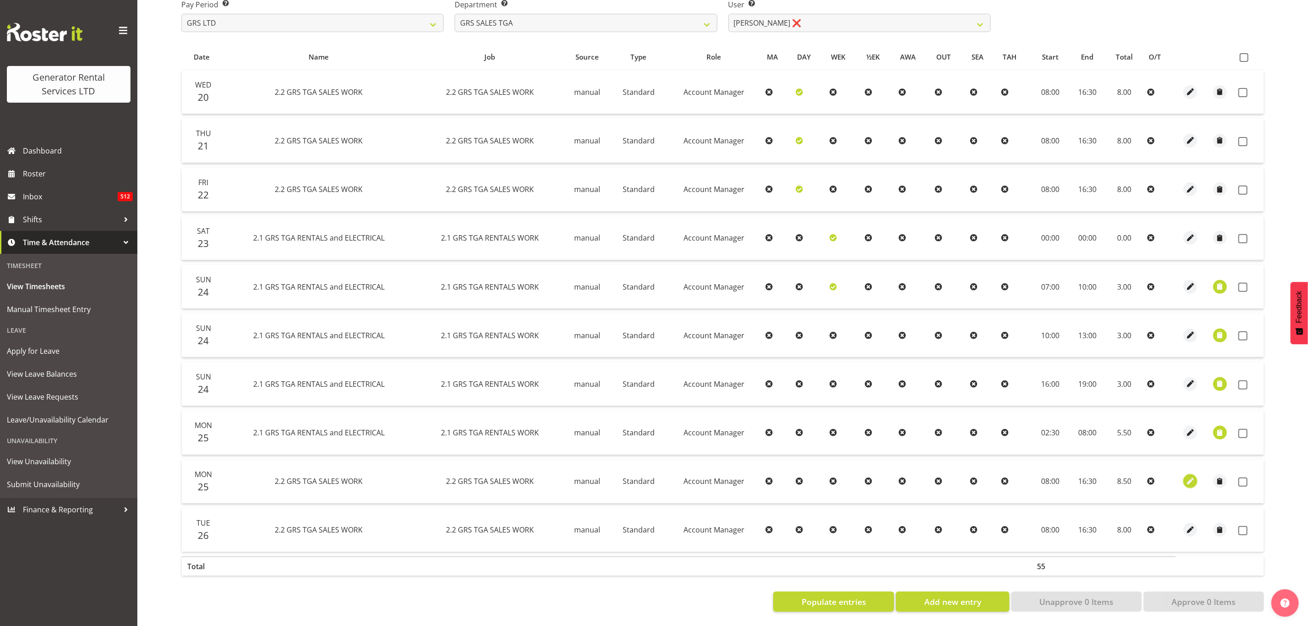
click at [1193, 476] on span "button" at bounding box center [1191, 481] width 11 height 11
select select "Standard"
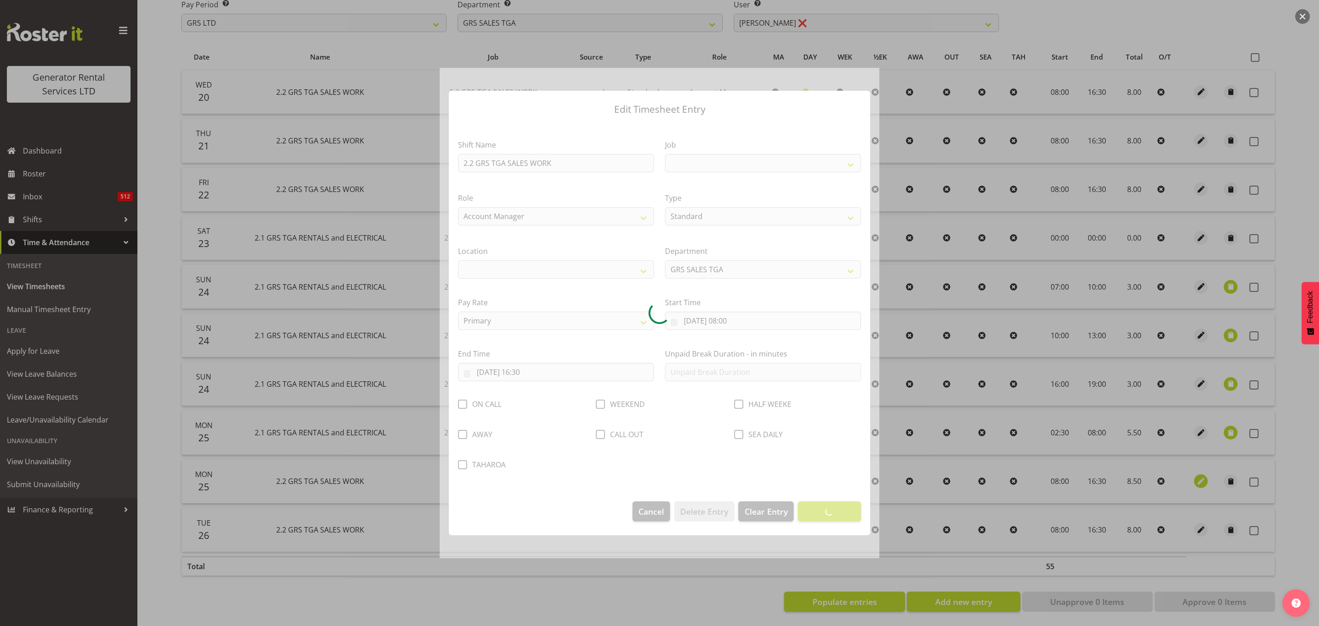
select select
select select "878"
select select "29"
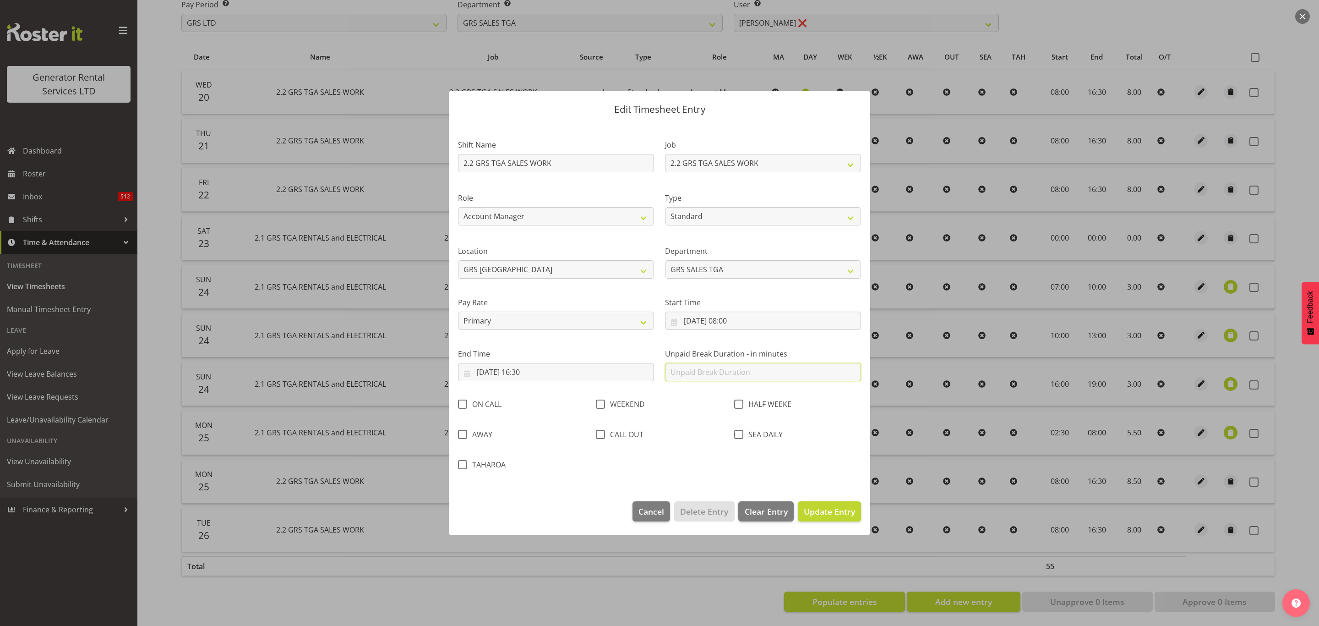
click at [764, 374] on input "text" at bounding box center [763, 372] width 196 height 18
type input "0"
click at [819, 507] on span "Update Entry" at bounding box center [829, 511] width 51 height 11
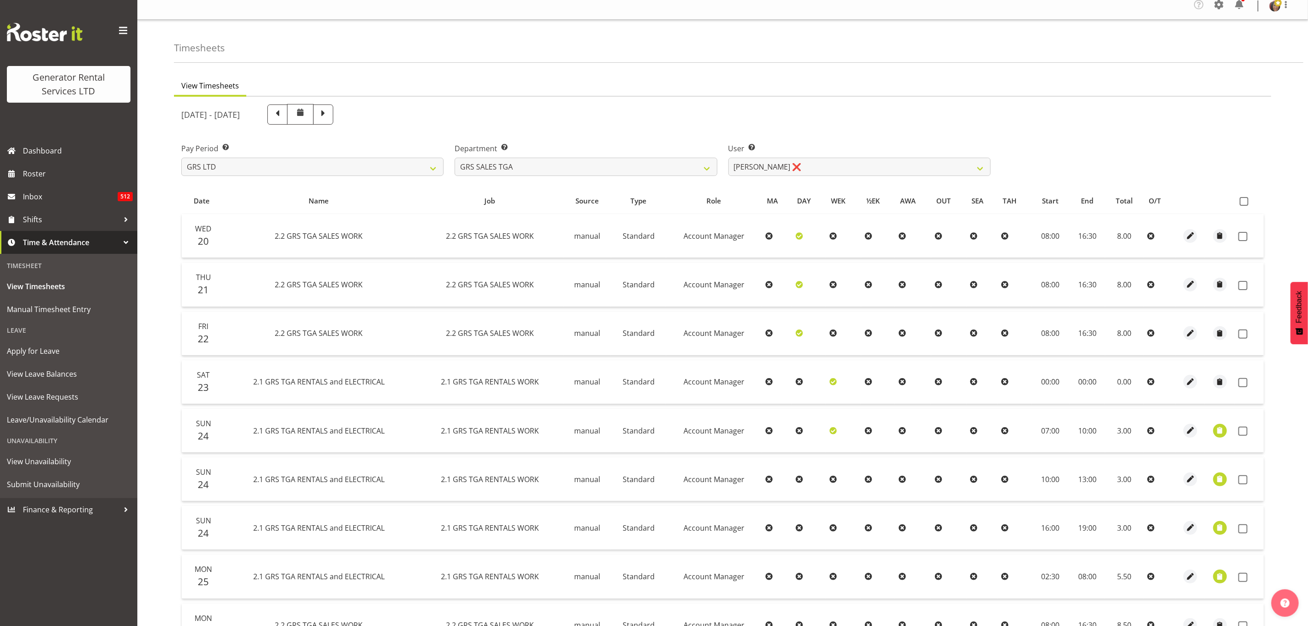
scroll to position [0, 0]
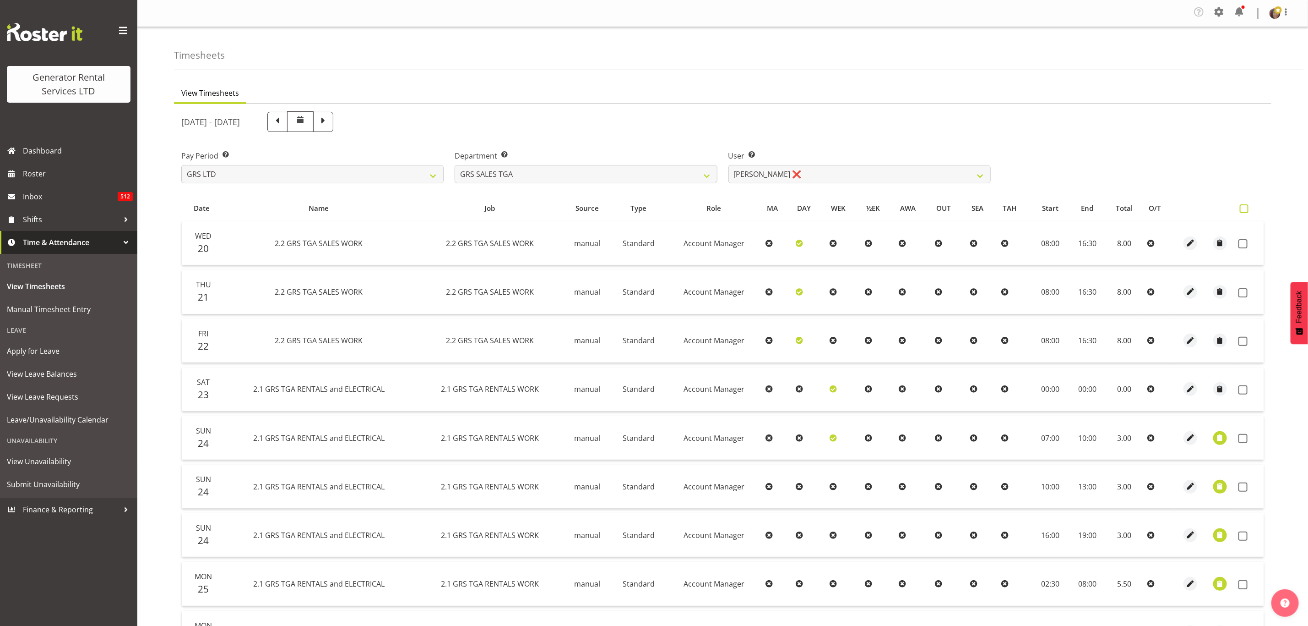
click at [1242, 208] on span at bounding box center [1244, 208] width 9 height 9
click at [1242, 208] on input "checkbox" at bounding box center [1243, 209] width 6 height 6
checkbox input "true"
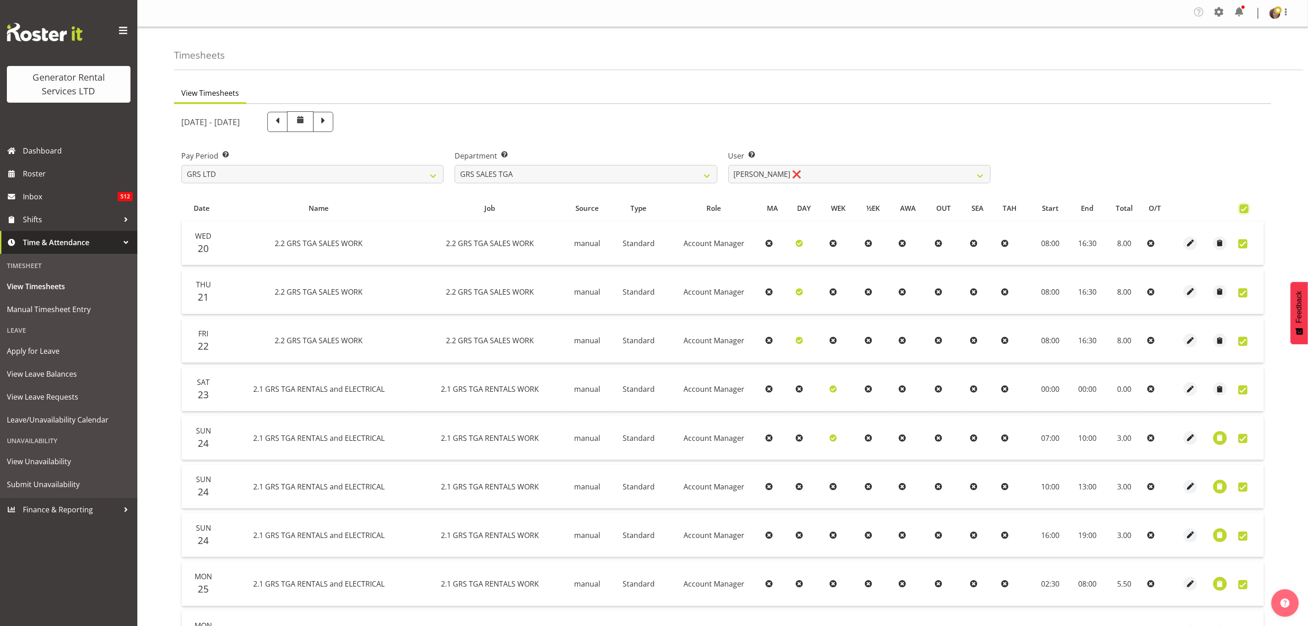
checkbox input "true"
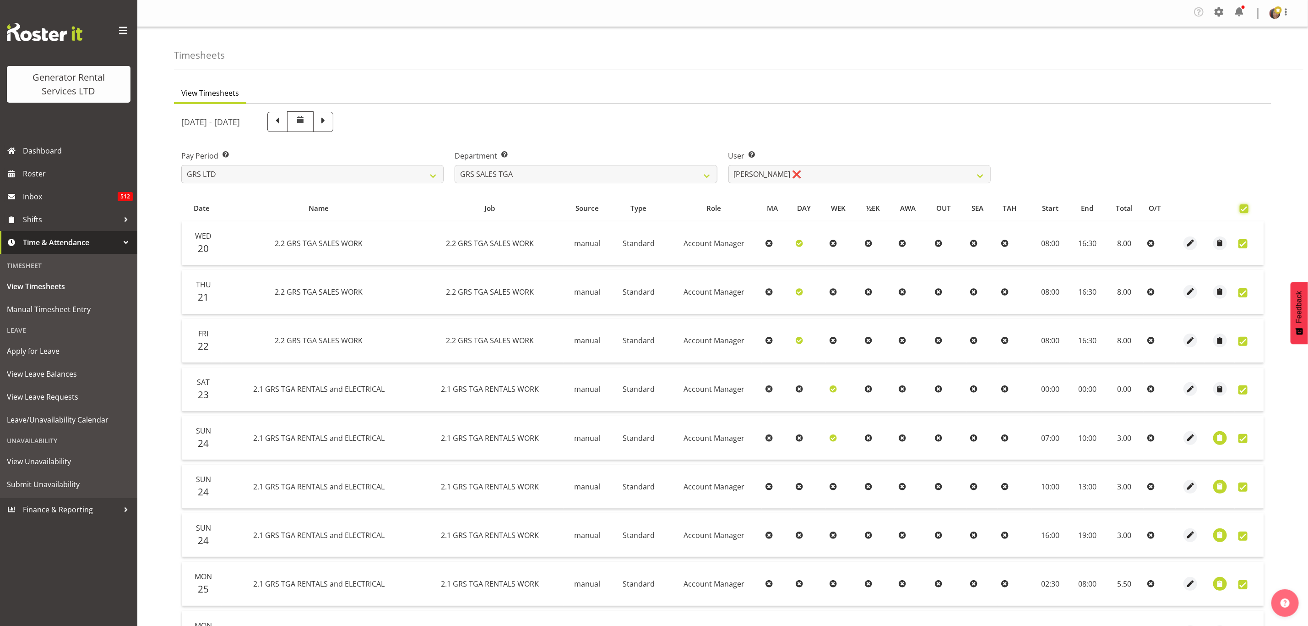
checkbox input "true"
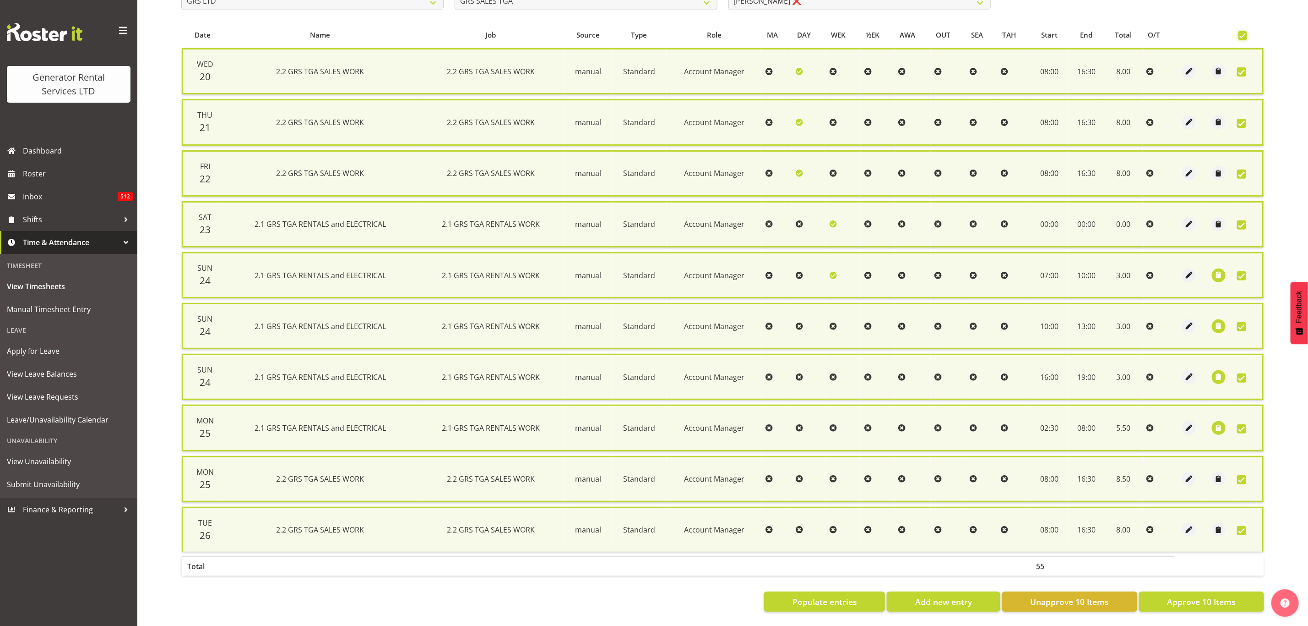
scroll to position [177, 0]
click at [1223, 371] on span "button" at bounding box center [1219, 376] width 11 height 11
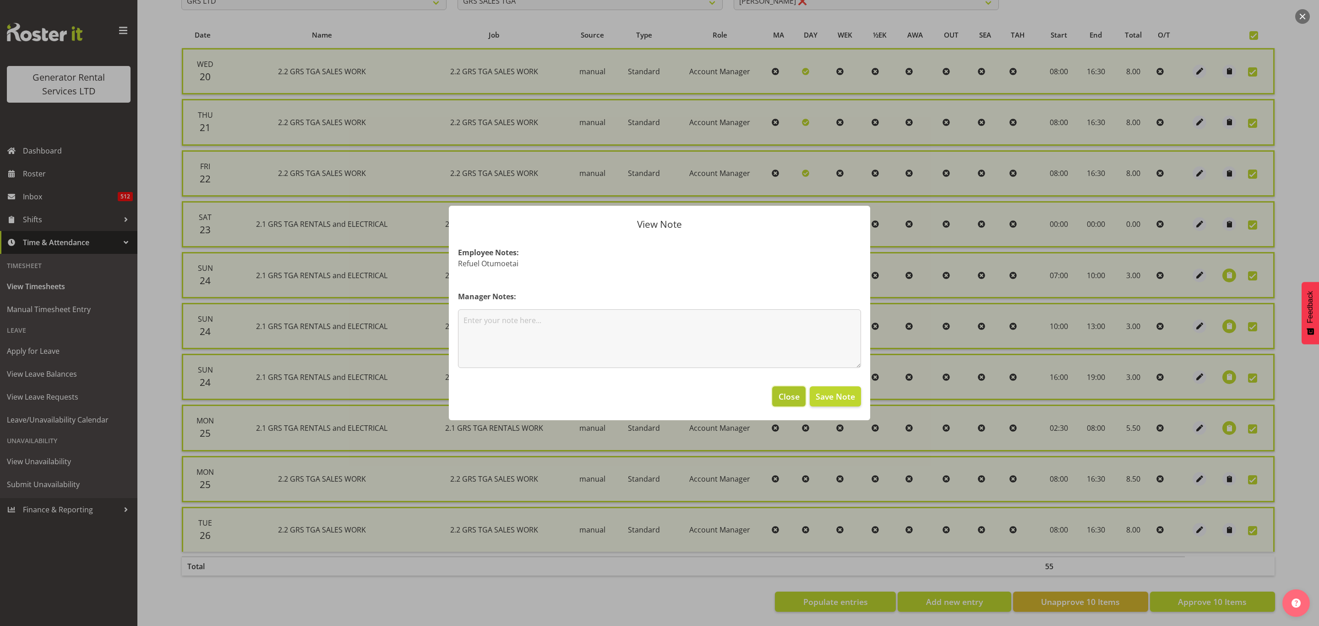
click at [790, 388] on button "Close" at bounding box center [788, 396] width 33 height 20
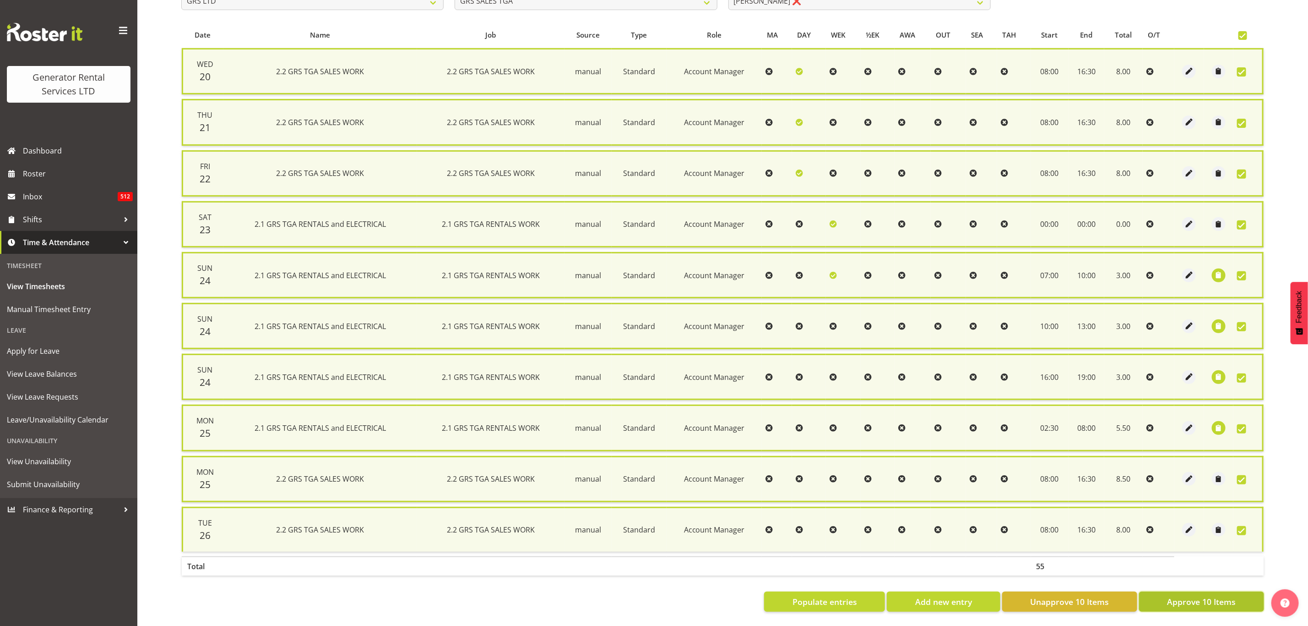
click at [1185, 595] on span "Approve 10 Items" at bounding box center [1201, 601] width 69 height 12
checkbox input "false"
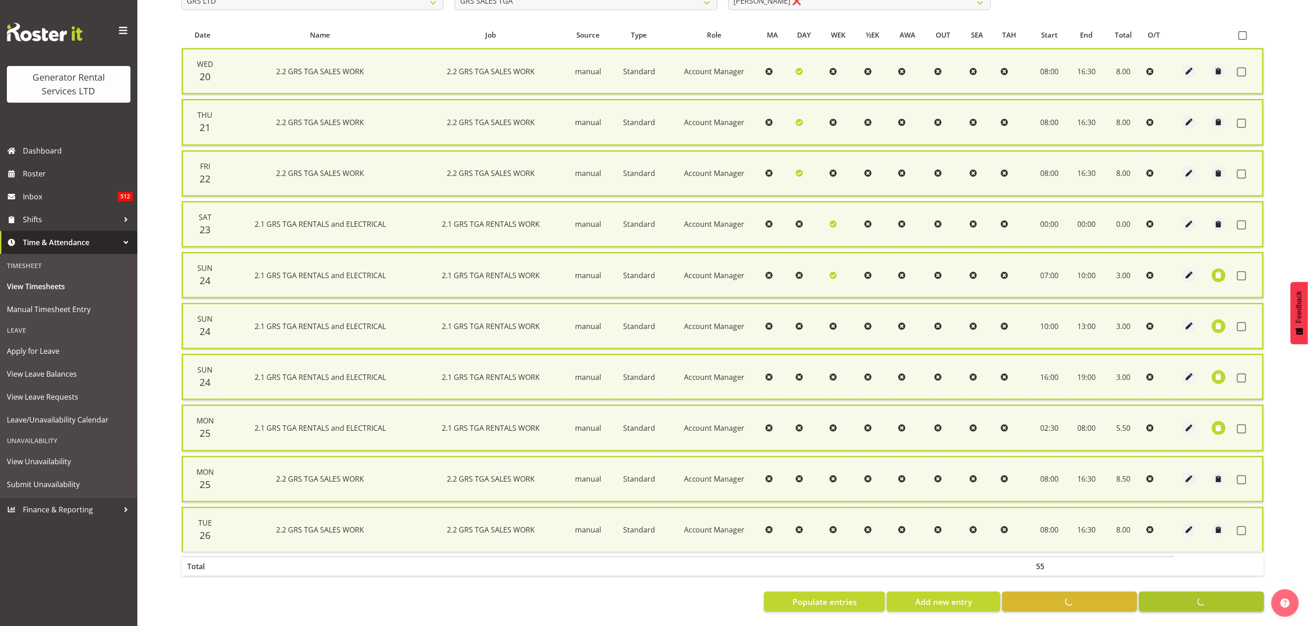
checkbox input "false"
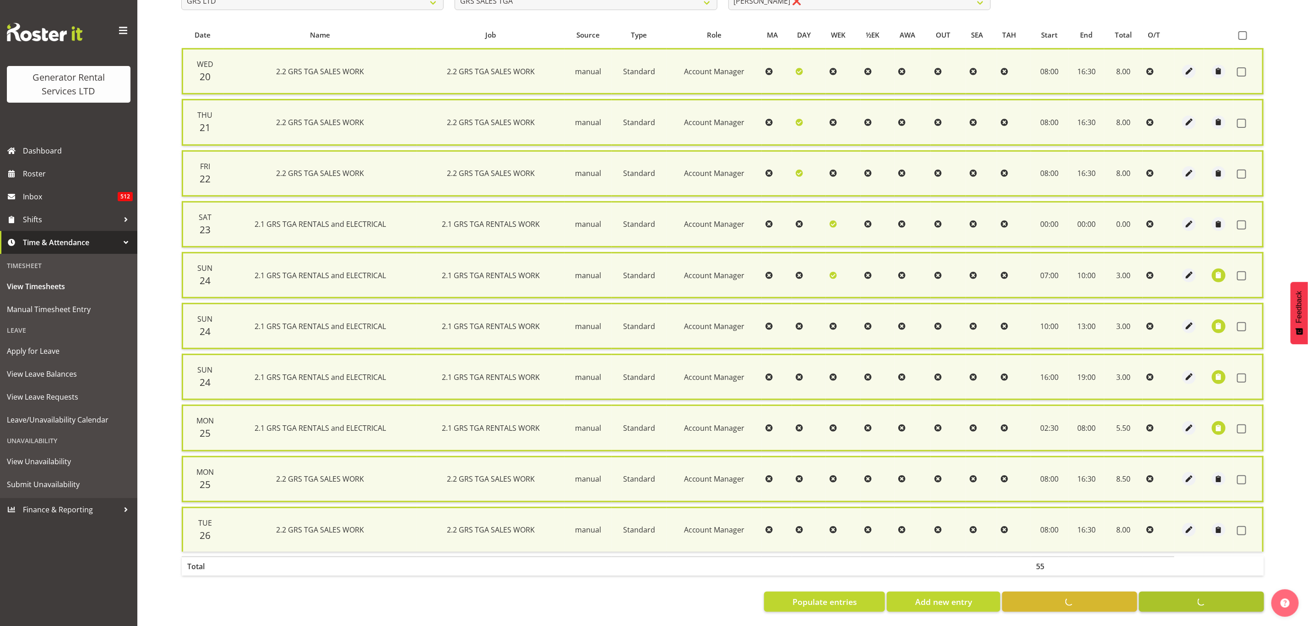
checkbox input "false"
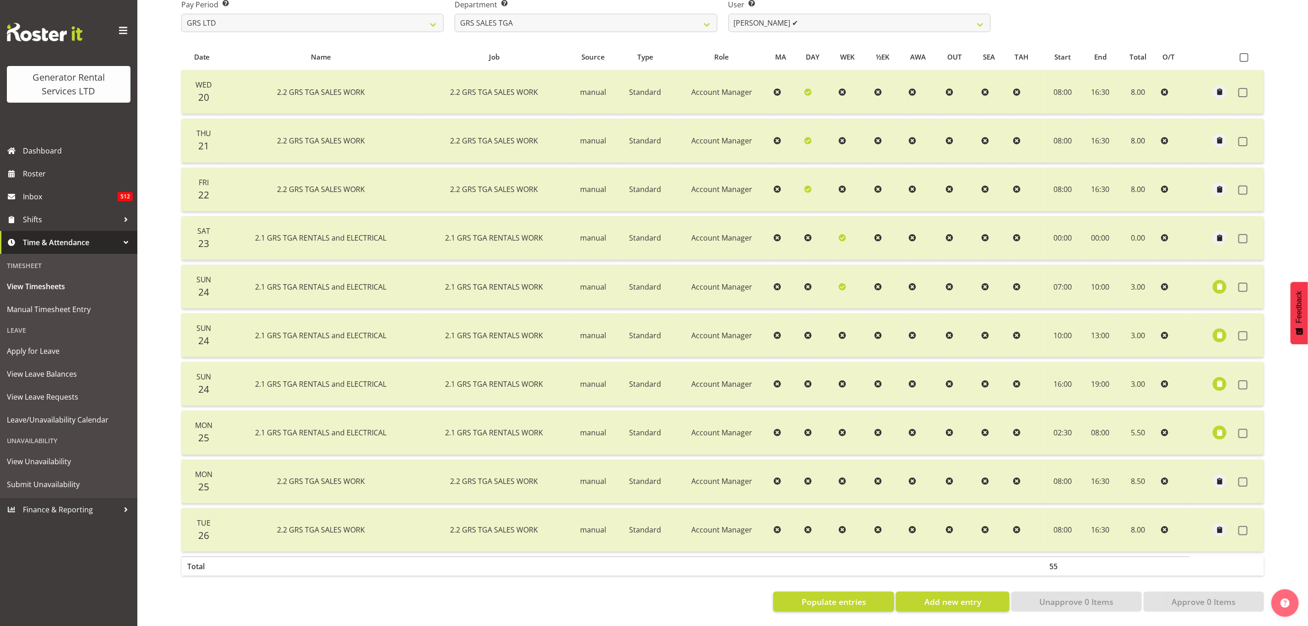
scroll to position [0, 0]
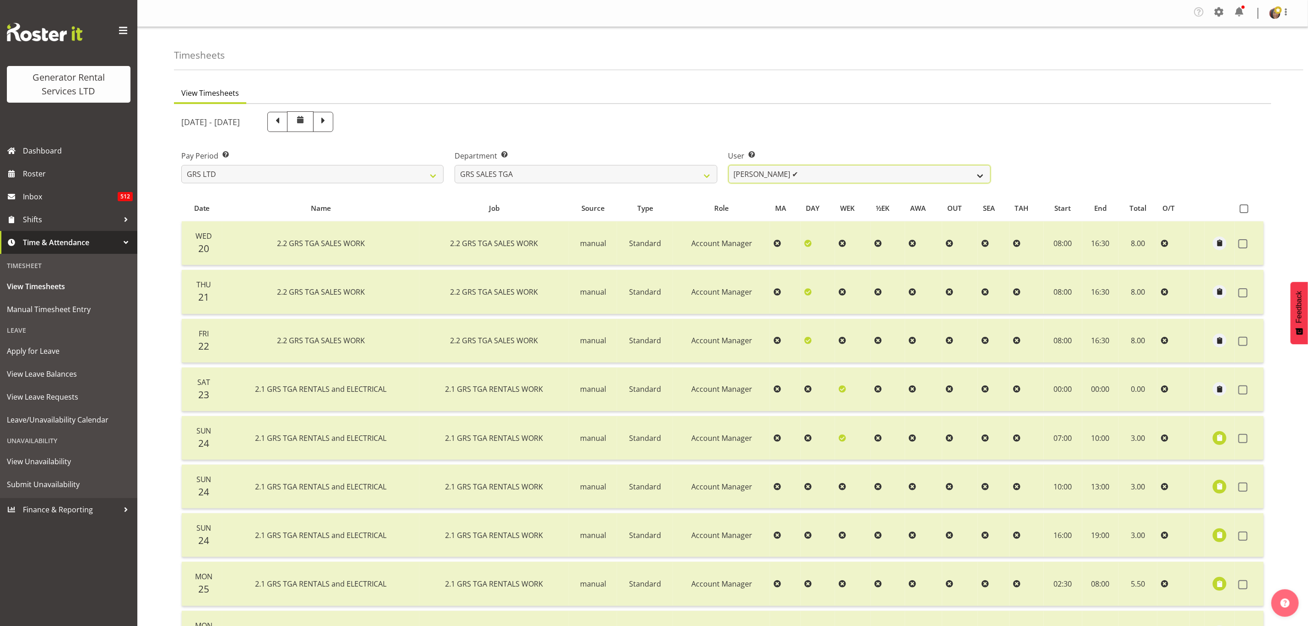
click at [806, 174] on select "Jack Ford ✔" at bounding box center [860, 174] width 262 height 18
click at [668, 172] on select "GRS ADMIN TGA GRS HIRE TGA GRS SALES TGA" at bounding box center [586, 174] width 262 height 18
select select "163"
click at [455, 165] on select "GRS ADMIN TGA GRS HIRE TGA GRS SALES TGA" at bounding box center [586, 174] width 262 height 18
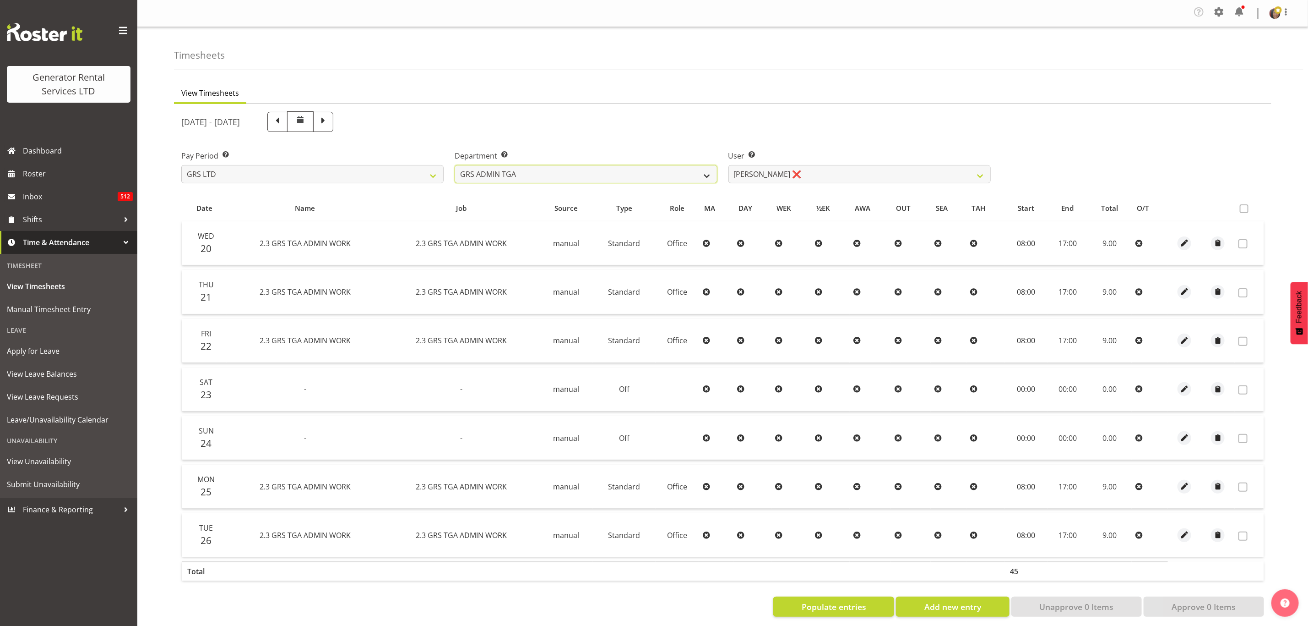
click at [689, 179] on select "GRS ADMIN TGA GRS HIRE TGA GRS SALES TGA" at bounding box center [586, 174] width 262 height 18
click at [51, 282] on span "View Timesheets" at bounding box center [69, 286] width 124 height 14
click at [283, 117] on span at bounding box center [278, 121] width 12 height 12
select select
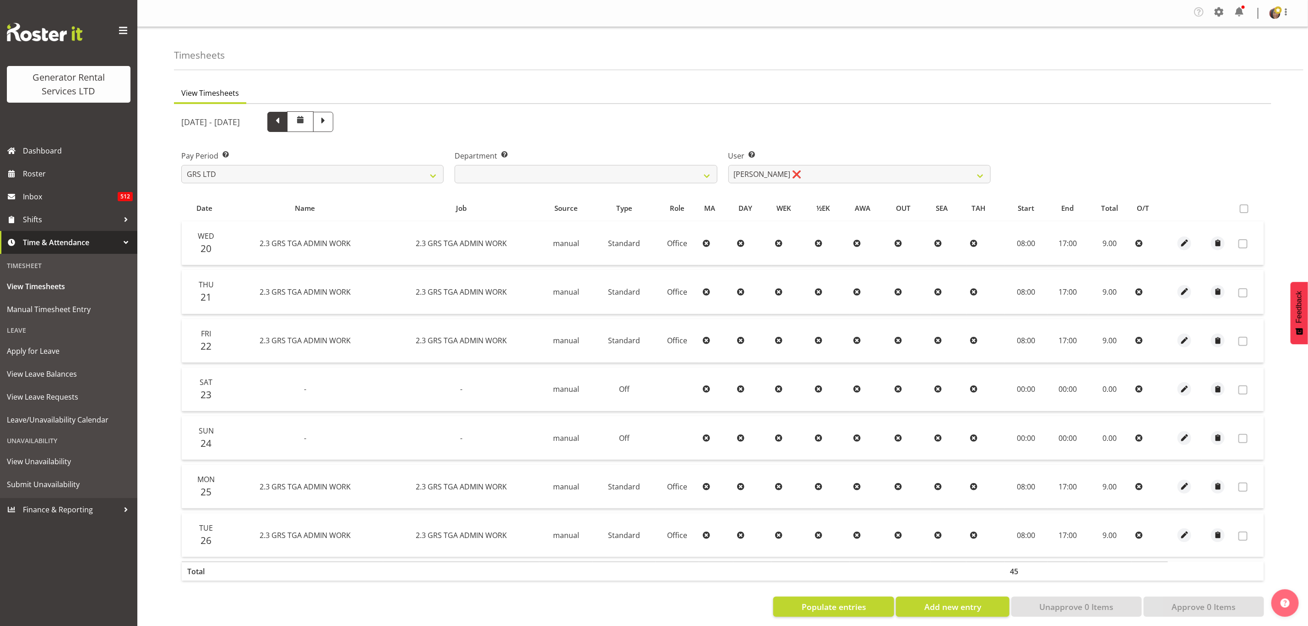
select select
click at [283, 122] on span at bounding box center [278, 121] width 12 height 12
select select
click at [283, 120] on span at bounding box center [278, 121] width 12 height 12
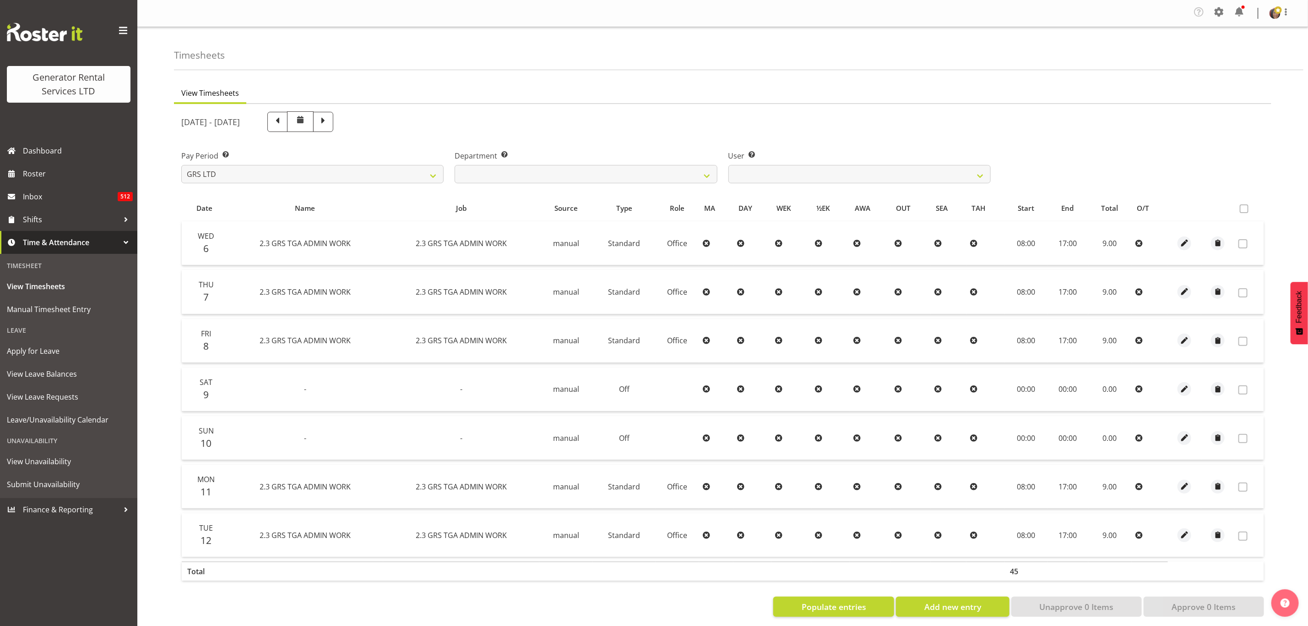
select select
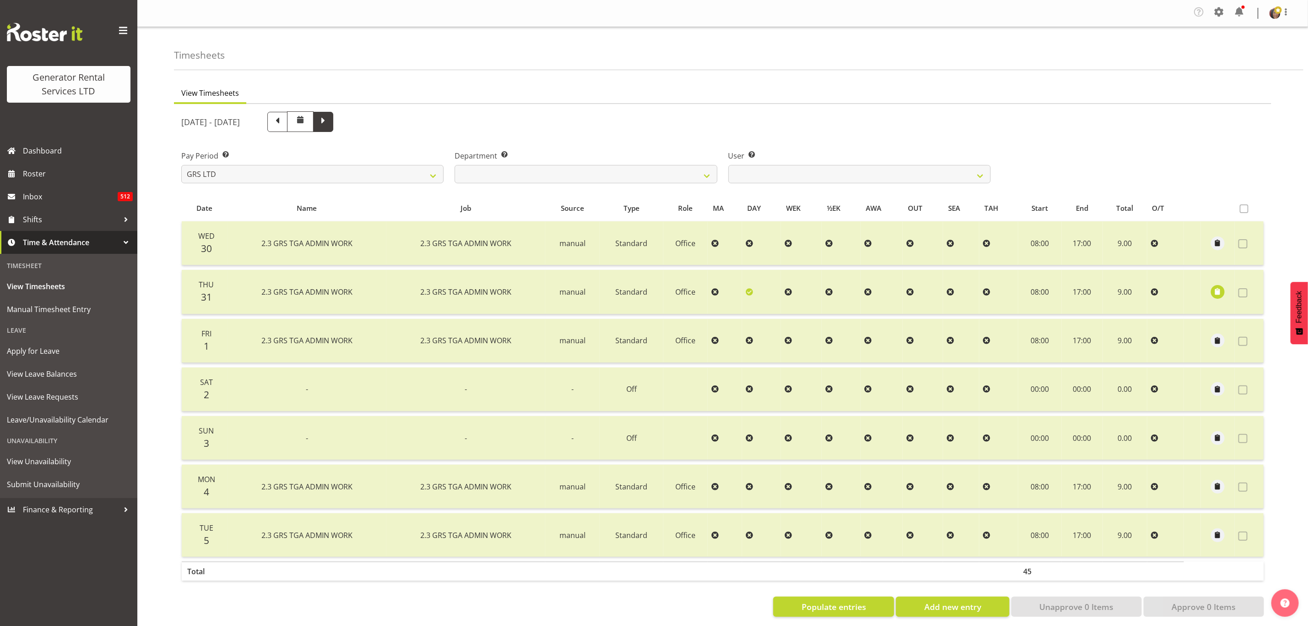
click at [329, 121] on span at bounding box center [323, 121] width 12 height 12
select select
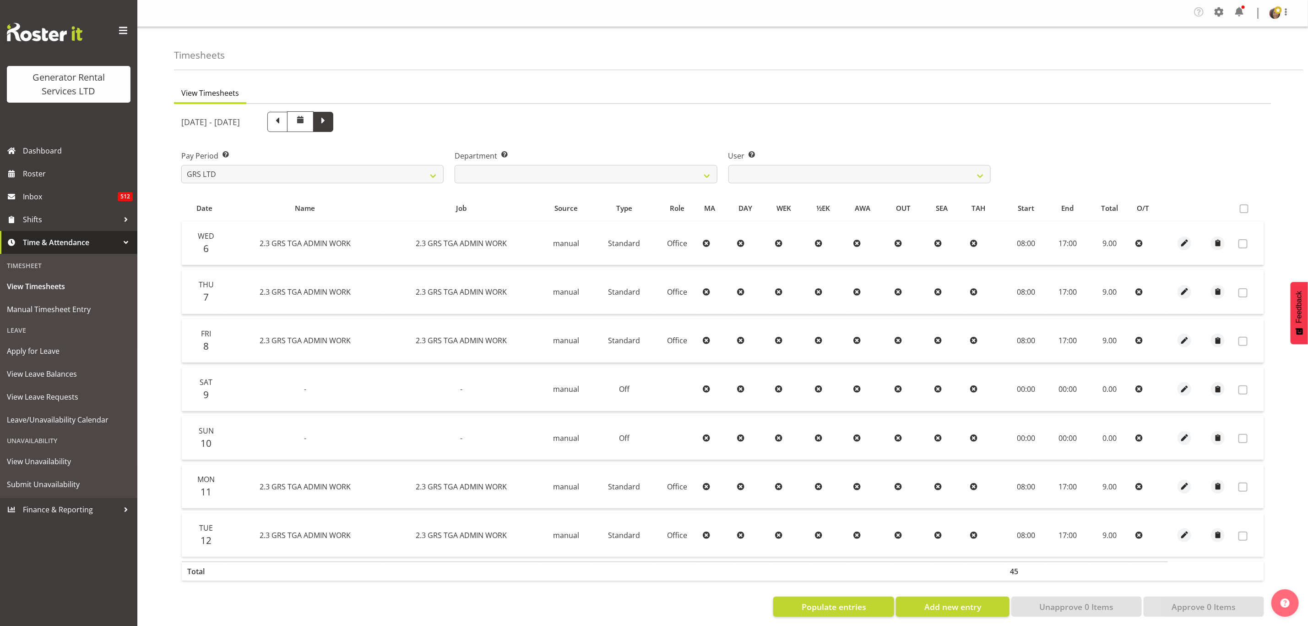
click at [329, 115] on span at bounding box center [323, 121] width 12 height 12
select select
click at [329, 115] on span at bounding box center [323, 121] width 12 height 12
select select
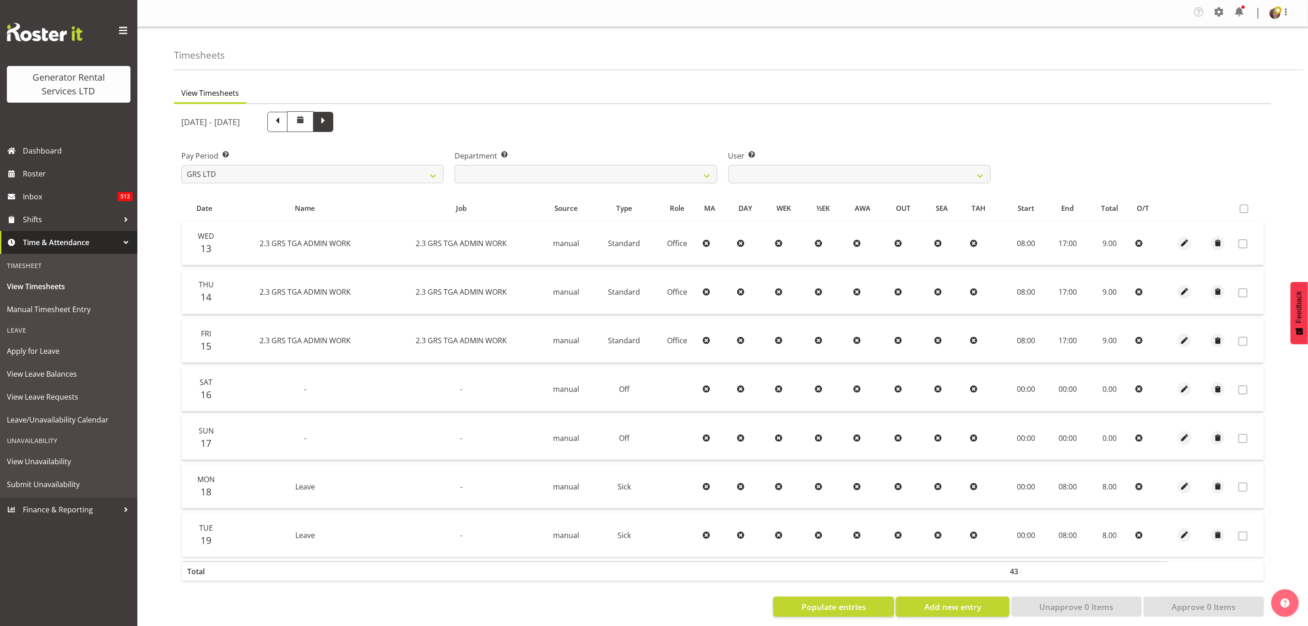
select select
click at [33, 280] on span "View Timesheets" at bounding box center [69, 286] width 124 height 14
click at [719, 177] on div "Department Select which department you would like to view. GRS ADMIN TGA GRS HI…" at bounding box center [585, 162] width 273 height 51
click at [705, 171] on select "GRS ADMIN TGA GRS HIRE TGA GRS SALES TGA" at bounding box center [586, 174] width 262 height 18
click at [455, 165] on select "GRS ADMIN TGA GRS HIRE TGA GRS SALES TGA" at bounding box center [586, 174] width 262 height 18
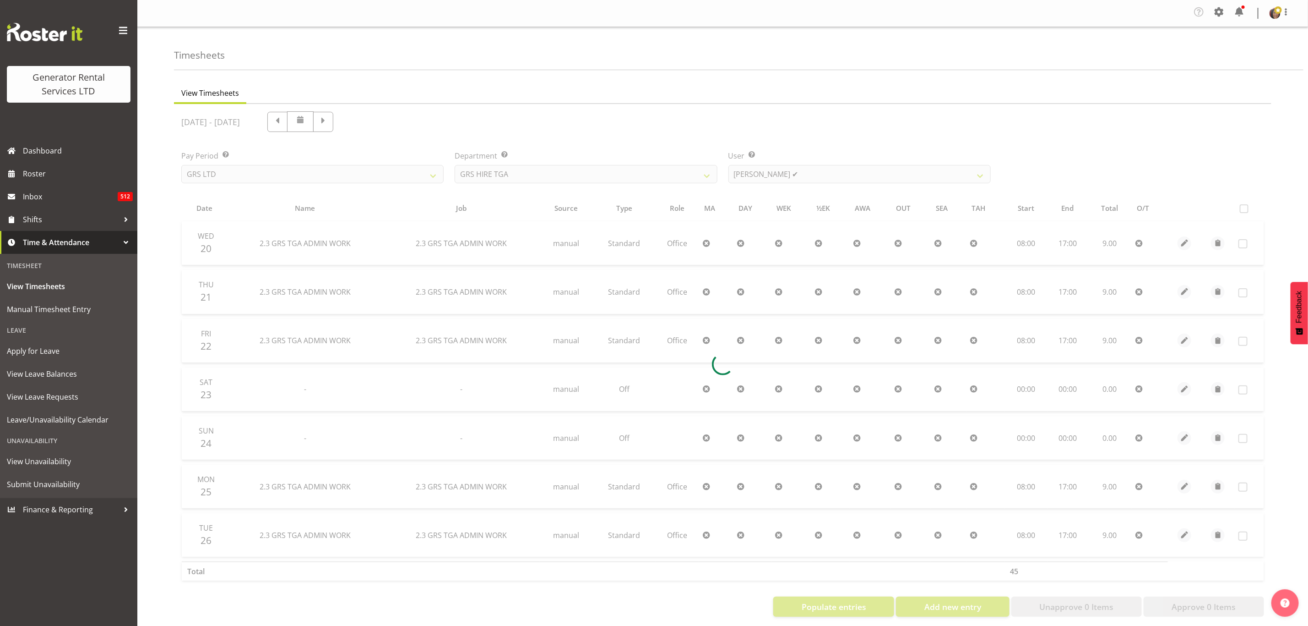
click at [807, 173] on div at bounding box center [723, 364] width 1098 height 520
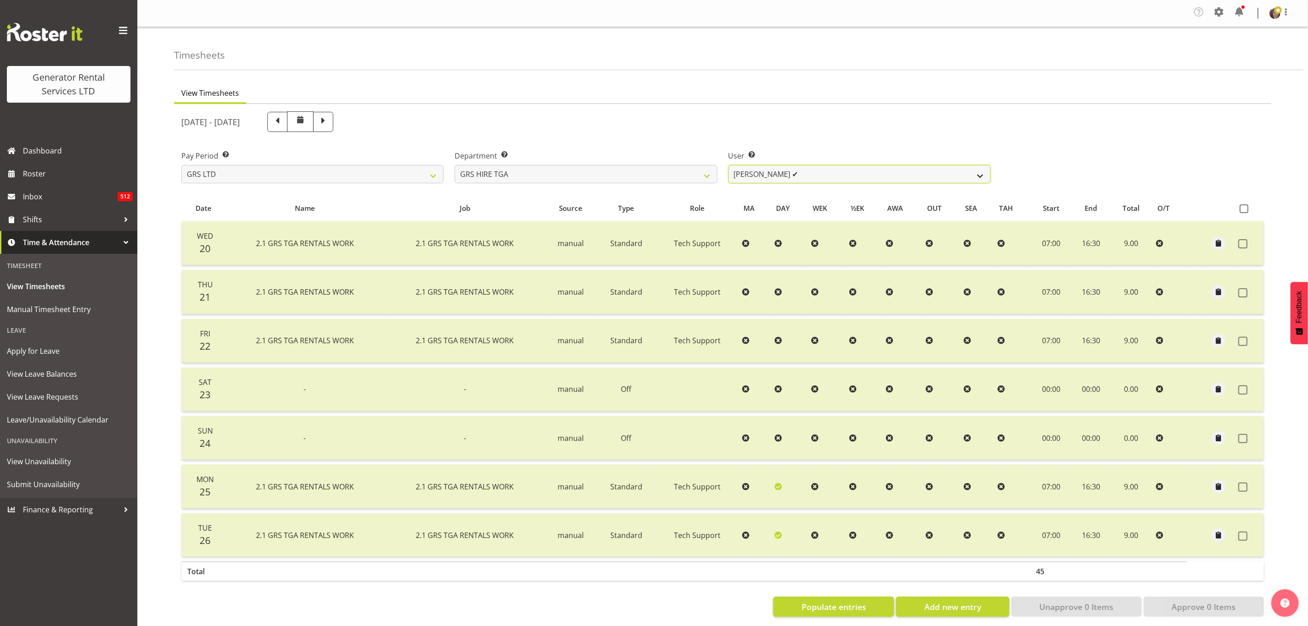
click at [807, 173] on select "Brenton Vanzwol ✔ James Hilhorst ✔ Nathan Maxwell ✔ Rob Wallace ✔ Steve Knill ✔" at bounding box center [860, 174] width 262 height 18
click at [696, 172] on select "GRS ADMIN TGA GRS HIRE TGA GRS SALES TGA" at bounding box center [586, 174] width 262 height 18
select select "164"
click at [455, 165] on select "GRS ADMIN TGA GRS HIRE TGA GRS SALES TGA" at bounding box center [586, 174] width 262 height 18
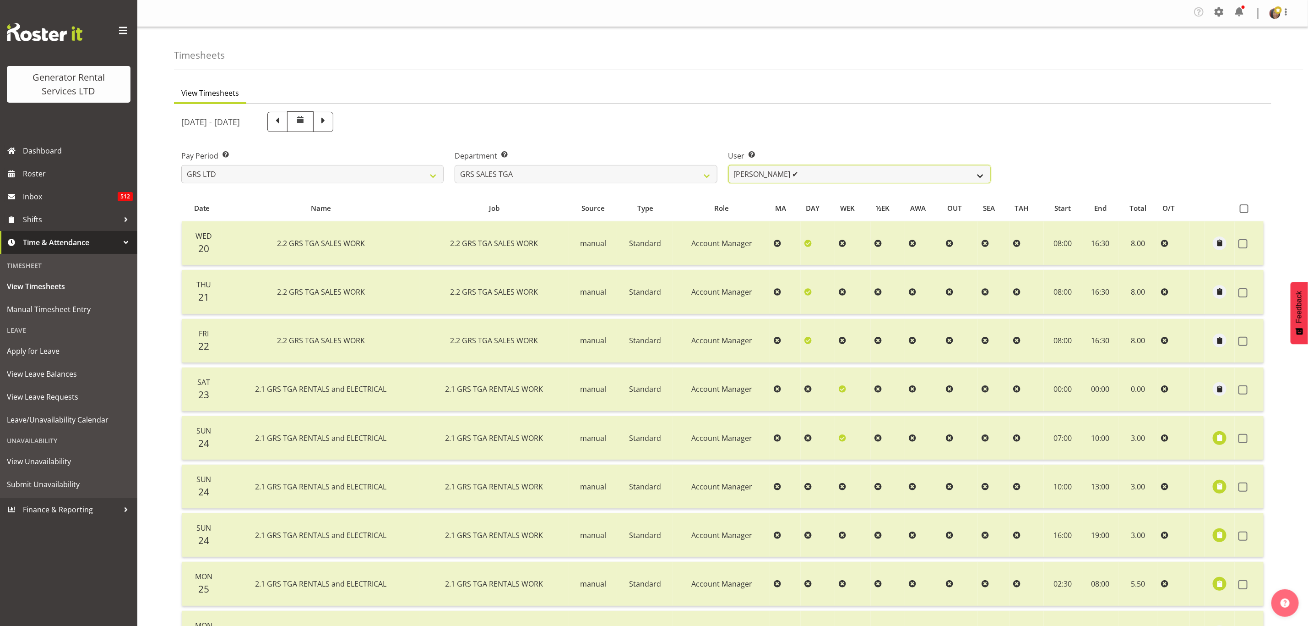
click at [825, 169] on select "Jack Ford ✔" at bounding box center [860, 174] width 262 height 18
